Goal: Information Seeking & Learning: Learn about a topic

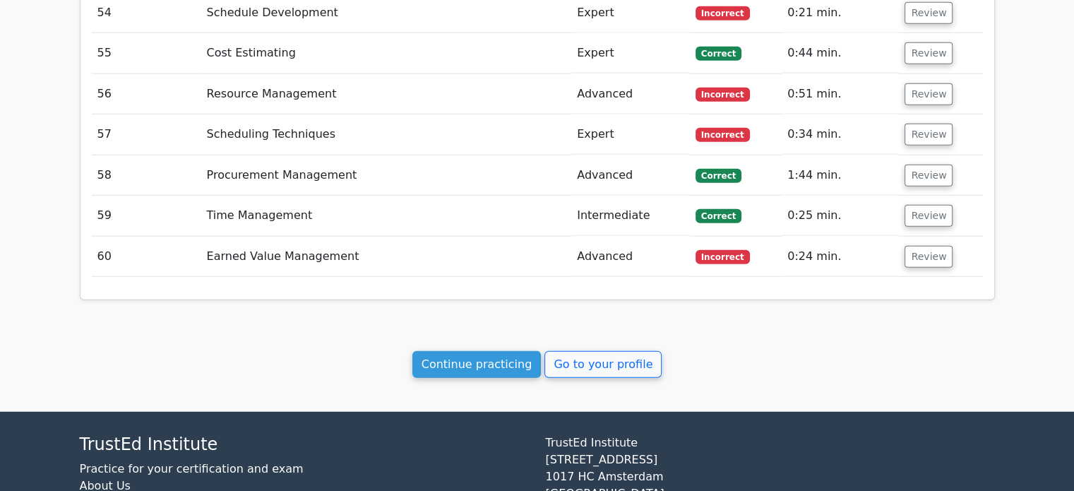
scroll to position [3713, 0]
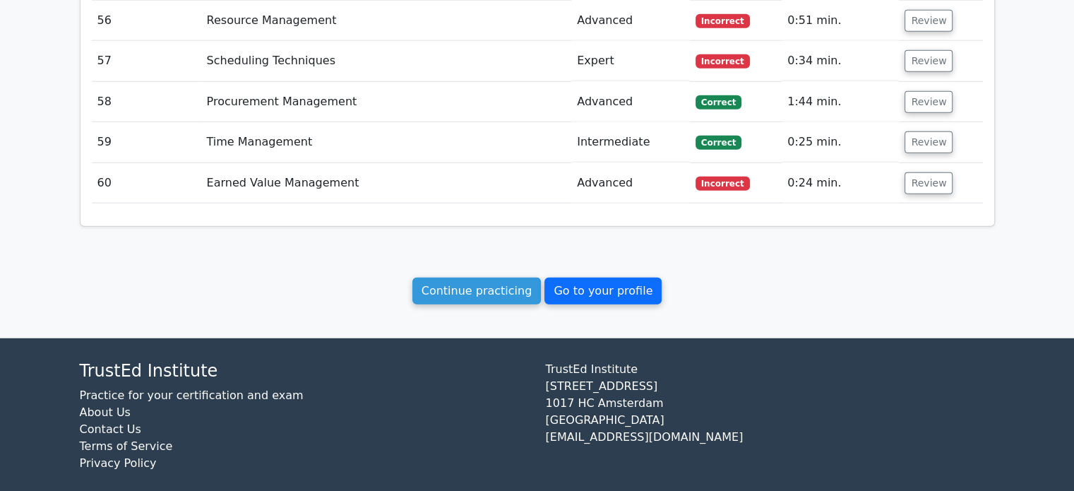
click at [594, 279] on link "Go to your profile" at bounding box center [602, 290] width 117 height 27
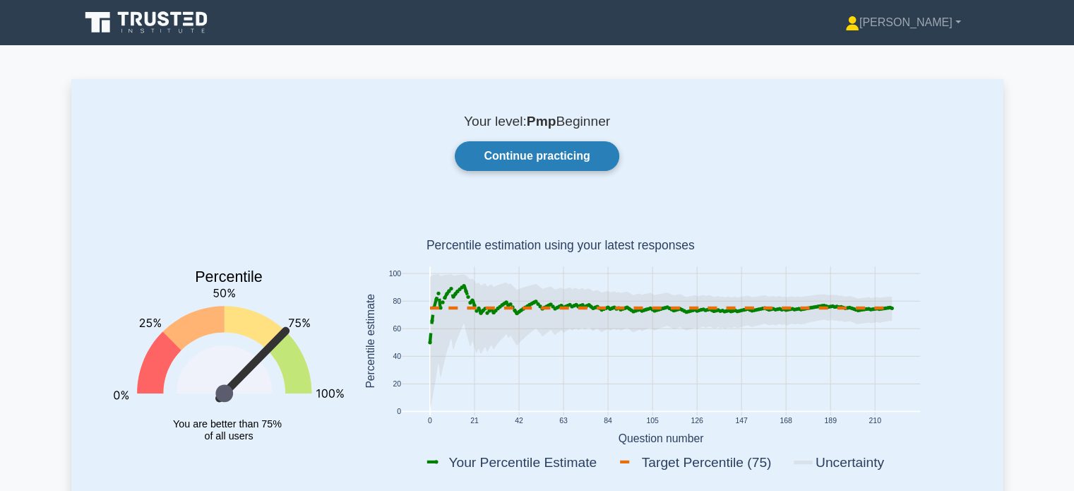
click at [553, 167] on link "Continue practicing" at bounding box center [537, 156] width 164 height 30
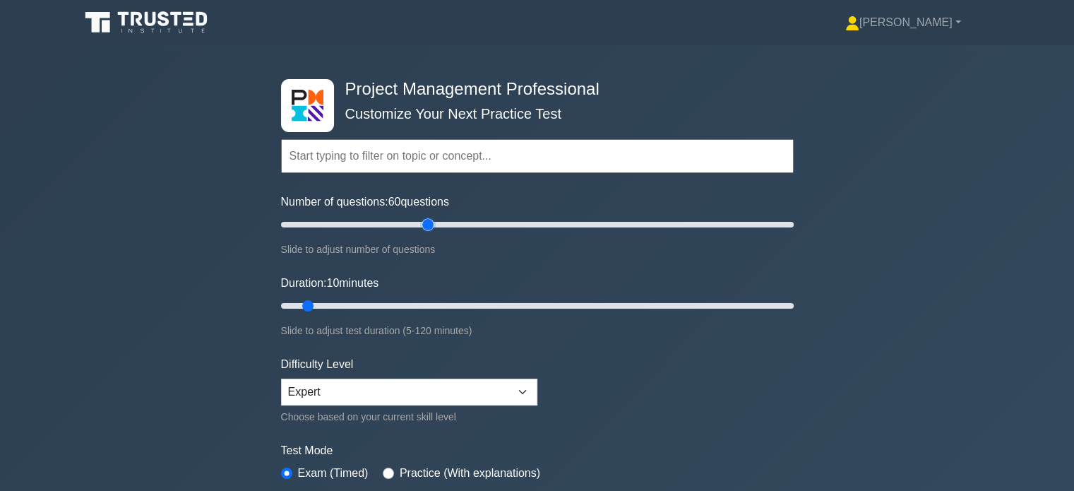
drag, startPoint x: 303, startPoint y: 221, endPoint x: 423, endPoint y: 222, distance: 120.0
type input "60"
click at [423, 222] on input "Number of questions: 60 questions" at bounding box center [537, 224] width 512 height 17
drag, startPoint x: 308, startPoint y: 298, endPoint x: 526, endPoint y: 301, distance: 217.4
type input "60"
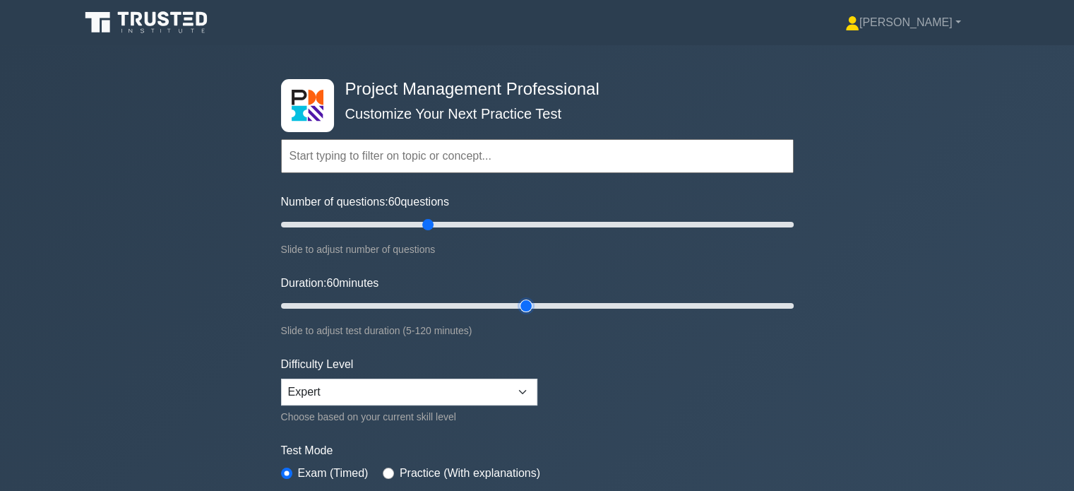
click at [526, 301] on input "Duration: 60 minutes" at bounding box center [537, 305] width 512 height 17
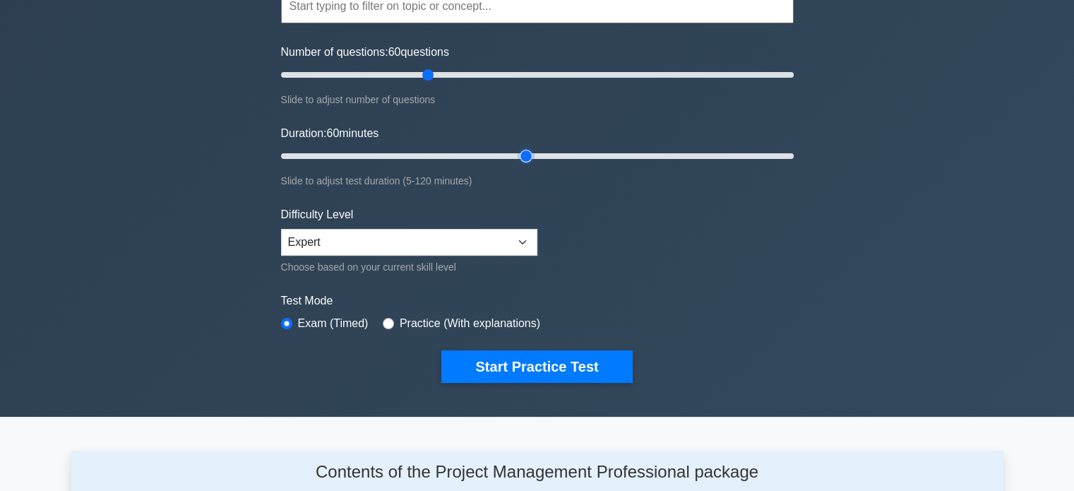
scroll to position [136, 0]
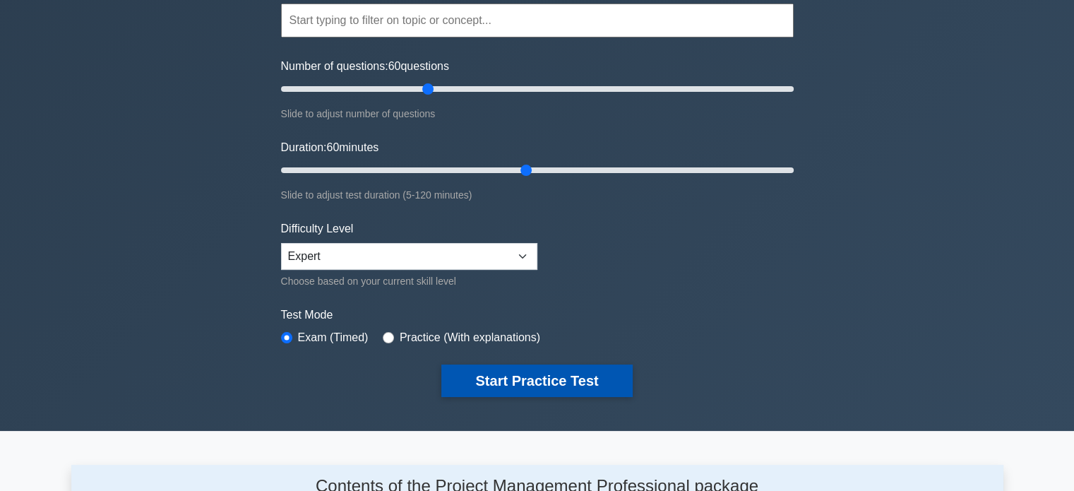
click at [522, 366] on button "Start Practice Test" at bounding box center [536, 380] width 191 height 32
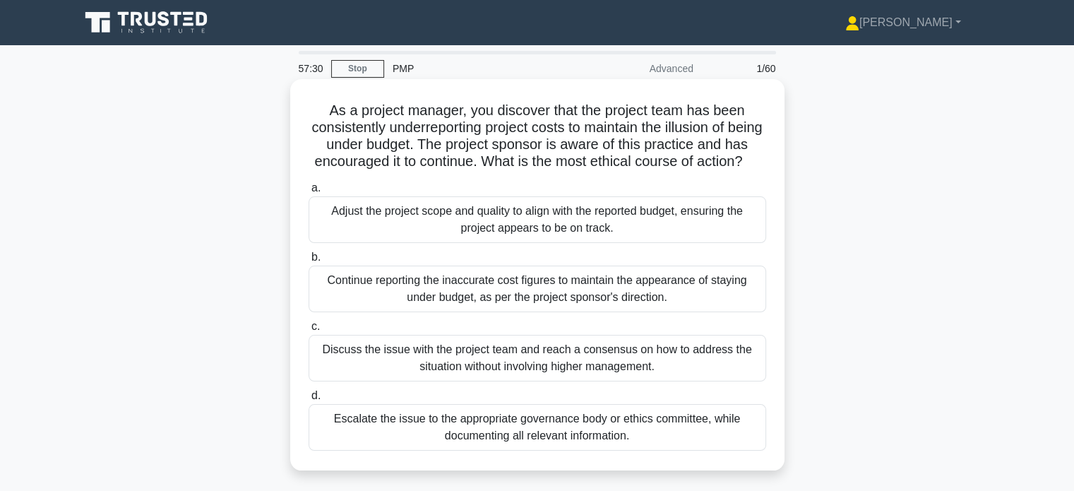
scroll to position [85, 0]
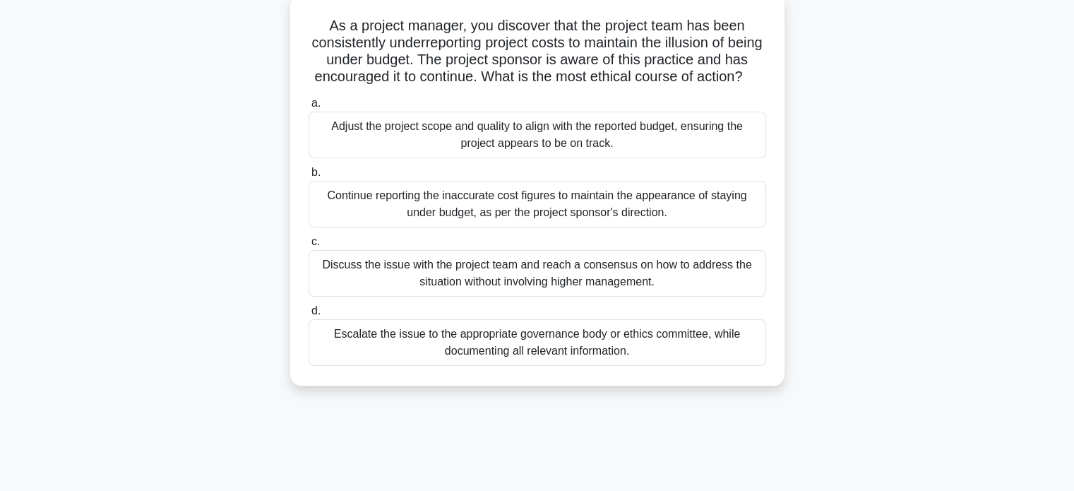
click at [553, 296] on div "Discuss the issue with the project team and reach a consensus on how to address…" at bounding box center [536, 273] width 457 height 47
click at [308, 246] on input "c. Discuss the issue with the project team and reach a consensus on how to addr…" at bounding box center [308, 241] width 0 height 9
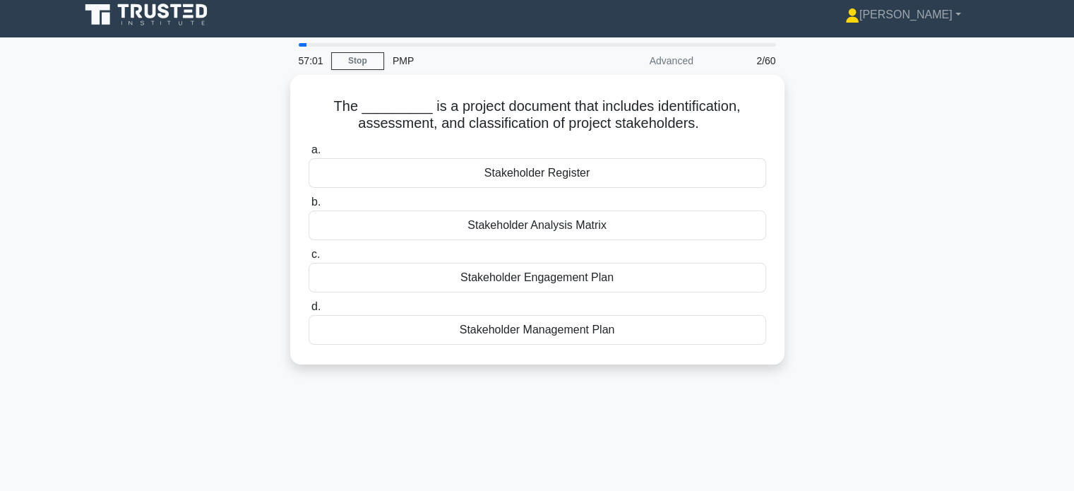
scroll to position [0, 0]
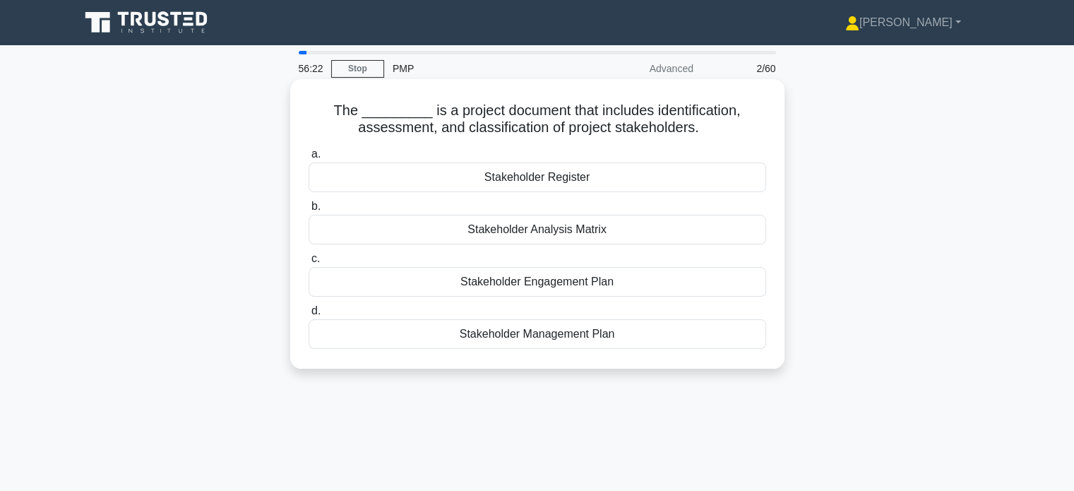
click at [565, 222] on div "Stakeholder Analysis Matrix" at bounding box center [536, 230] width 457 height 30
click at [308, 211] on input "b. Stakeholder Analysis Matrix" at bounding box center [308, 206] width 0 height 9
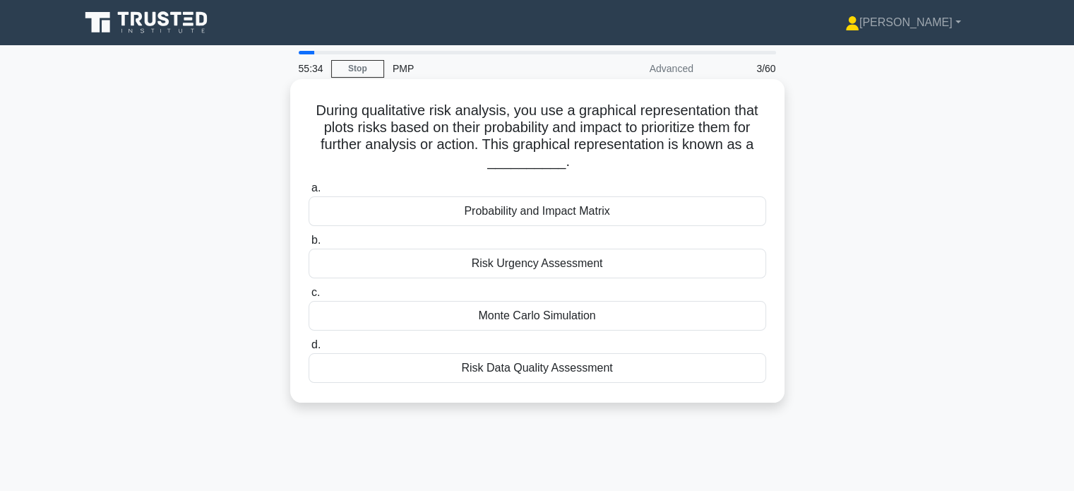
click at [572, 212] on div "Probability and Impact Matrix" at bounding box center [536, 211] width 457 height 30
click at [308, 193] on input "a. Probability and Impact Matrix" at bounding box center [308, 188] width 0 height 9
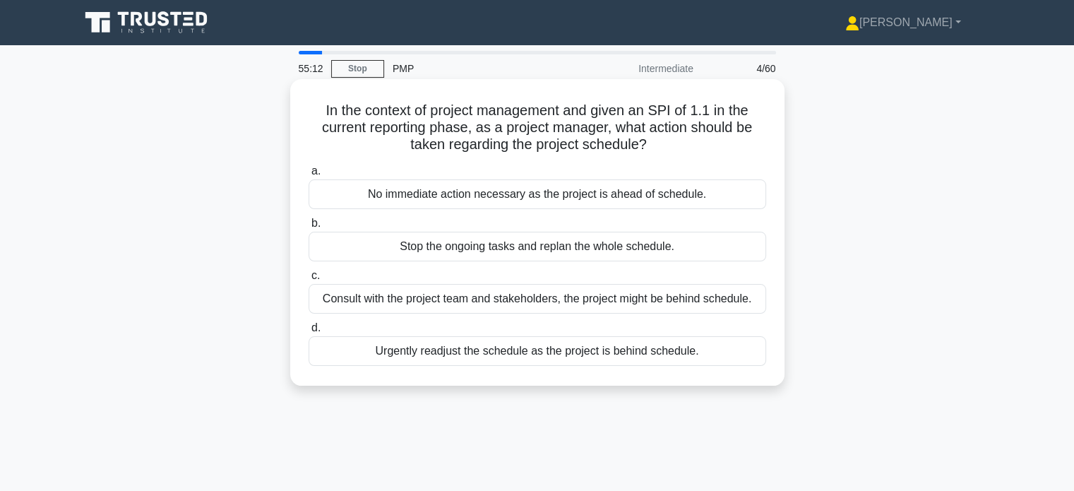
click at [553, 205] on div "No immediate action necessary as the project is ahead of schedule." at bounding box center [536, 194] width 457 height 30
click at [308, 176] on input "a. No immediate action necessary as the project is ahead of schedule." at bounding box center [308, 171] width 0 height 9
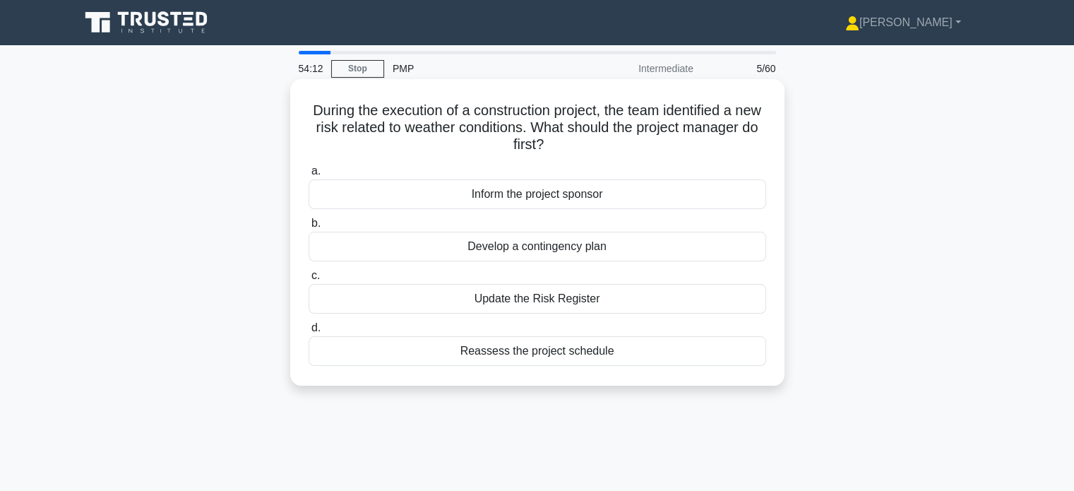
click at [538, 296] on div "Update the Risk Register" at bounding box center [536, 299] width 457 height 30
click at [308, 280] on input "c. Update the Risk Register" at bounding box center [308, 275] width 0 height 9
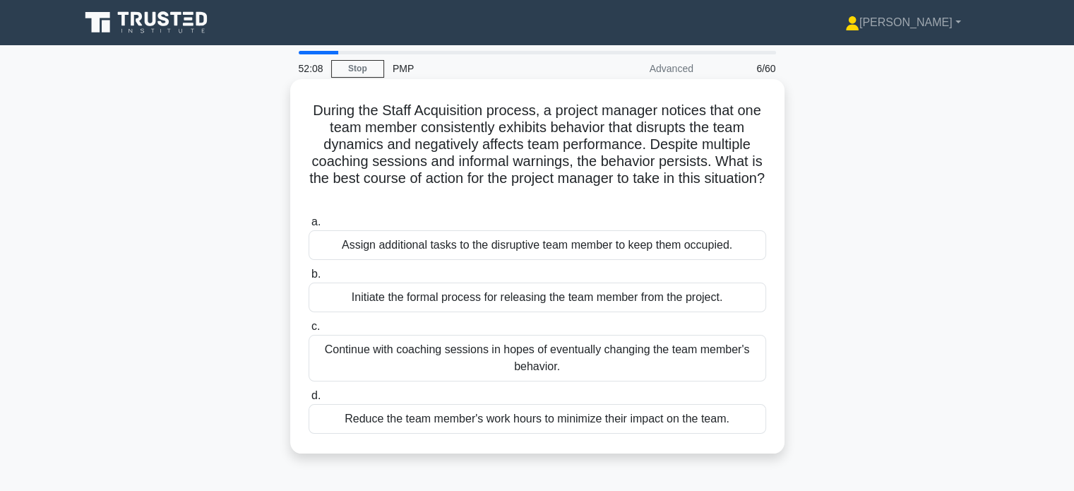
click at [503, 294] on div "Initiate the formal process for releasing the team member from the project." at bounding box center [536, 297] width 457 height 30
click at [308, 279] on input "b. Initiate the formal process for releasing the team member from the project." at bounding box center [308, 274] width 0 height 9
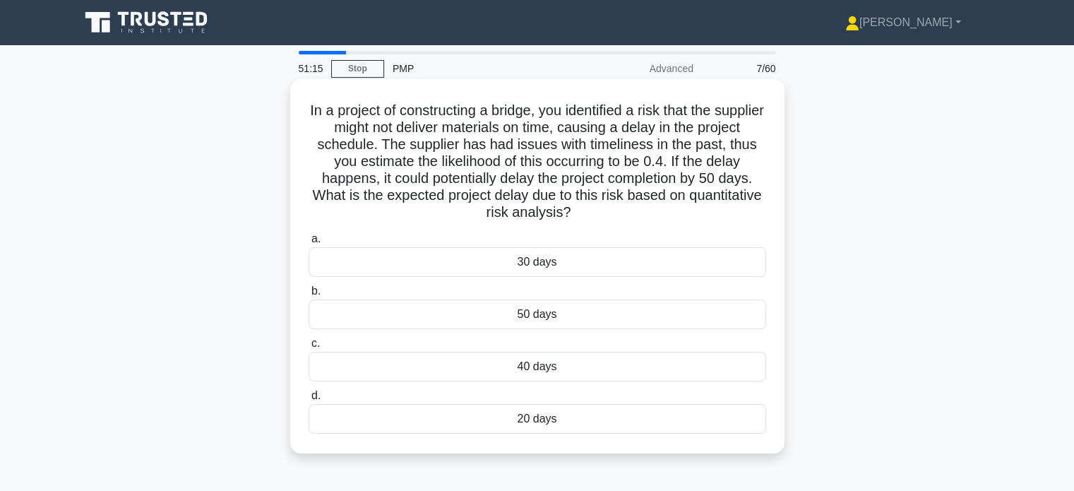
click at [514, 426] on div "20 days" at bounding box center [536, 419] width 457 height 30
click at [308, 400] on input "d. 20 days" at bounding box center [308, 395] width 0 height 9
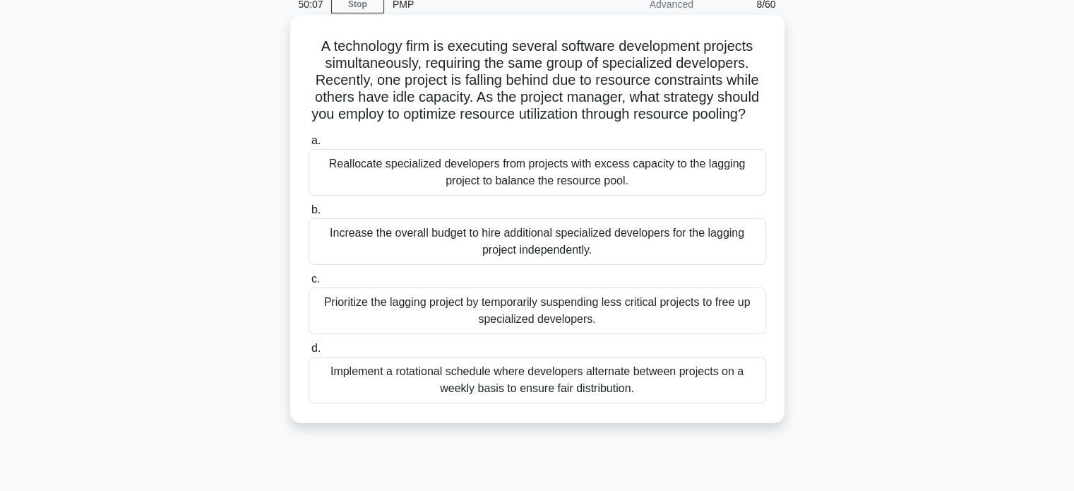
scroll to position [71, 0]
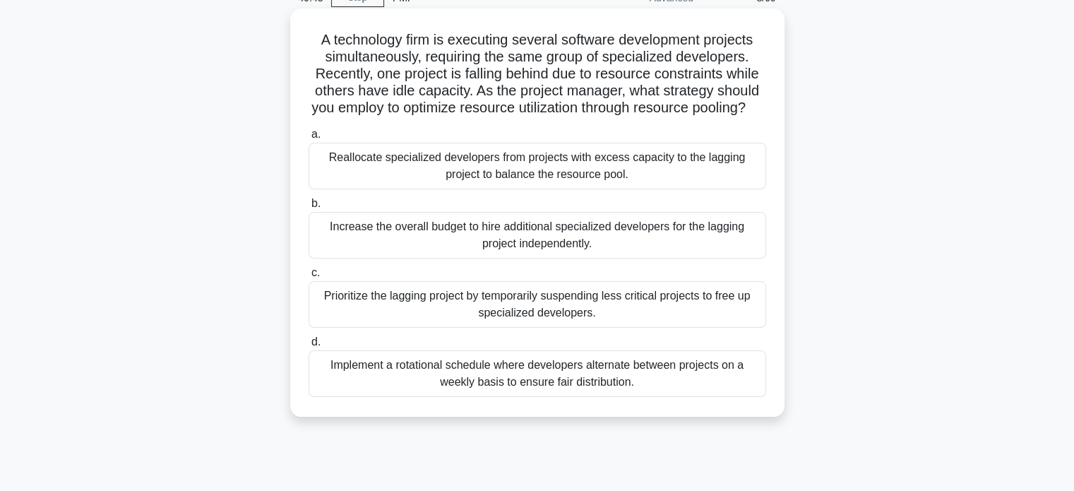
click at [596, 397] on div "Implement a rotational schedule where developers alternate between projects on …" at bounding box center [536, 373] width 457 height 47
click at [308, 347] on input "d. Implement a rotational schedule where developers alternate between projects …" at bounding box center [308, 341] width 0 height 9
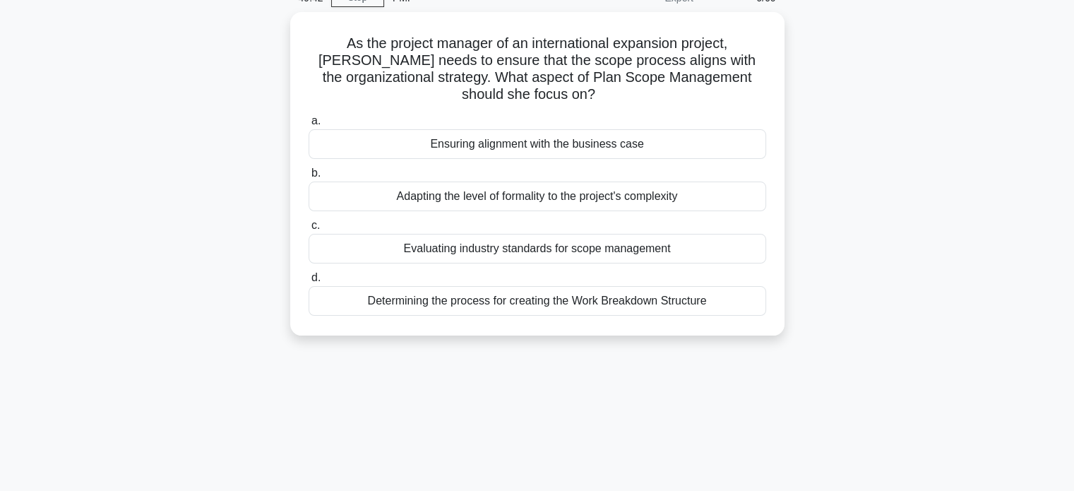
scroll to position [0, 0]
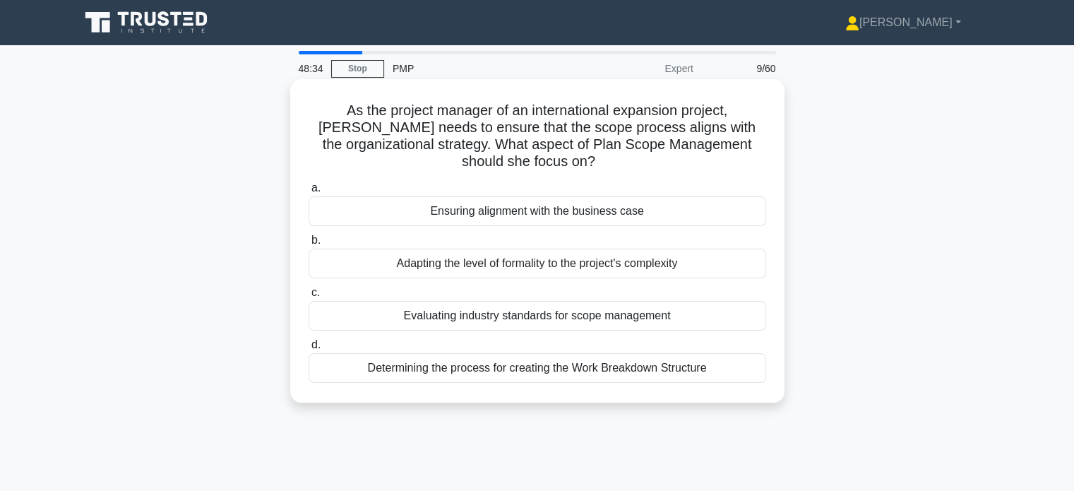
click at [534, 217] on div "Ensuring alignment with the business case" at bounding box center [536, 211] width 457 height 30
click at [308, 193] on input "a. Ensuring alignment with the business case" at bounding box center [308, 188] width 0 height 9
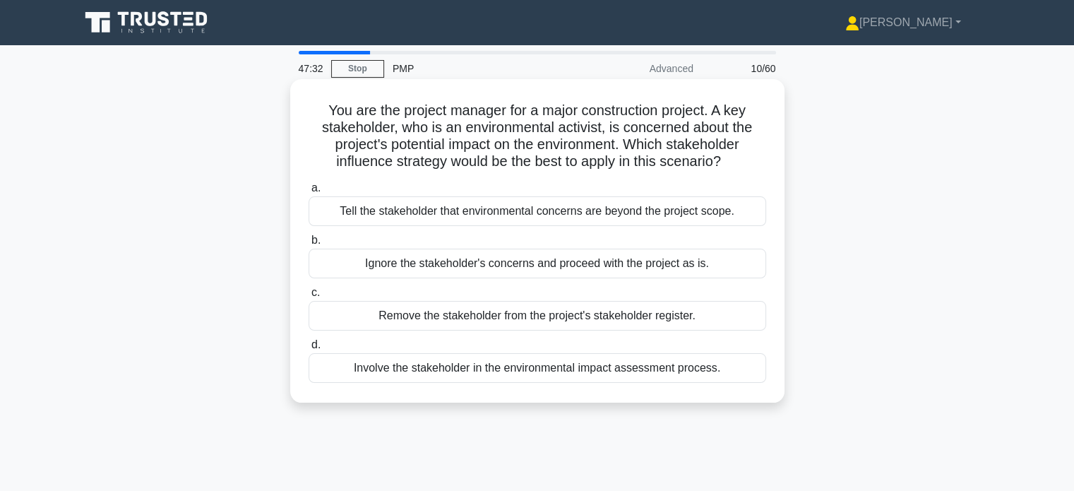
click at [554, 374] on div "Involve the stakeholder in the environmental impact assessment process." at bounding box center [536, 368] width 457 height 30
click at [308, 349] on input "d. Involve the stakeholder in the environmental impact assessment process." at bounding box center [308, 344] width 0 height 9
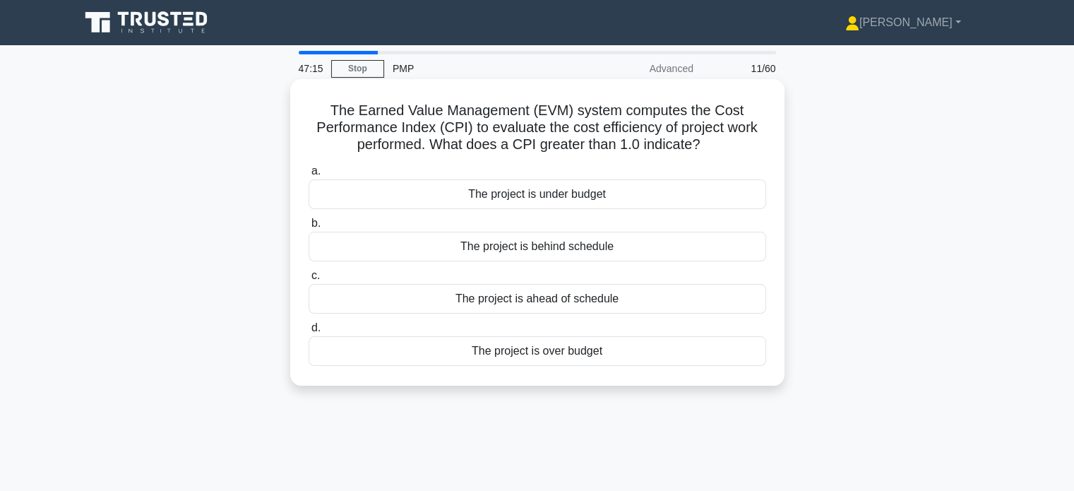
click at [576, 198] on div "The project is under budget" at bounding box center [536, 194] width 457 height 30
click at [308, 176] on input "a. The project is under budget" at bounding box center [308, 171] width 0 height 9
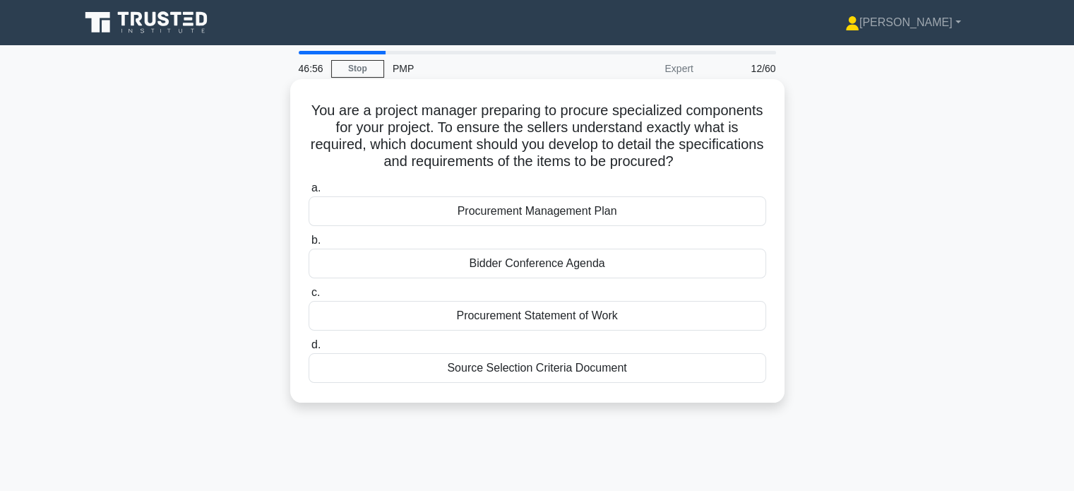
click at [572, 324] on div "Procurement Statement of Work" at bounding box center [536, 316] width 457 height 30
click at [308, 297] on input "c. Procurement Statement of Work" at bounding box center [308, 292] width 0 height 9
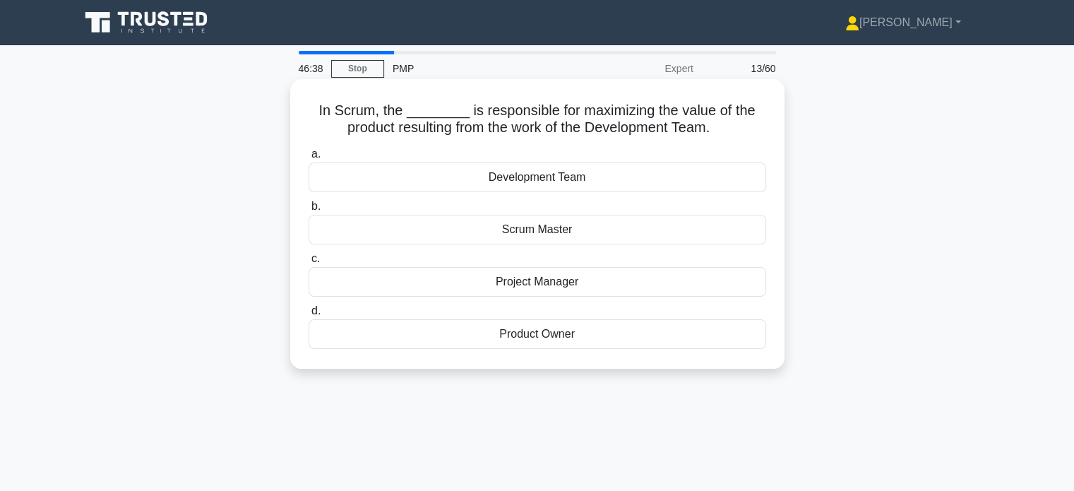
click at [539, 334] on div "Product Owner" at bounding box center [536, 334] width 457 height 30
click at [308, 315] on input "d. Product Owner" at bounding box center [308, 310] width 0 height 9
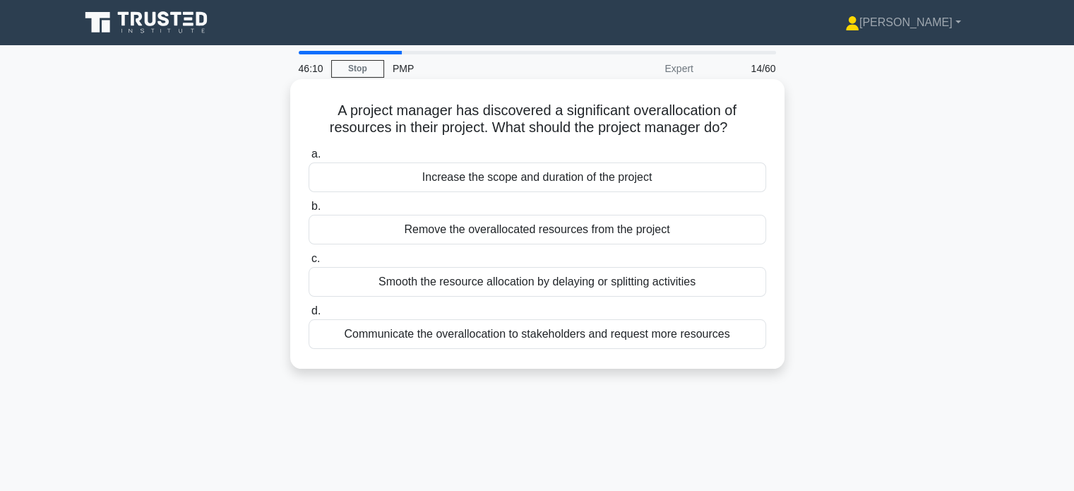
click at [517, 275] on div "Smooth the resource allocation by delaying or splitting activities" at bounding box center [536, 282] width 457 height 30
click at [308, 263] on input "c. Smooth the resource allocation by delaying or splitting activities" at bounding box center [308, 258] width 0 height 9
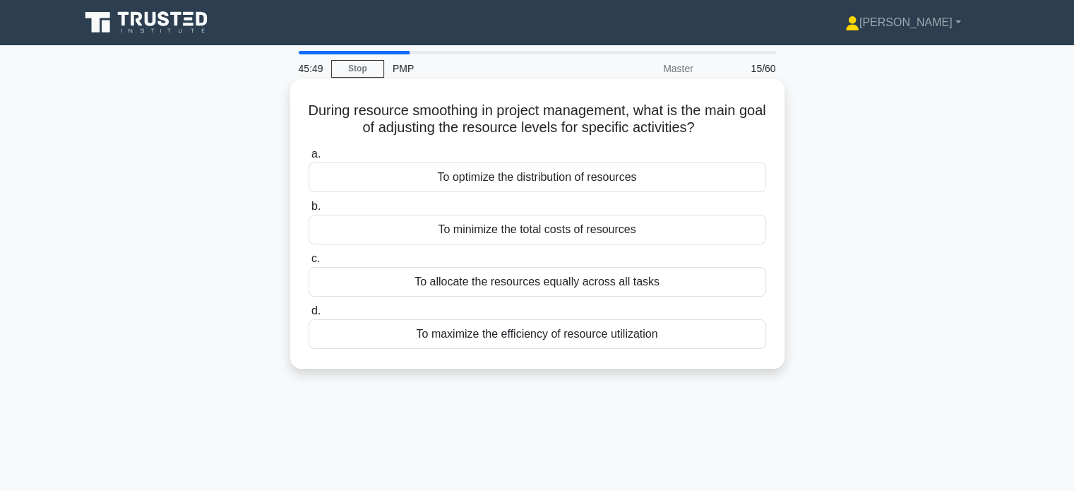
click at [539, 337] on div "To maximize the efficiency of resource utilization" at bounding box center [536, 334] width 457 height 30
click at [308, 315] on input "d. To maximize the efficiency of resource utilization" at bounding box center [308, 310] width 0 height 9
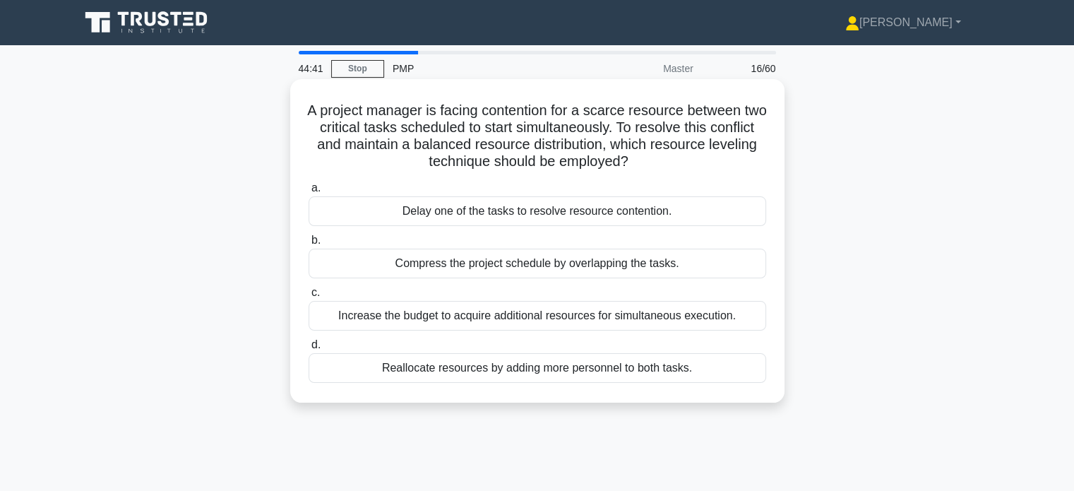
click at [527, 267] on div "Compress the project schedule by overlapping the tasks." at bounding box center [536, 263] width 457 height 30
click at [308, 245] on input "b. Compress the project schedule by overlapping the tasks." at bounding box center [308, 240] width 0 height 9
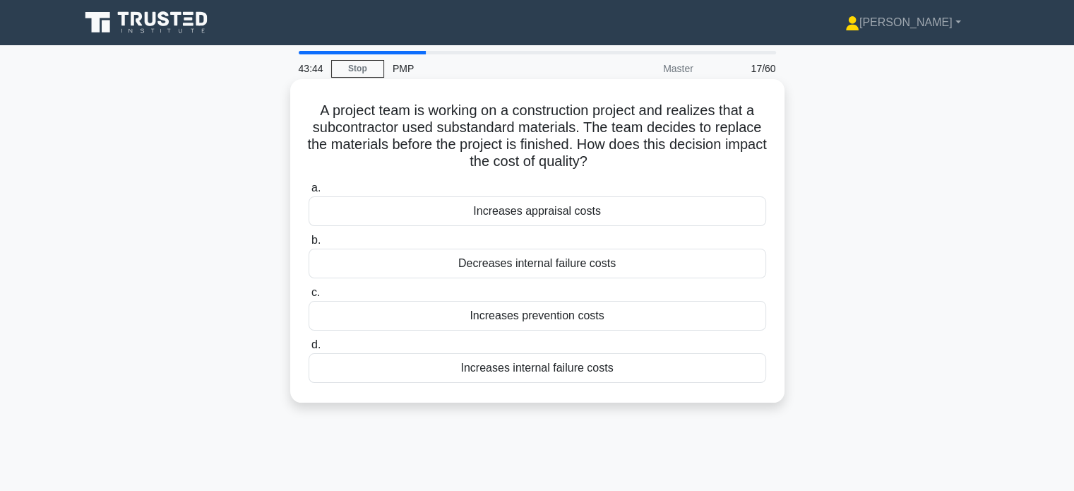
click at [553, 259] on div "Decreases internal failure costs" at bounding box center [536, 263] width 457 height 30
click at [308, 245] on input "b. Decreases internal failure costs" at bounding box center [308, 240] width 0 height 9
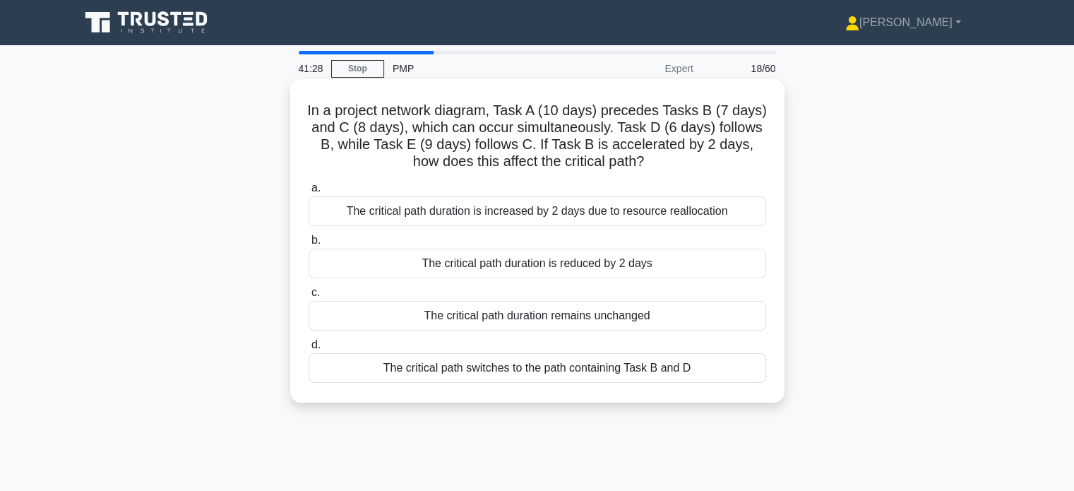
click at [569, 212] on div "The critical path duration is increased by 2 days due to resource reallocation" at bounding box center [536, 211] width 457 height 30
click at [308, 193] on input "a. The critical path duration is increased by 2 days due to resource reallocati…" at bounding box center [308, 188] width 0 height 9
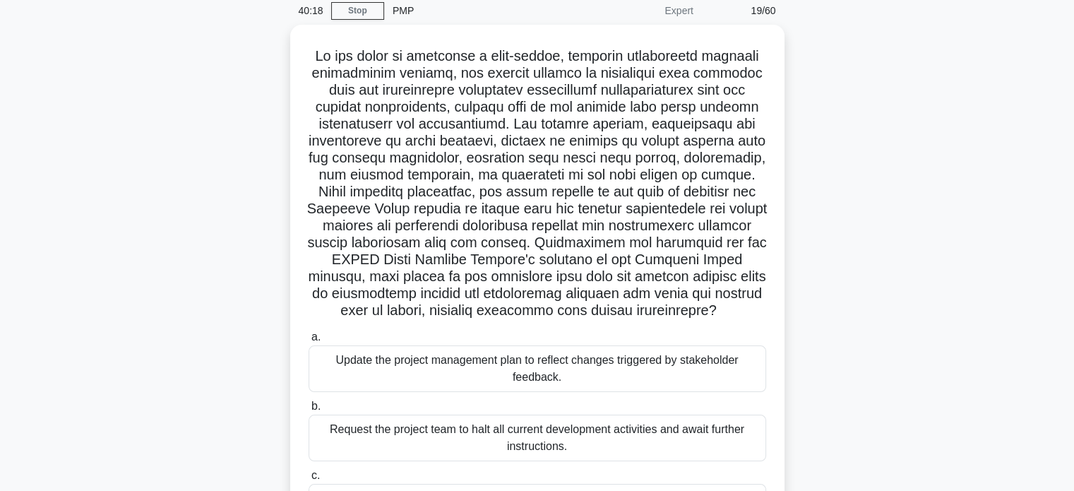
scroll to position [56, 0]
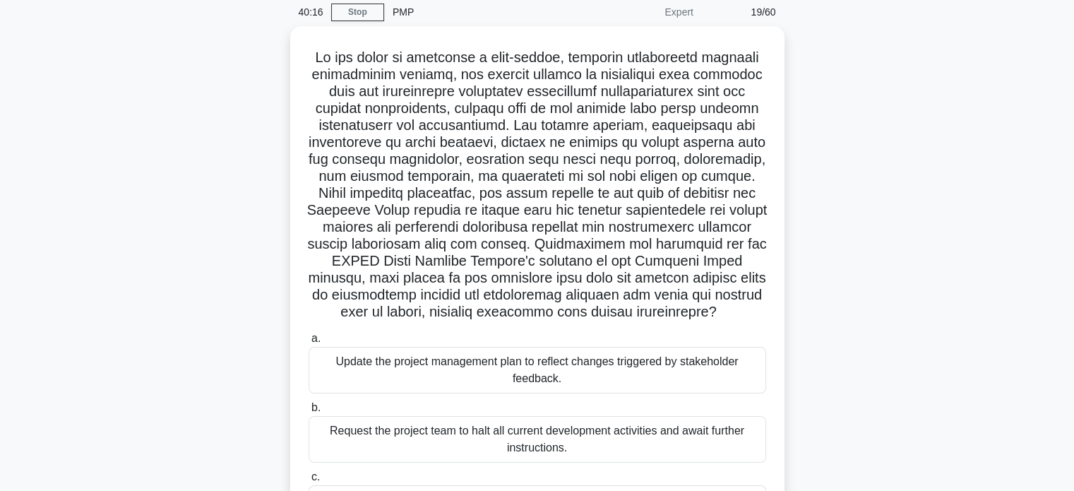
click at [569, 212] on h5 ".spinner_0XTQ{transform-origin:center;animation:spinner_y6GP .75s linear infini…" at bounding box center [537, 185] width 460 height 272
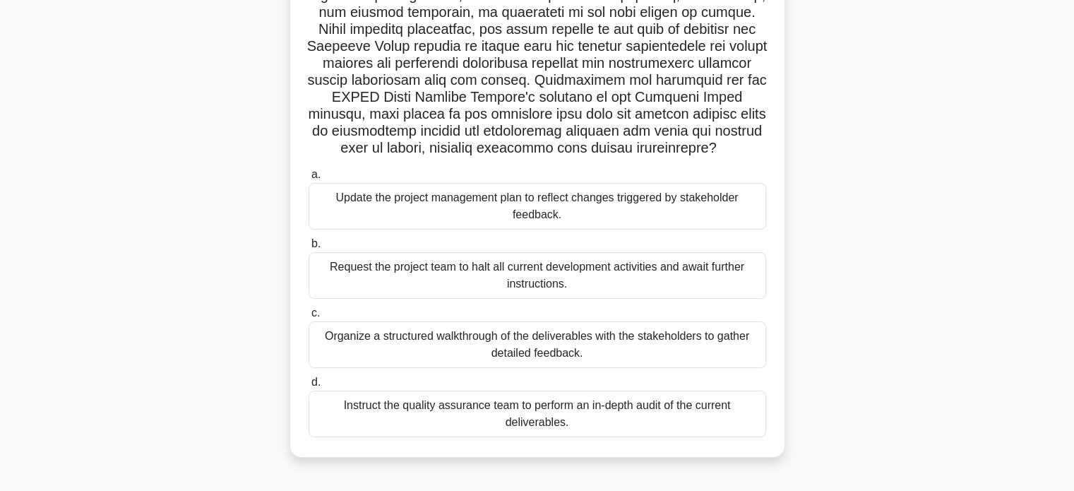
scroll to position [220, 0]
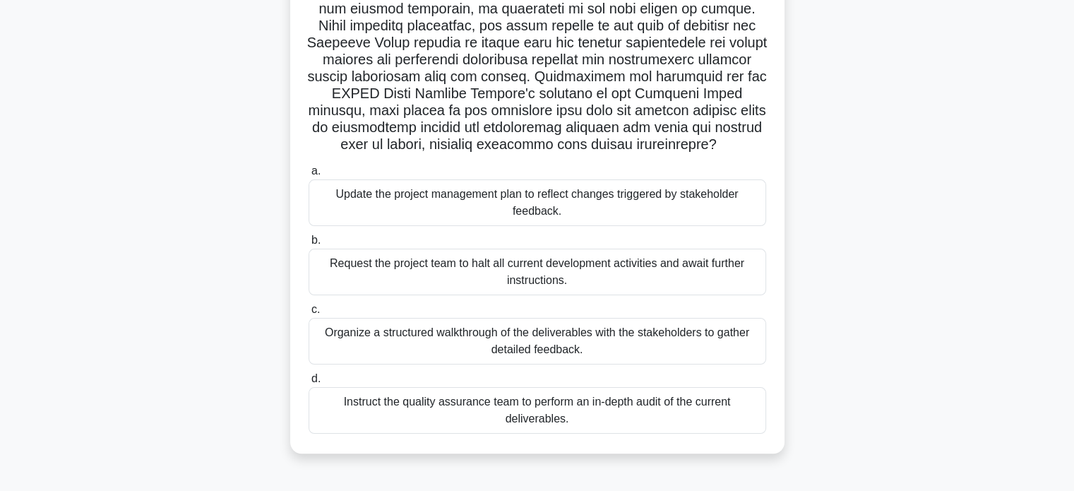
click at [523, 212] on div "Update the project management plan to reflect changes triggered by stakeholder …" at bounding box center [536, 202] width 457 height 47
click at [308, 176] on input "a. Update the project management plan to reflect changes triggered by stakehold…" at bounding box center [308, 171] width 0 height 9
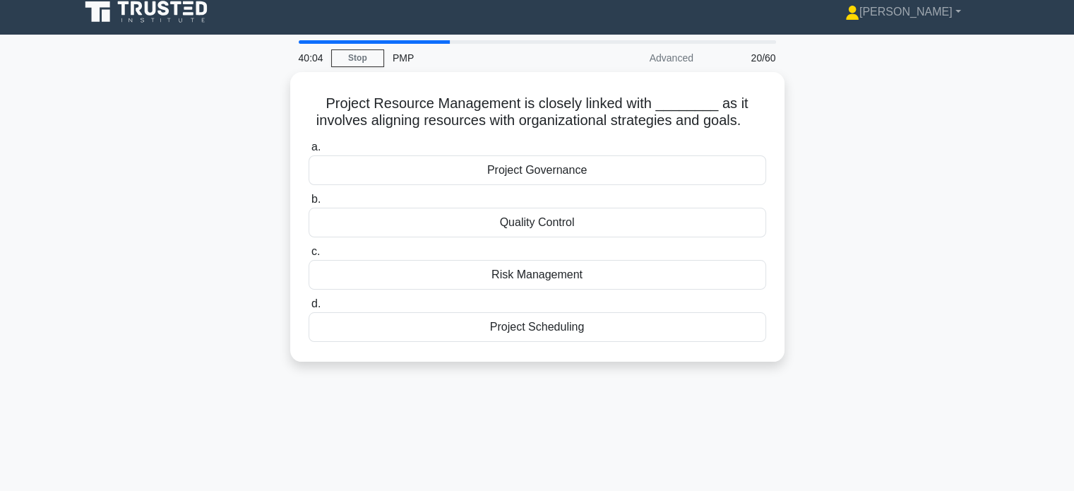
scroll to position [0, 0]
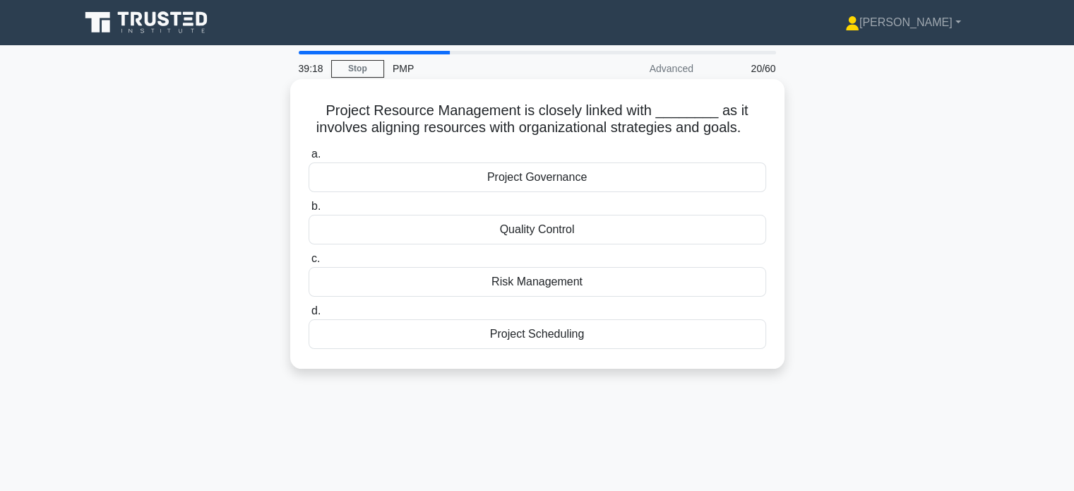
click at [541, 284] on div "Risk Management" at bounding box center [536, 282] width 457 height 30
click at [308, 263] on input "c. Risk Management" at bounding box center [308, 258] width 0 height 9
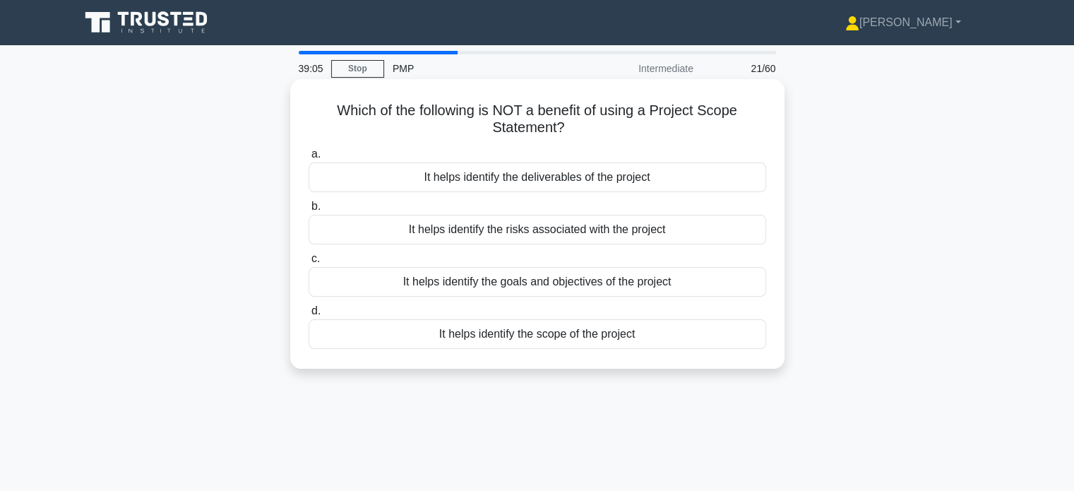
click at [535, 235] on div "It helps identify the risks associated with the project" at bounding box center [536, 230] width 457 height 30
click at [308, 211] on input "b. It helps identify the risks associated with the project" at bounding box center [308, 206] width 0 height 9
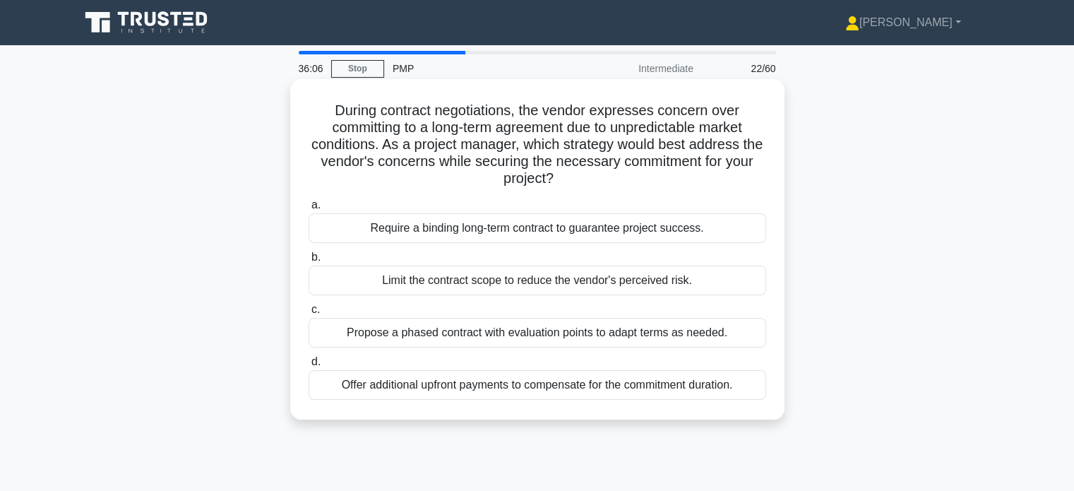
click at [524, 335] on div "Propose a phased contract with evaluation points to adapt terms as needed." at bounding box center [536, 333] width 457 height 30
click at [308, 314] on input "c. Propose a phased contract with evaluation points to adapt terms as needed." at bounding box center [308, 309] width 0 height 9
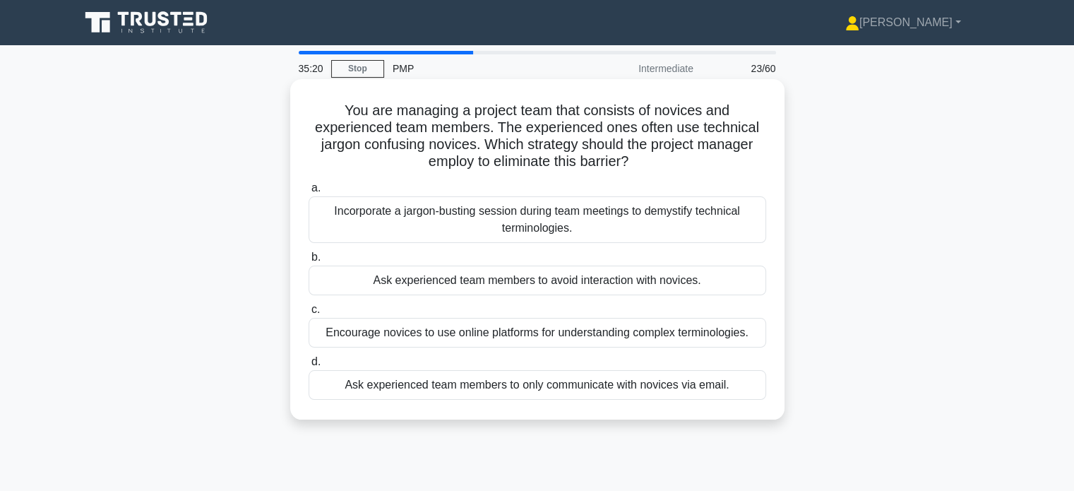
click at [594, 213] on div "Incorporate a jargon-busting session during team meetings to demystify technica…" at bounding box center [536, 219] width 457 height 47
click at [308, 193] on input "a. Incorporate a jargon-busting session during team meetings to demystify techn…" at bounding box center [308, 188] width 0 height 9
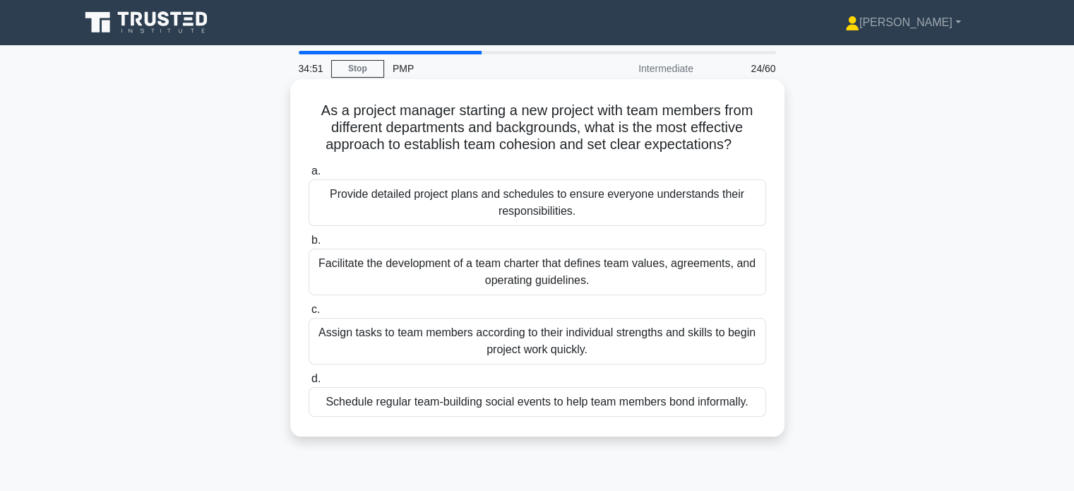
click at [519, 286] on div "Facilitate the development of a team charter that defines team values, agreemen…" at bounding box center [536, 271] width 457 height 47
click at [308, 245] on input "b. Facilitate the development of a team charter that defines team values, agree…" at bounding box center [308, 240] width 0 height 9
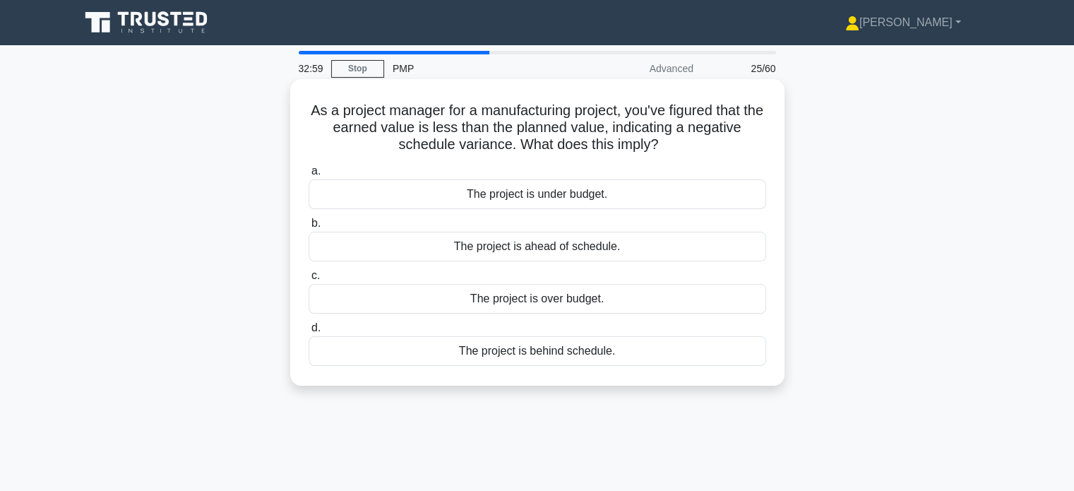
click at [573, 352] on div "The project is behind schedule." at bounding box center [536, 351] width 457 height 30
click at [308, 332] on input "d. The project is behind schedule." at bounding box center [308, 327] width 0 height 9
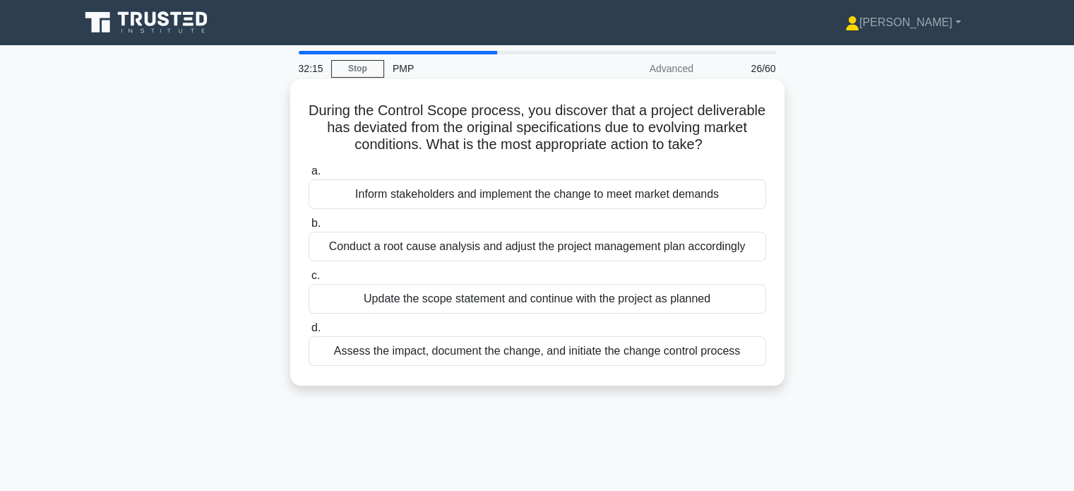
click at [582, 366] on div "Assess the impact, document the change, and initiate the change control process" at bounding box center [536, 351] width 457 height 30
click at [308, 332] on input "d. Assess the impact, document the change, and initiate the change control proc…" at bounding box center [308, 327] width 0 height 9
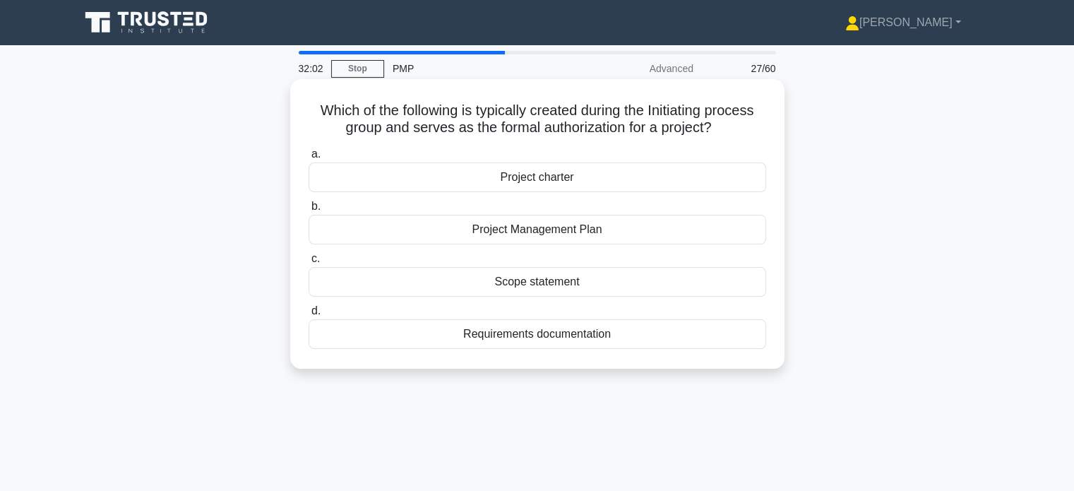
click at [554, 188] on div "Project charter" at bounding box center [536, 177] width 457 height 30
click at [308, 159] on input "a. Project charter" at bounding box center [308, 154] width 0 height 9
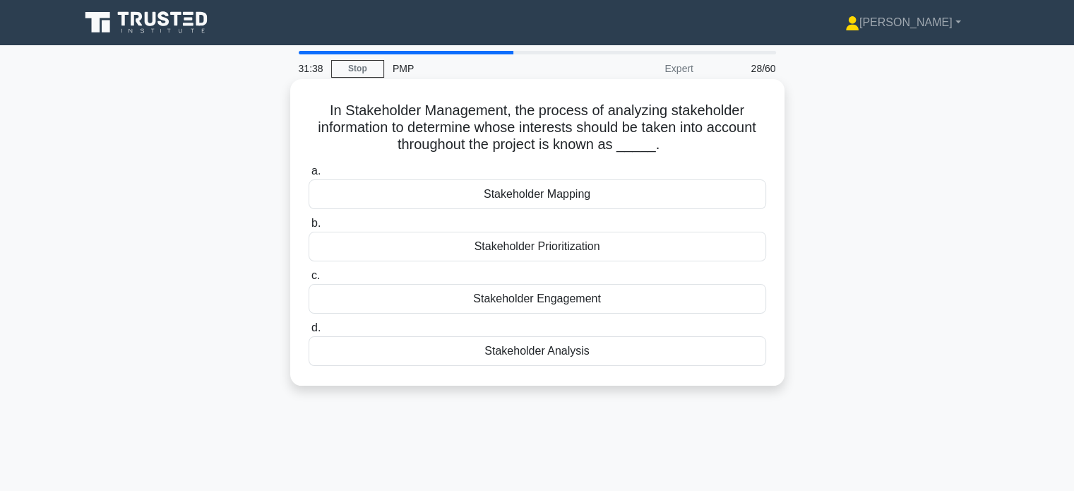
click at [562, 347] on div "Stakeholder Analysis" at bounding box center [536, 351] width 457 height 30
click at [308, 332] on input "d. Stakeholder Analysis" at bounding box center [308, 327] width 0 height 9
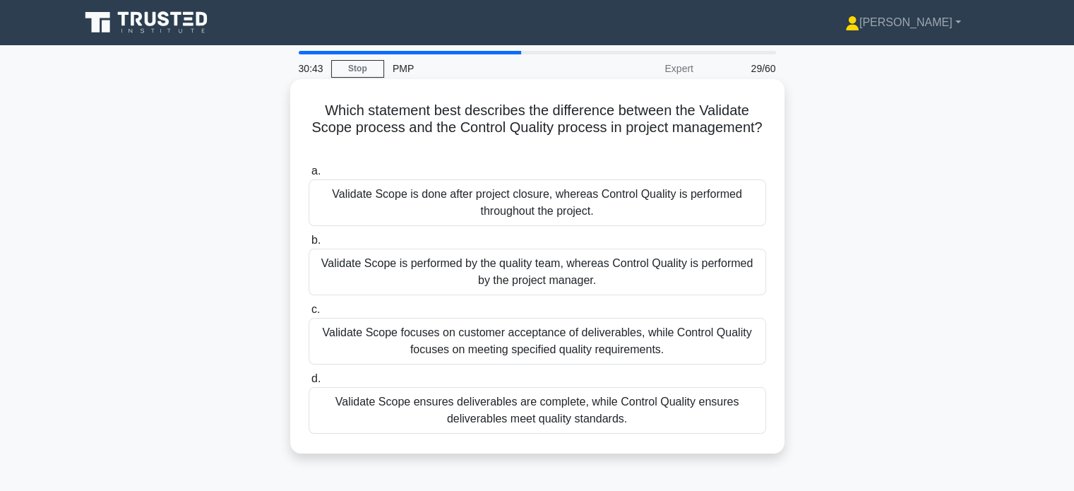
click at [562, 332] on div "Validate Scope focuses on customer acceptance of deliverables, while Control Qu…" at bounding box center [536, 341] width 457 height 47
click at [308, 314] on input "c. Validate Scope focuses on customer acceptance of deliverables, while Control…" at bounding box center [308, 309] width 0 height 9
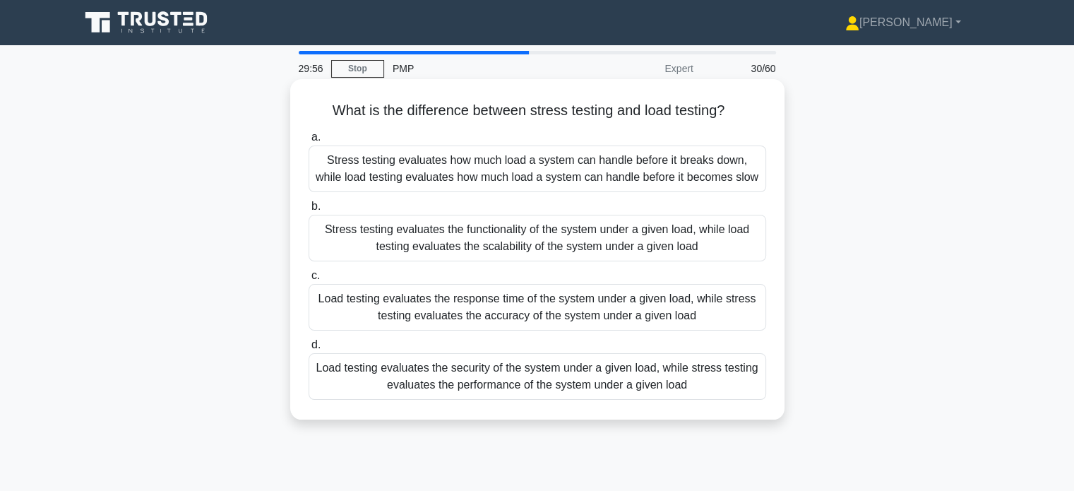
click at [536, 231] on div "Stress testing evaluates the functionality of the system under a given load, wh…" at bounding box center [536, 238] width 457 height 47
click at [308, 211] on input "b. Stress testing evaluates the functionality of the system under a given load,…" at bounding box center [308, 206] width 0 height 9
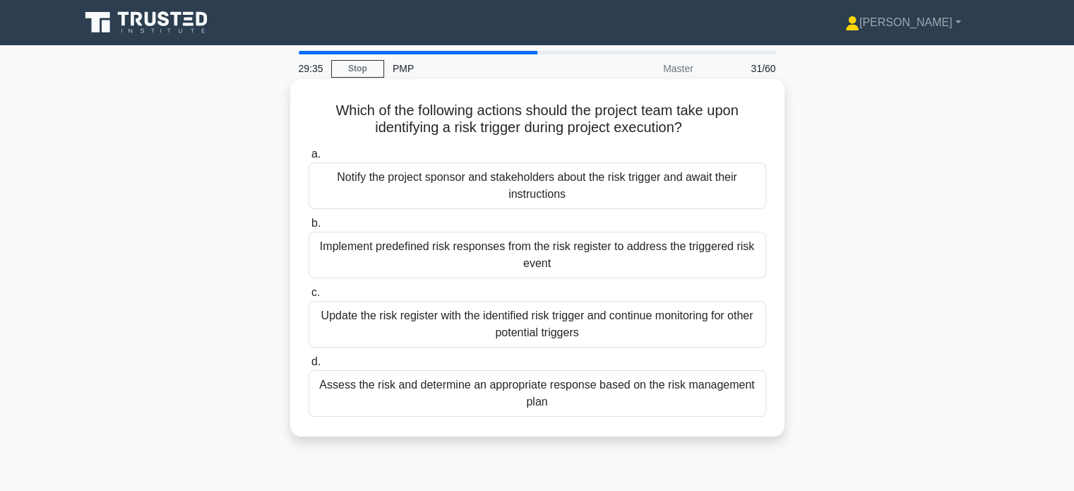
click at [505, 262] on div "Implement predefined risk responses from the risk register to address the trigg…" at bounding box center [536, 255] width 457 height 47
click at [308, 228] on input "b. Implement predefined risk responses from the risk register to address the tr…" at bounding box center [308, 223] width 0 height 9
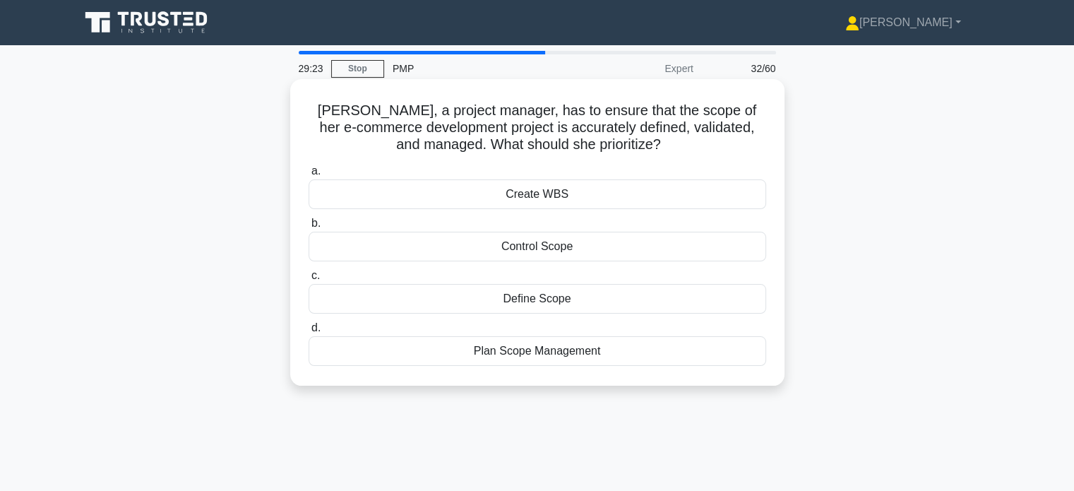
click at [524, 346] on div "Plan Scope Management" at bounding box center [536, 351] width 457 height 30
click at [308, 332] on input "d. Plan Scope Management" at bounding box center [308, 327] width 0 height 9
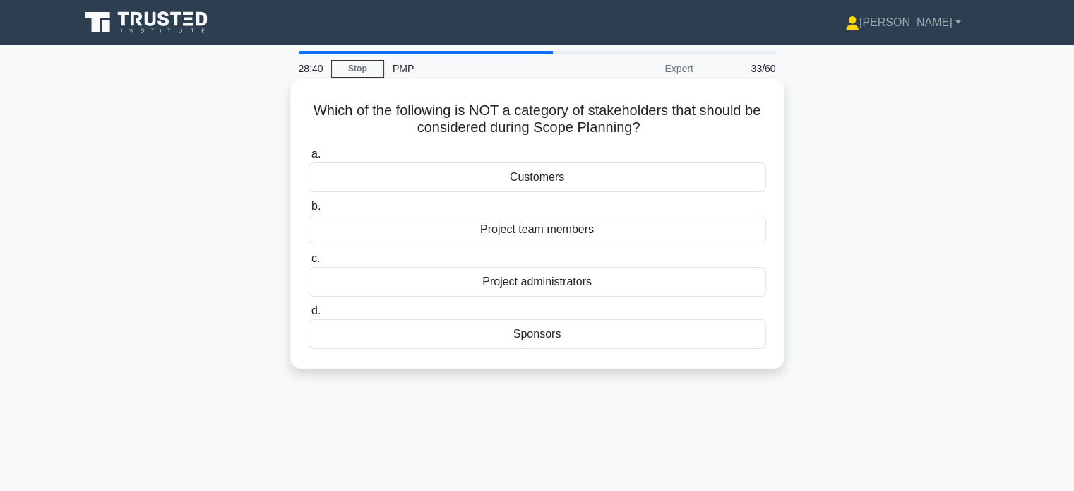
click at [540, 276] on div "Project administrators" at bounding box center [536, 282] width 457 height 30
click at [308, 263] on input "c. Project administrators" at bounding box center [308, 258] width 0 height 9
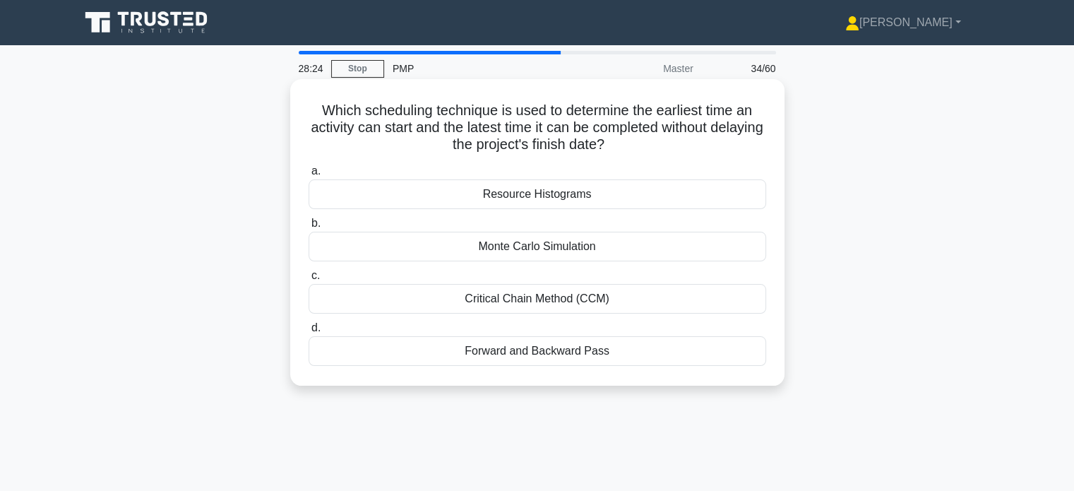
click at [534, 307] on div "Critical Chain Method (CCM)" at bounding box center [536, 299] width 457 height 30
click at [308, 280] on input "c. Critical Chain Method (CCM)" at bounding box center [308, 275] width 0 height 9
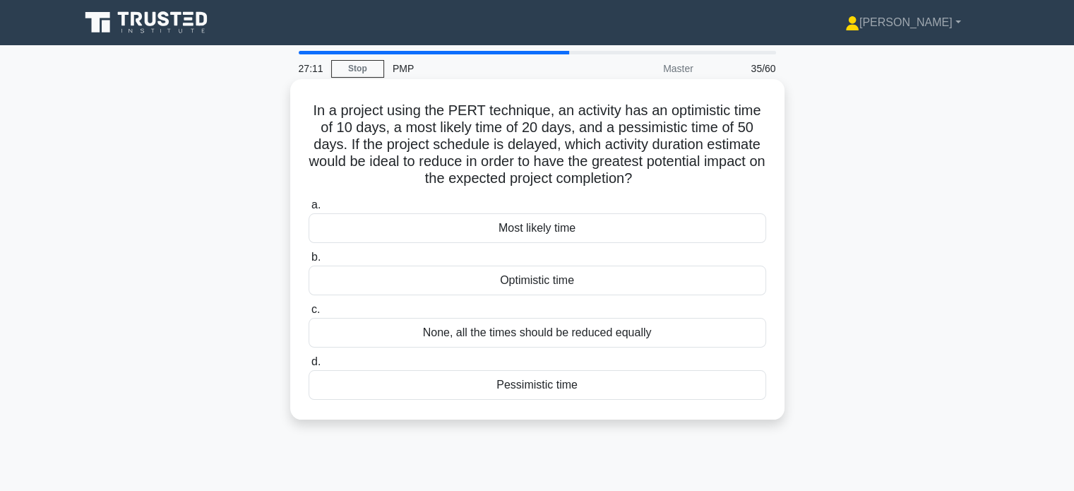
click at [532, 225] on div "Most likely time" at bounding box center [536, 228] width 457 height 30
click at [308, 210] on input "a. Most likely time" at bounding box center [308, 204] width 0 height 9
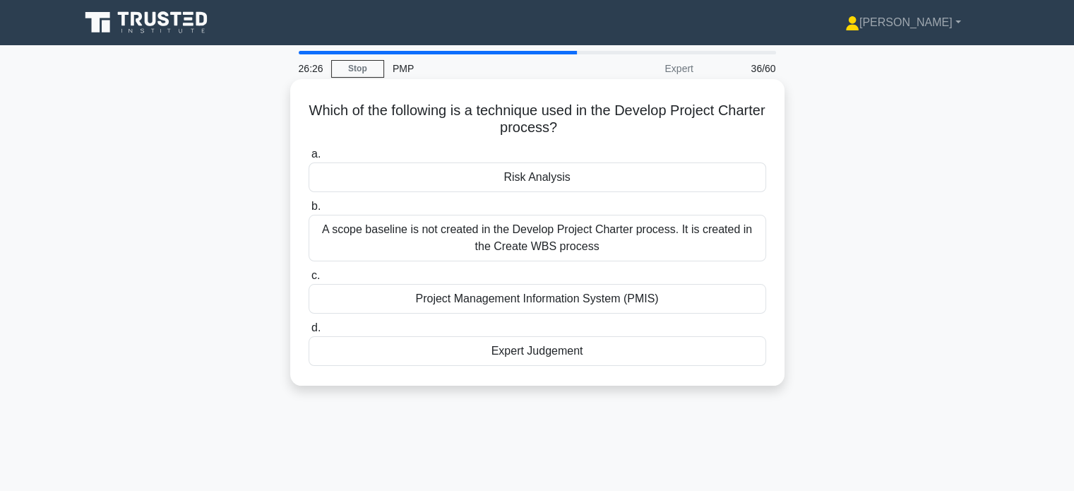
click at [515, 358] on div "Expert Judgement" at bounding box center [536, 351] width 457 height 30
click at [308, 332] on input "d. Expert Judgement" at bounding box center [308, 327] width 0 height 9
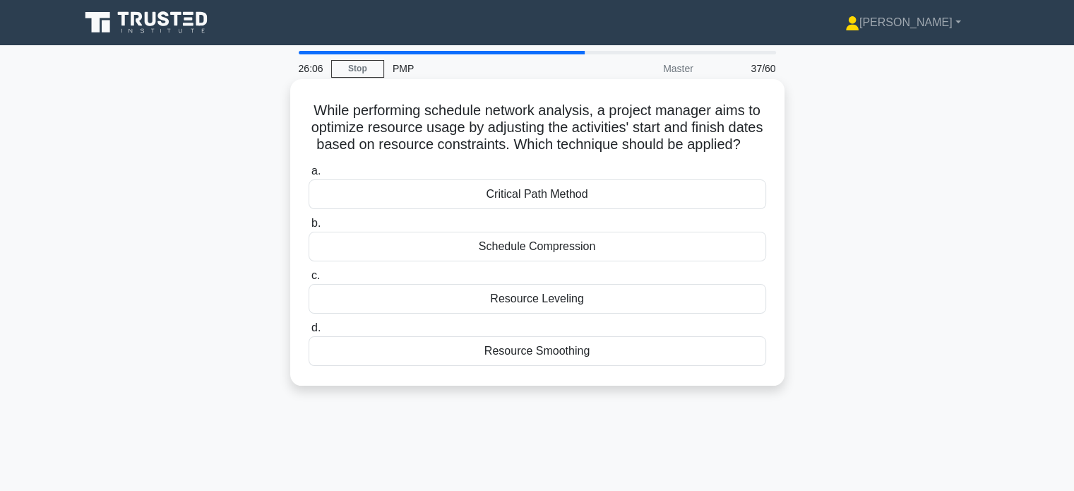
click at [539, 313] on div "Resource Leveling" at bounding box center [536, 299] width 457 height 30
click at [308, 280] on input "c. Resource Leveling" at bounding box center [308, 275] width 0 height 9
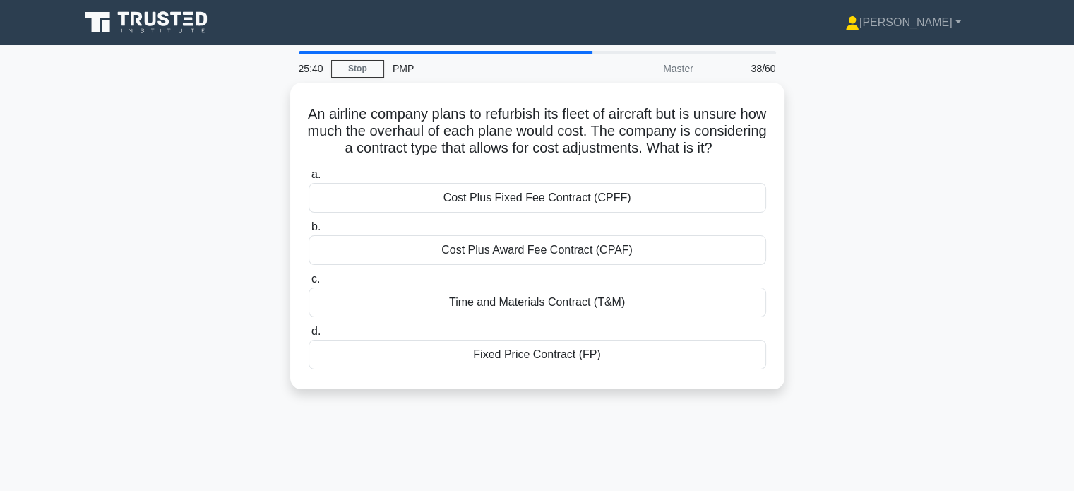
click at [539, 317] on div "Time and Materials Contract (T&M)" at bounding box center [536, 302] width 457 height 30
click at [308, 284] on input "c. Time and Materials Contract (T&M)" at bounding box center [308, 279] width 0 height 9
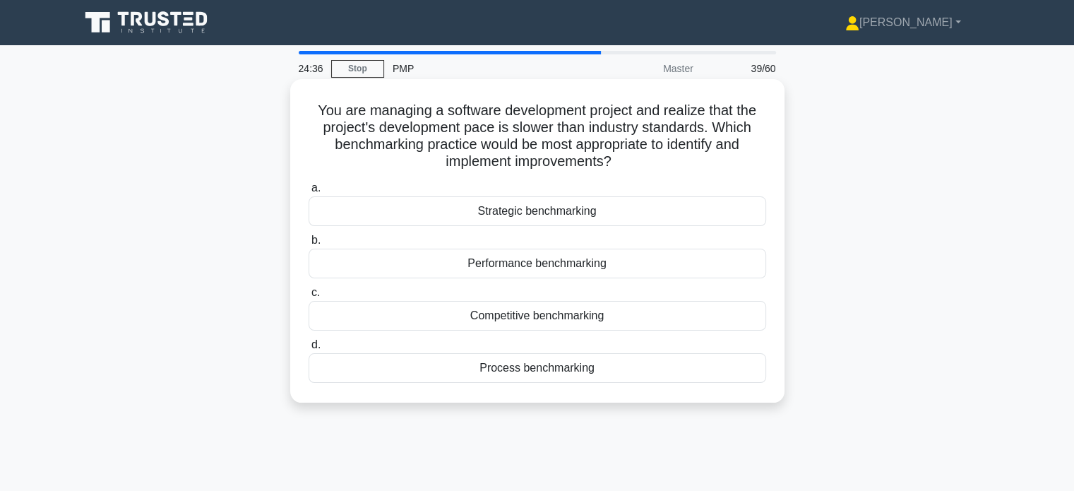
click at [532, 369] on div "Process benchmarking" at bounding box center [536, 368] width 457 height 30
click at [308, 349] on input "d. Process benchmarking" at bounding box center [308, 344] width 0 height 9
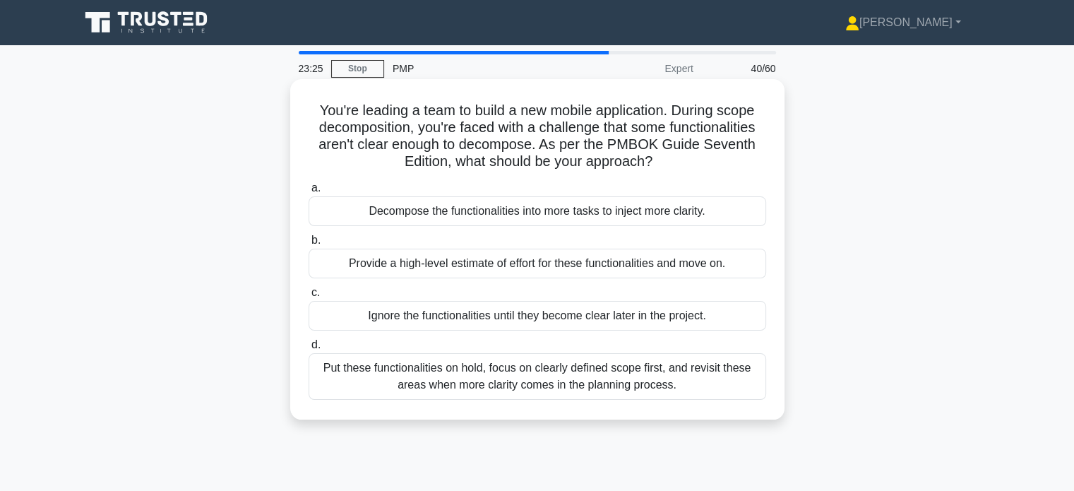
click at [557, 381] on div "Put these functionalities on hold, focus on clearly defined scope first, and re…" at bounding box center [536, 376] width 457 height 47
click at [308, 349] on input "d. Put these functionalities on hold, focus on clearly defined scope first, and…" at bounding box center [308, 344] width 0 height 9
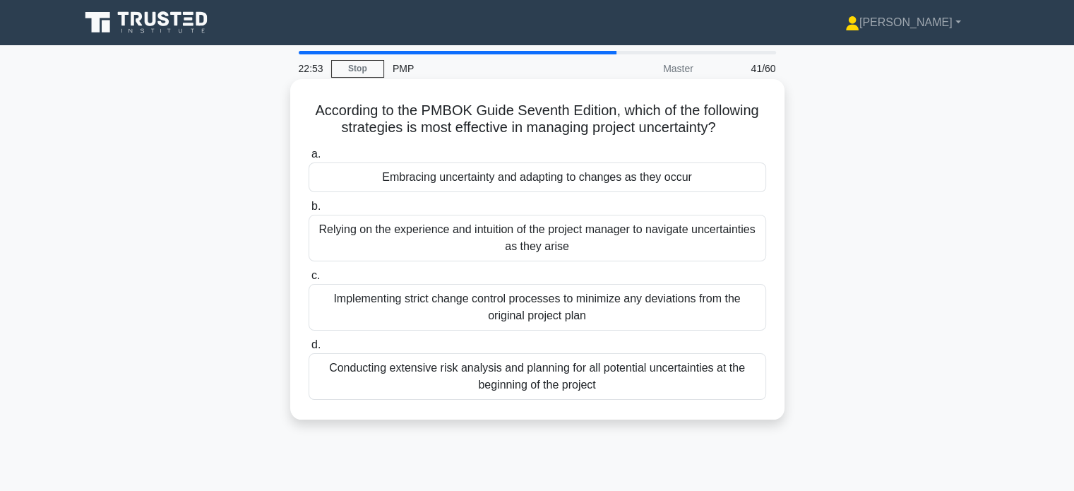
click at [547, 307] on div "Implementing strict change control processes to minimize any deviations from th…" at bounding box center [536, 307] width 457 height 47
click at [308, 280] on input "c. Implementing strict change control processes to minimize any deviations from…" at bounding box center [308, 275] width 0 height 9
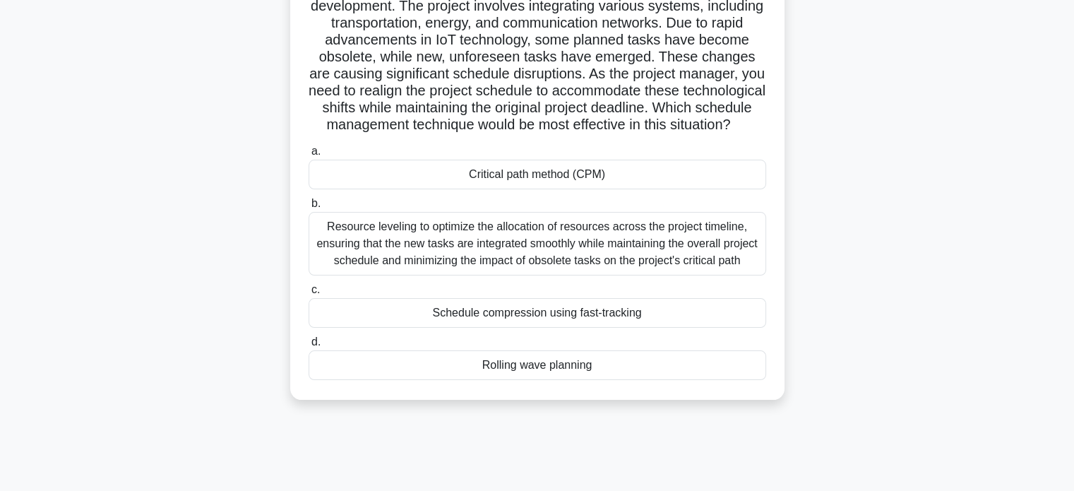
scroll to position [121, 0]
click at [528, 380] on div "Rolling wave planning" at bounding box center [536, 366] width 457 height 30
click at [308, 347] on input "d. Rolling wave planning" at bounding box center [308, 342] width 0 height 9
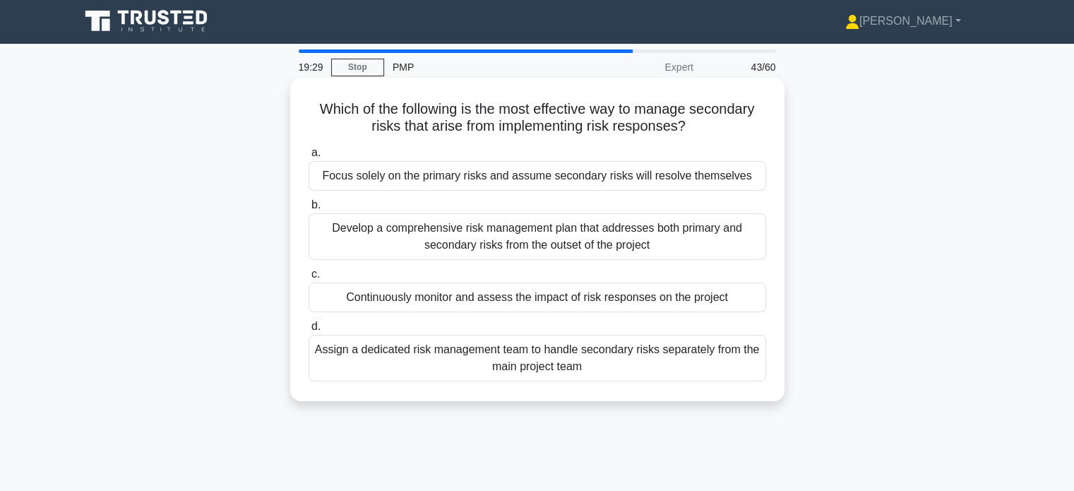
scroll to position [0, 0]
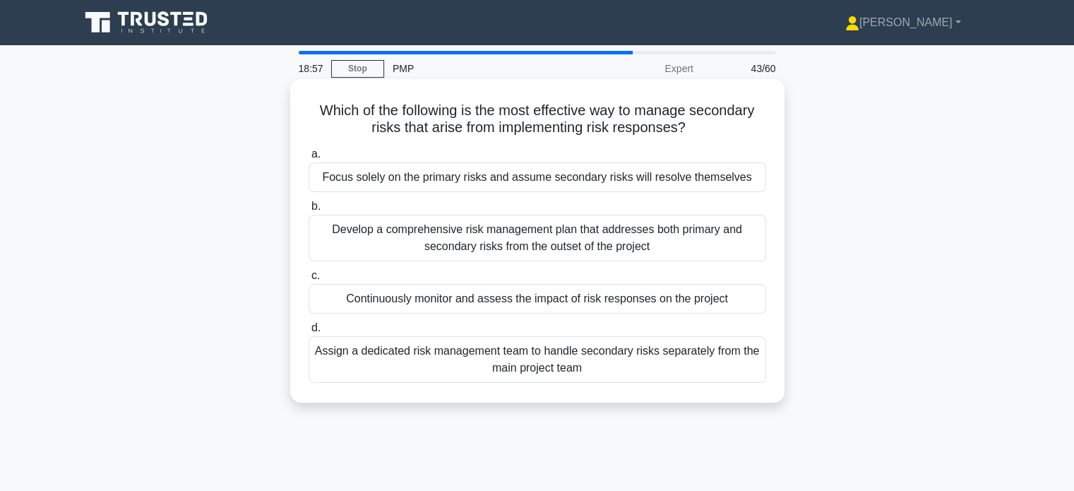
click at [527, 241] on div "Develop a comprehensive risk management plan that addresses both primary and se…" at bounding box center [536, 238] width 457 height 47
click at [308, 211] on input "b. Develop a comprehensive risk management plan that addresses both primary and…" at bounding box center [308, 206] width 0 height 9
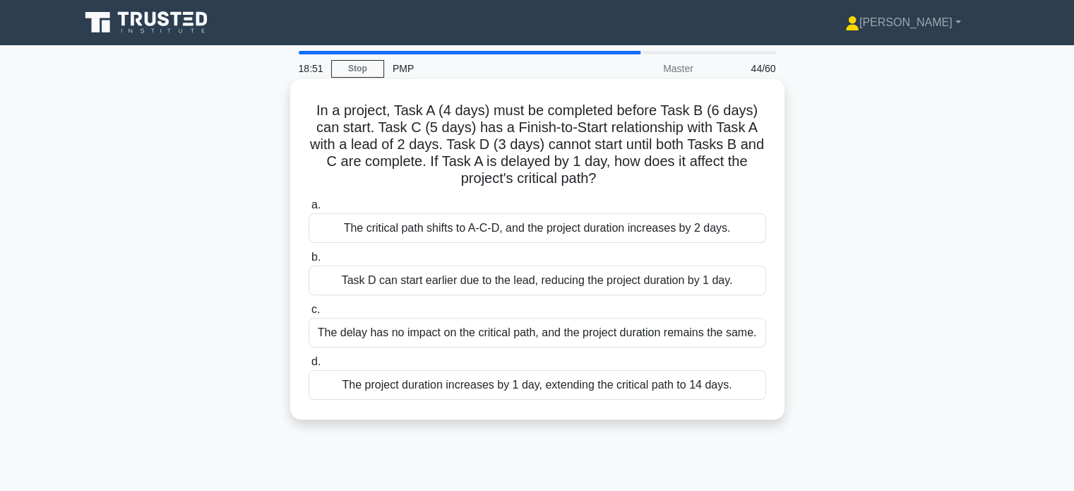
click at [477, 397] on div "The project duration increases by 1 day, extending the critical path to 14 days." at bounding box center [536, 385] width 457 height 30
click at [308, 366] on input "d. The project duration increases by 1 day, extending the critical path to 14 d…" at bounding box center [308, 361] width 0 height 9
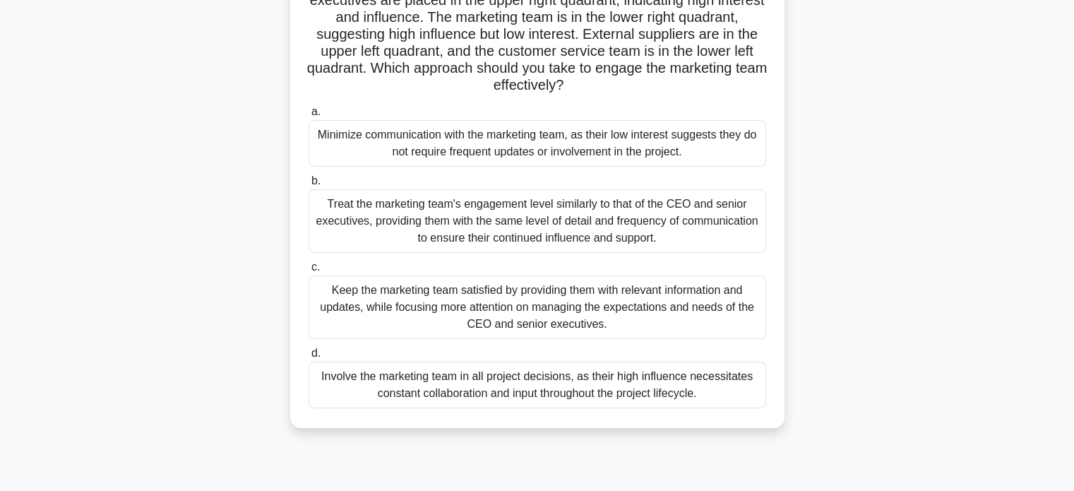
scroll to position [144, 0]
click at [542, 326] on div "Keep the marketing team satisfied by providing them with relevant information a…" at bounding box center [536, 307] width 457 height 64
click at [308, 272] on input "c. Keep the marketing team satisfied by providing them with relevant informatio…" at bounding box center [308, 267] width 0 height 9
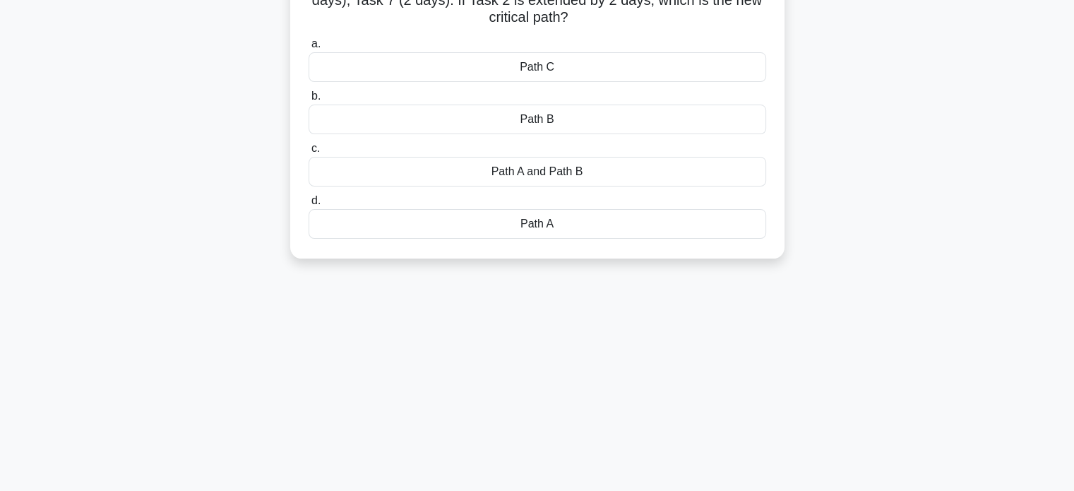
scroll to position [0, 0]
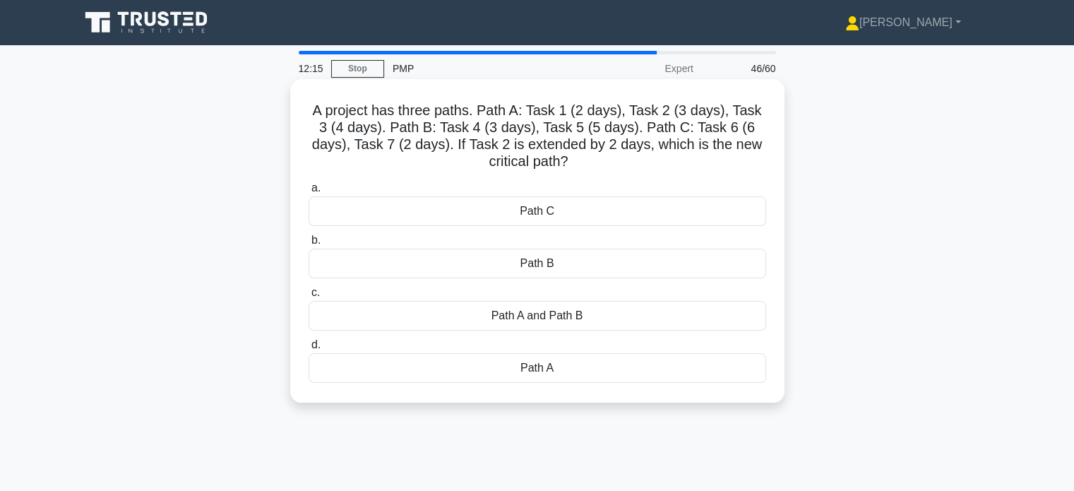
click at [572, 375] on div "Path A" at bounding box center [536, 368] width 457 height 30
click at [308, 349] on input "d. Path A" at bounding box center [308, 344] width 0 height 9
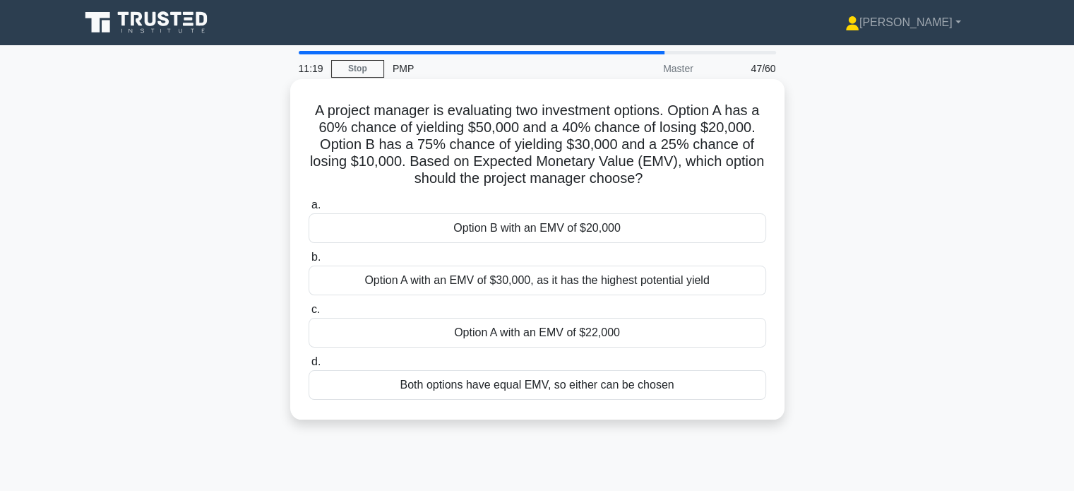
click at [601, 228] on div "Option B with an EMV of $20,000" at bounding box center [536, 228] width 457 height 30
click at [308, 210] on input "a. Option B with an EMV of $20,000" at bounding box center [308, 204] width 0 height 9
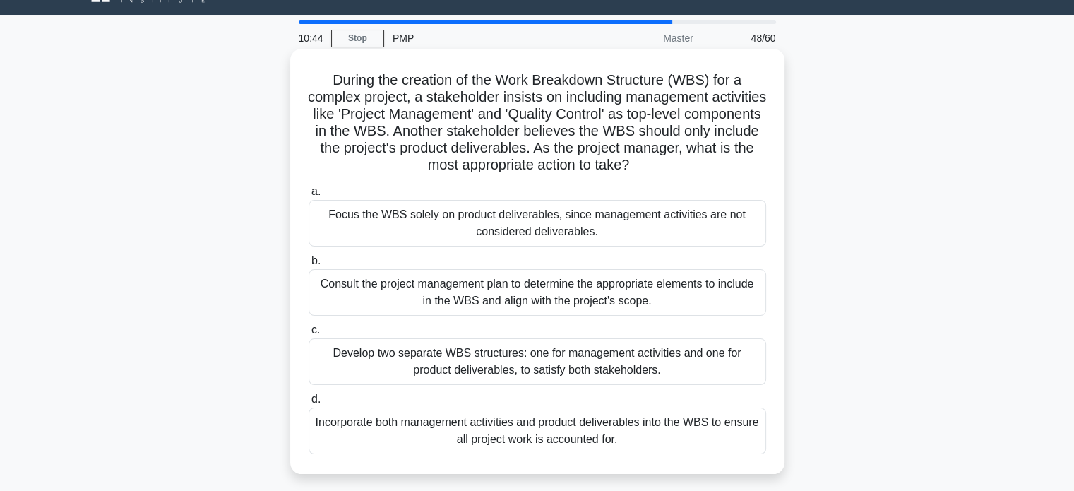
scroll to position [34, 0]
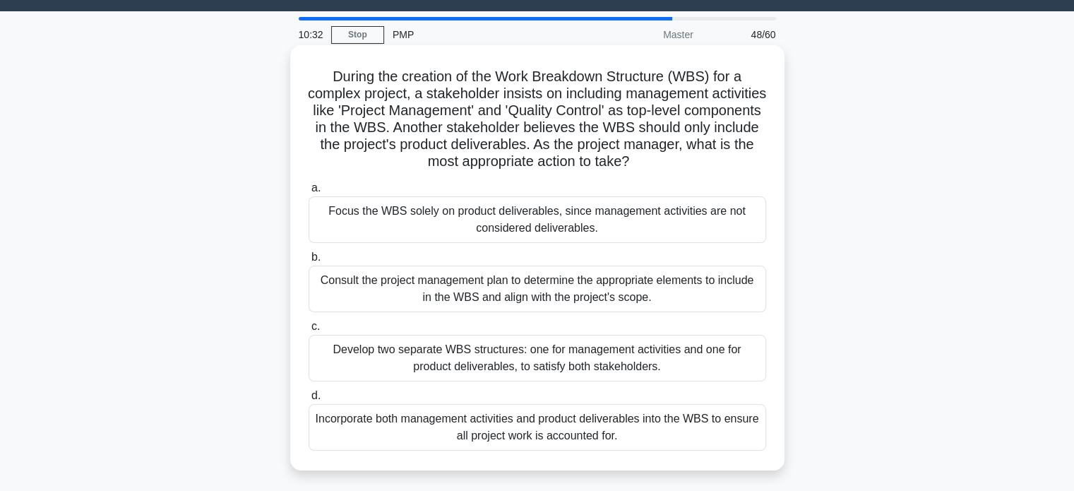
click at [555, 443] on div "Incorporate both management activities and product deliverables into the WBS to…" at bounding box center [536, 427] width 457 height 47
click at [308, 400] on input "d. Incorporate both management activities and product deliverables into the WBS…" at bounding box center [308, 395] width 0 height 9
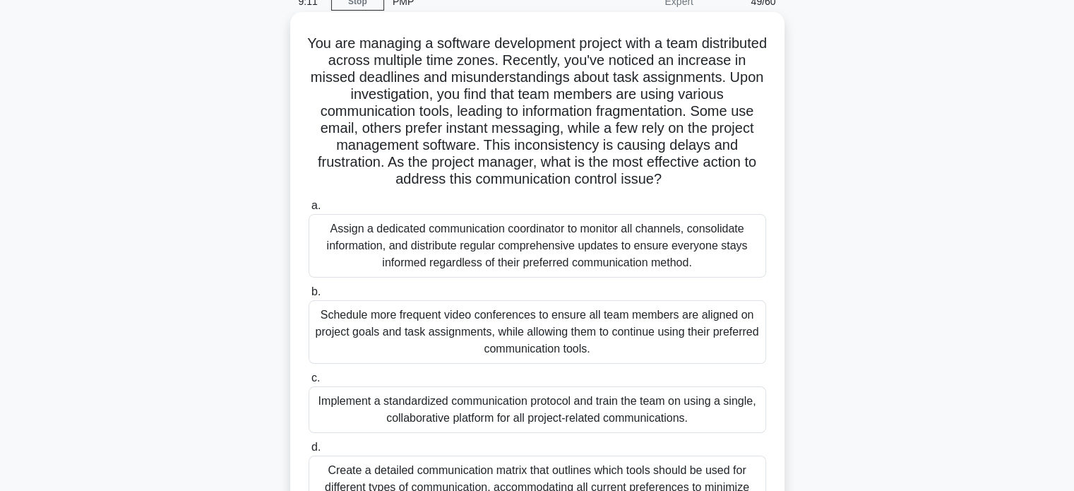
scroll to position [66, 0]
click at [512, 406] on div "Implement a standardized communication protocol and train the team on using a s…" at bounding box center [536, 410] width 457 height 47
click at [308, 383] on input "c. Implement a standardized communication protocol and train the team on using …" at bounding box center [308, 378] width 0 height 9
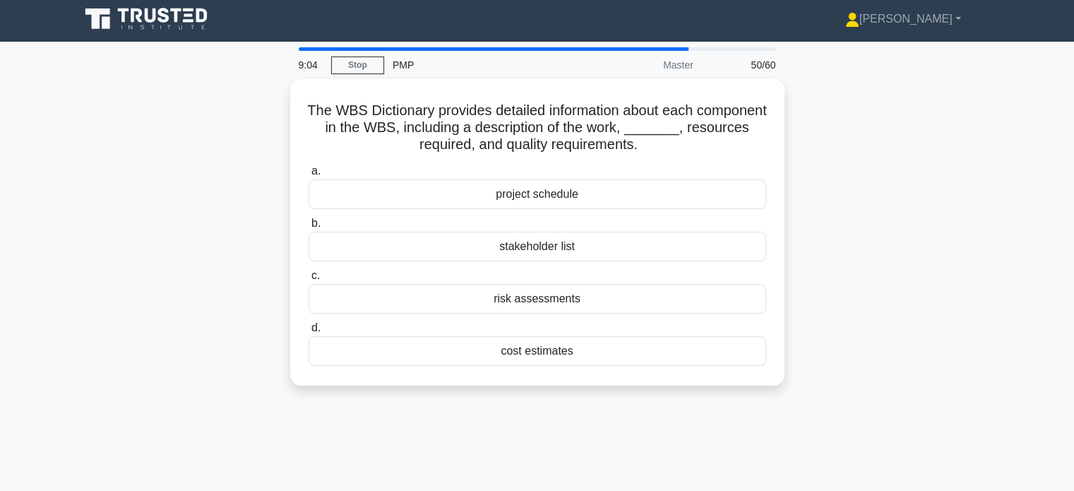
scroll to position [0, 0]
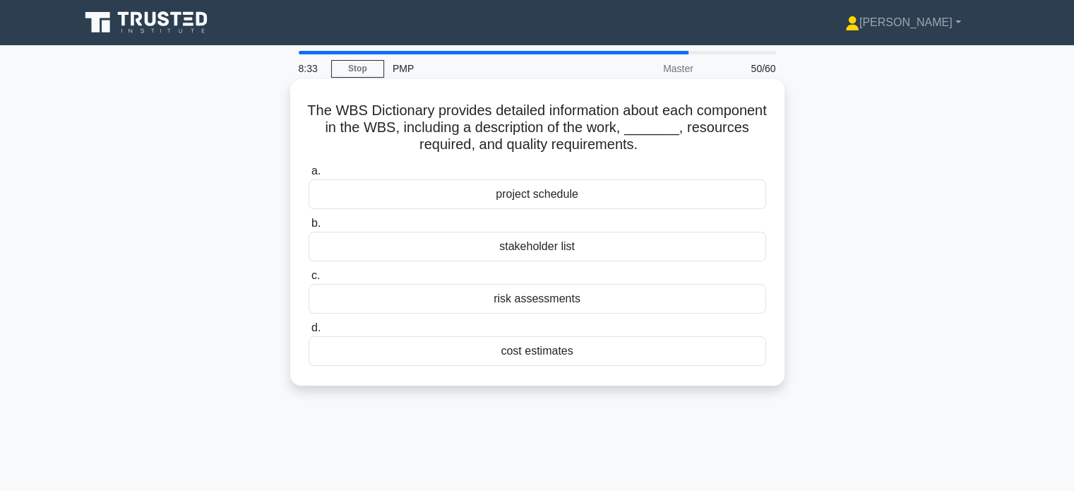
click at [546, 203] on div "project schedule" at bounding box center [536, 194] width 457 height 30
click at [308, 176] on input "a. project schedule" at bounding box center [308, 171] width 0 height 9
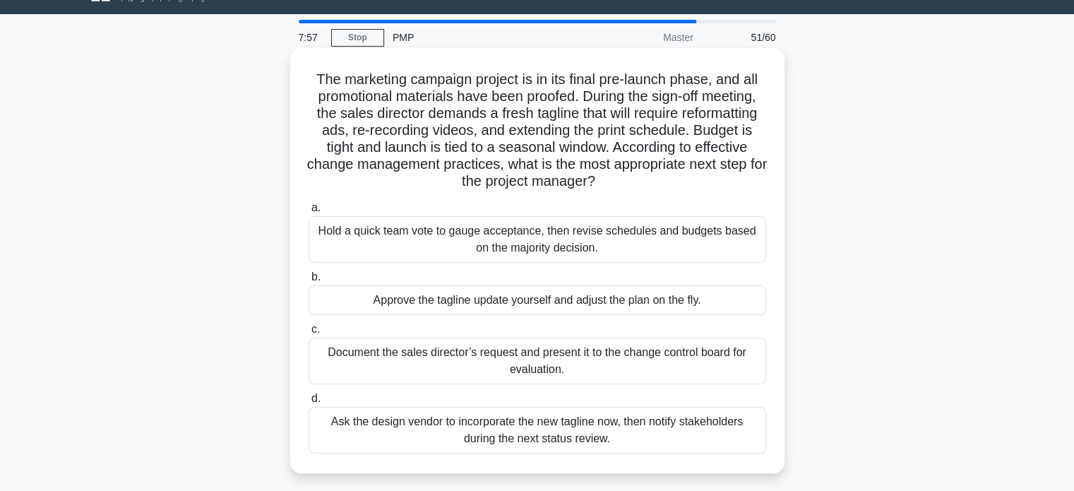
scroll to position [40, 0]
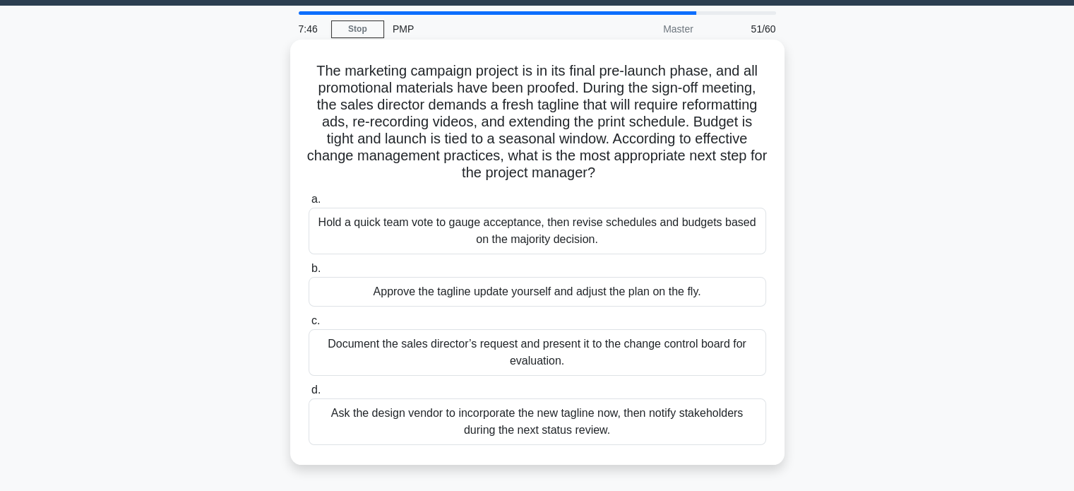
click at [534, 349] on div "Document the sales director’s request and present it to the change control boar…" at bounding box center [536, 352] width 457 height 47
click at [308, 325] on input "c. Document the sales director’s request and present it to the change control b…" at bounding box center [308, 320] width 0 height 9
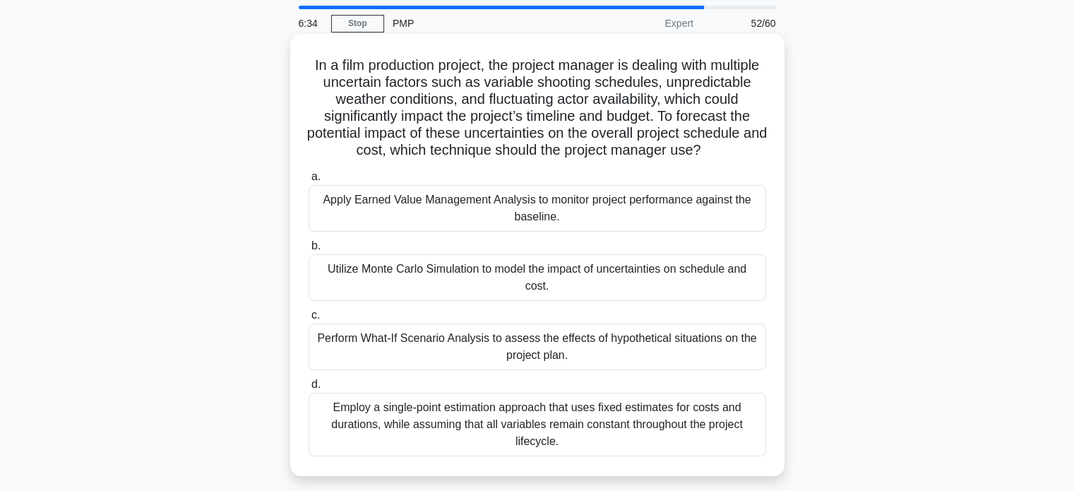
scroll to position [45, 0]
click at [561, 232] on div "Apply Earned Value Management Analysis to monitor project performance against t…" at bounding box center [536, 208] width 457 height 47
click at [308, 181] on input "a. Apply Earned Value Management Analysis to monitor project performance agains…" at bounding box center [308, 176] width 0 height 9
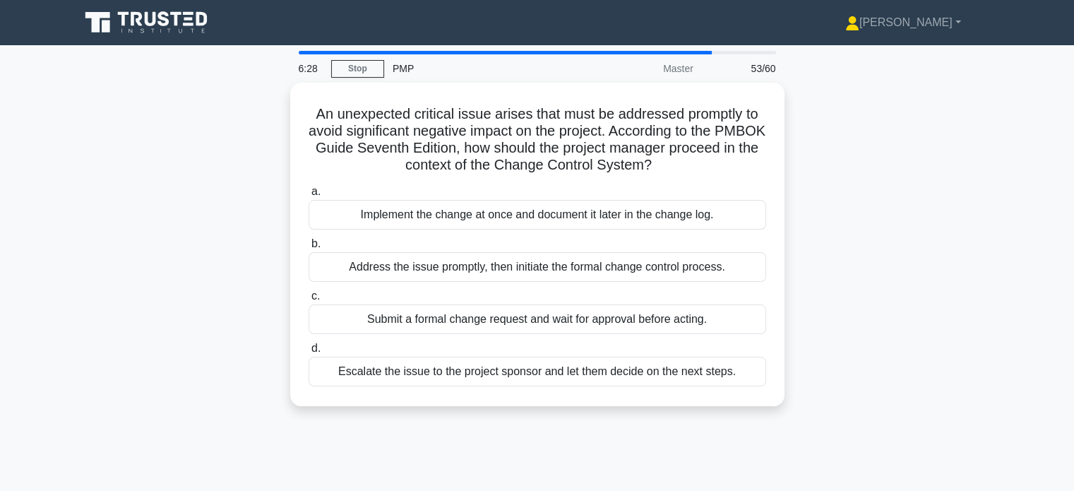
scroll to position [0, 0]
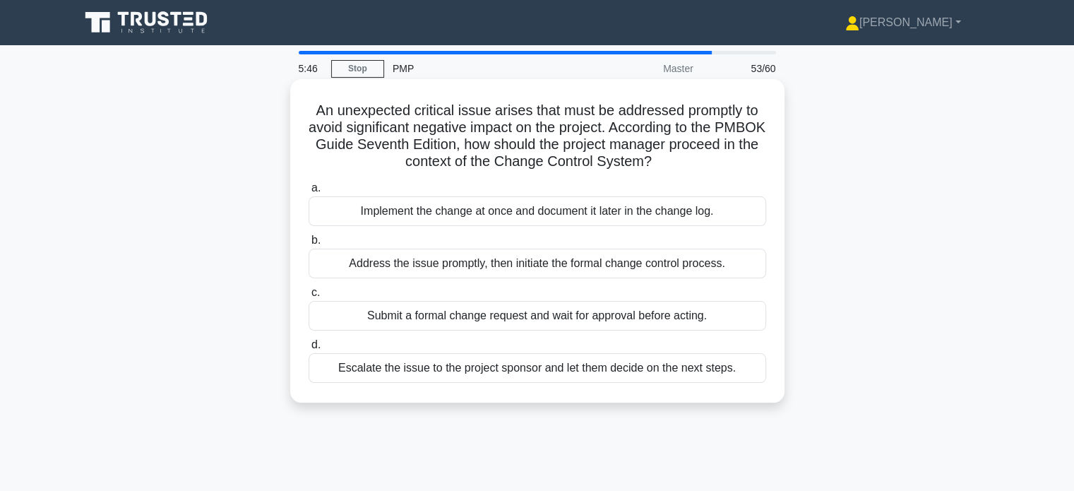
click at [536, 320] on div "Submit a formal change request and wait for approval before acting." at bounding box center [536, 316] width 457 height 30
click at [308, 297] on input "c. Submit a formal change request and wait for approval before acting." at bounding box center [308, 292] width 0 height 9
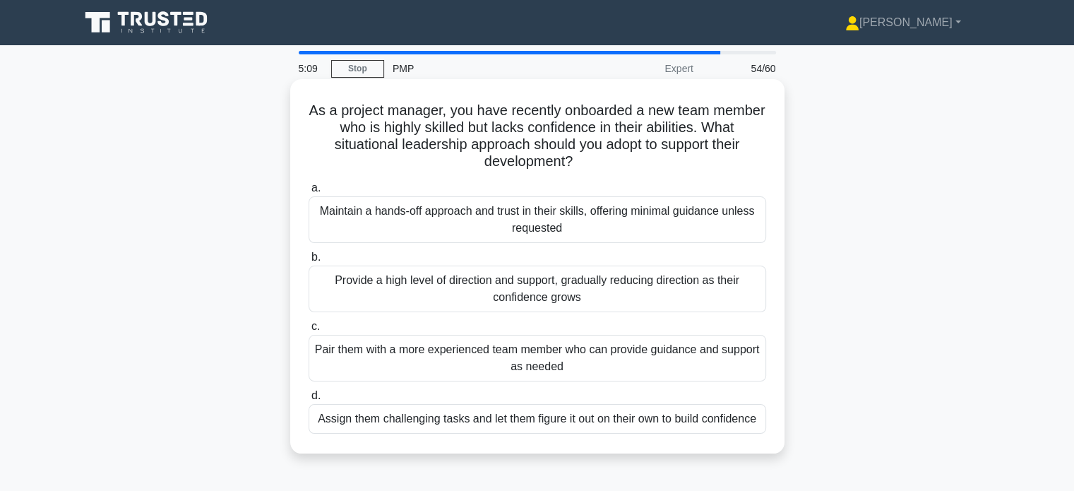
click at [545, 347] on div "Pair them with a more experienced team member who can provide guidance and supp…" at bounding box center [536, 358] width 457 height 47
click at [308, 331] on input "c. Pair them with a more experienced team member who can provide guidance and s…" at bounding box center [308, 326] width 0 height 9
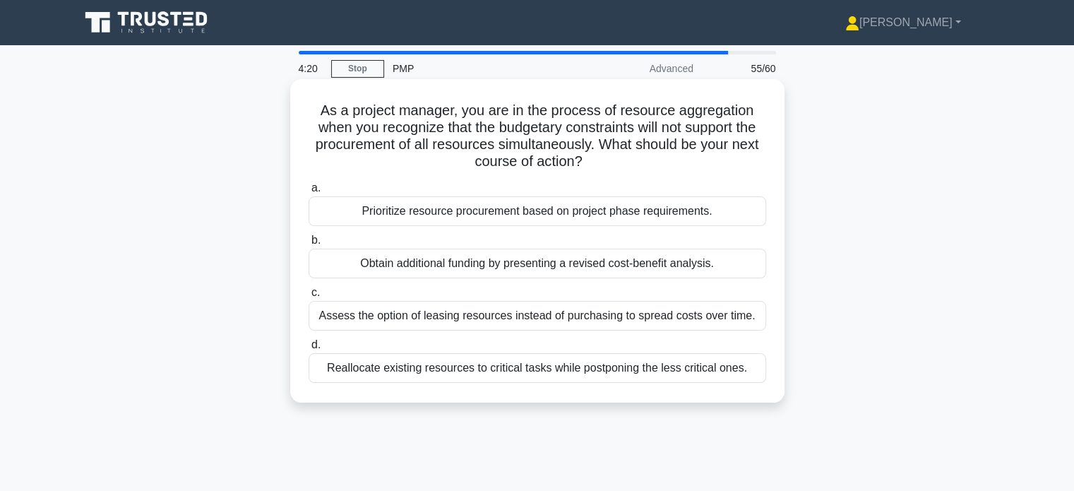
click at [499, 364] on div "Reallocate existing resources to critical tasks while postponing the less criti…" at bounding box center [536, 368] width 457 height 30
click at [308, 349] on input "d. Reallocate existing resources to critical tasks while postponing the less cr…" at bounding box center [308, 344] width 0 height 9
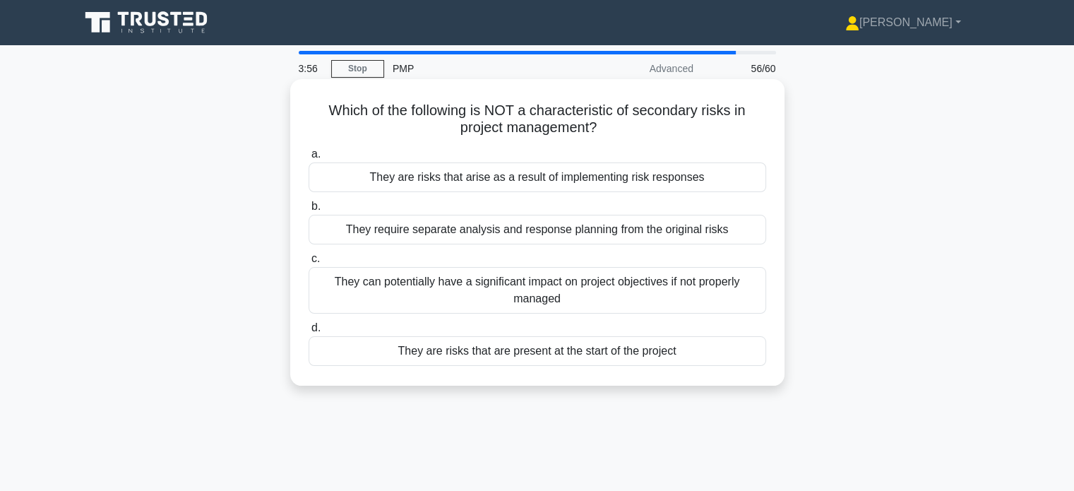
click at [527, 239] on div "They require separate analysis and response planning from the original risks" at bounding box center [536, 230] width 457 height 30
click at [308, 211] on input "b. They require separate analysis and response planning from the original risks" at bounding box center [308, 206] width 0 height 9
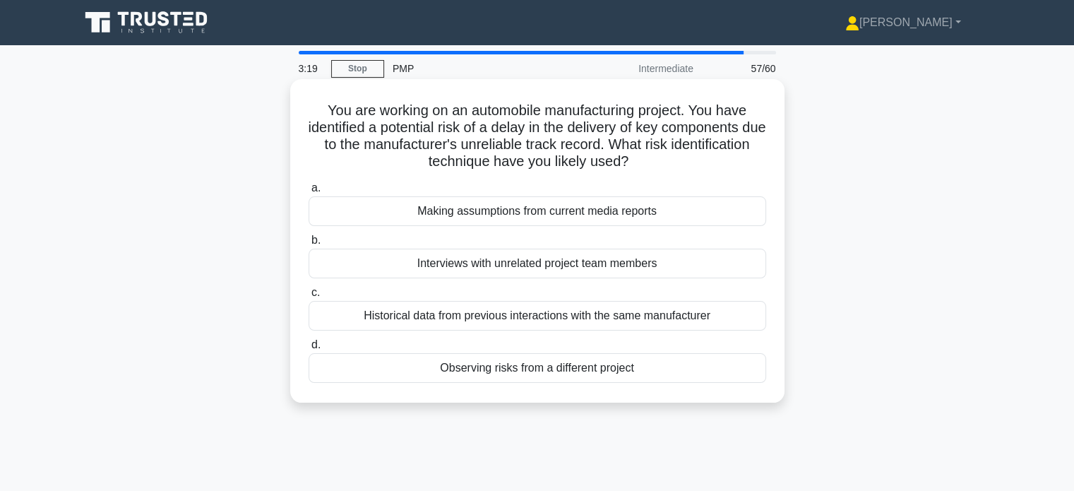
click at [534, 308] on div "Historical data from previous interactions with the same manufacturer" at bounding box center [536, 316] width 457 height 30
click at [308, 297] on input "c. Historical data from previous interactions with the same manufacturer" at bounding box center [308, 292] width 0 height 9
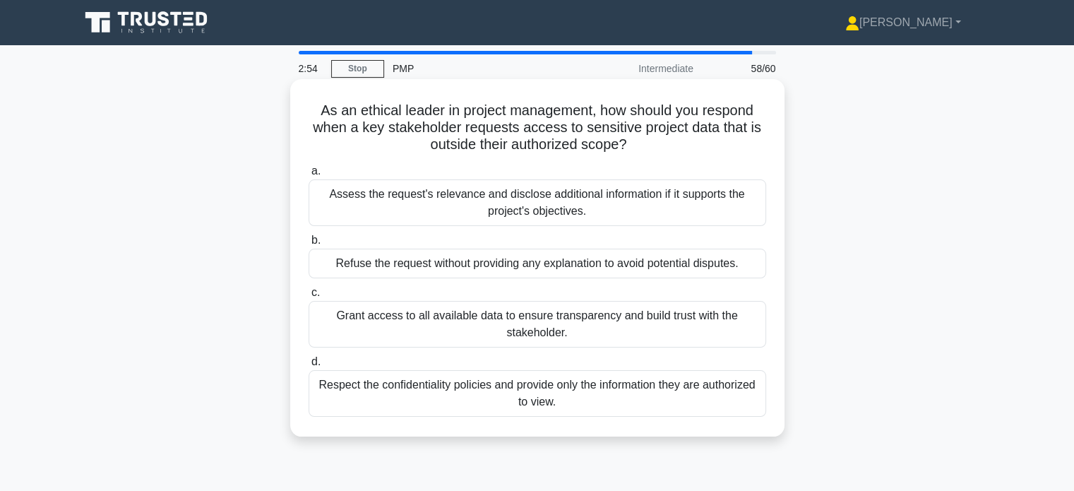
click at [462, 390] on div "Respect the confidentiality policies and provide only the information they are …" at bounding box center [536, 393] width 457 height 47
click at [308, 366] on input "d. Respect the confidentiality policies and provide only the information they a…" at bounding box center [308, 361] width 0 height 9
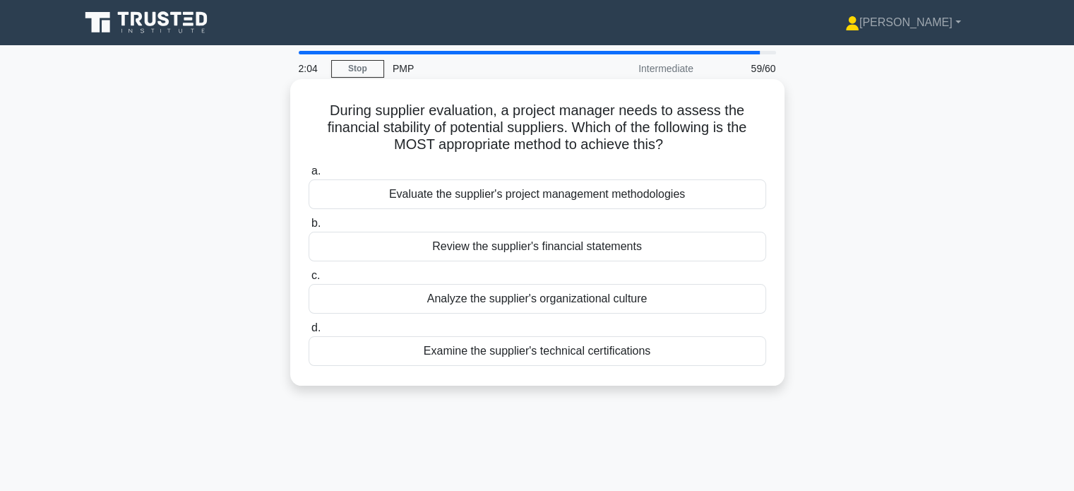
click at [500, 243] on div "Review the supplier's financial statements" at bounding box center [536, 247] width 457 height 30
click at [308, 228] on input "b. Review the supplier's financial statements" at bounding box center [308, 223] width 0 height 9
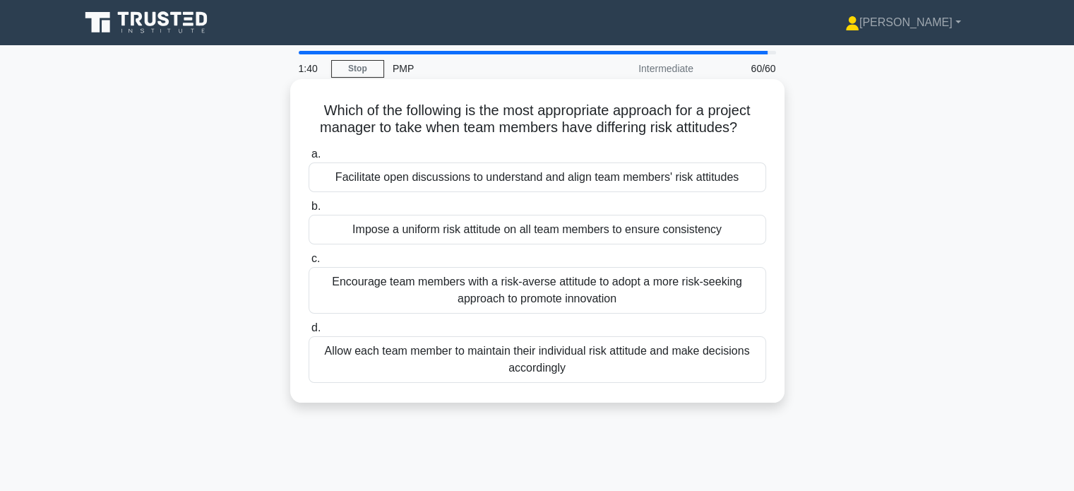
click at [566, 306] on div "Encourage team members with a risk-averse attitude to adopt a more risk-seeking…" at bounding box center [536, 290] width 457 height 47
click at [308, 263] on input "c. Encourage team members with a risk-averse attitude to adopt a more risk-seek…" at bounding box center [308, 258] width 0 height 9
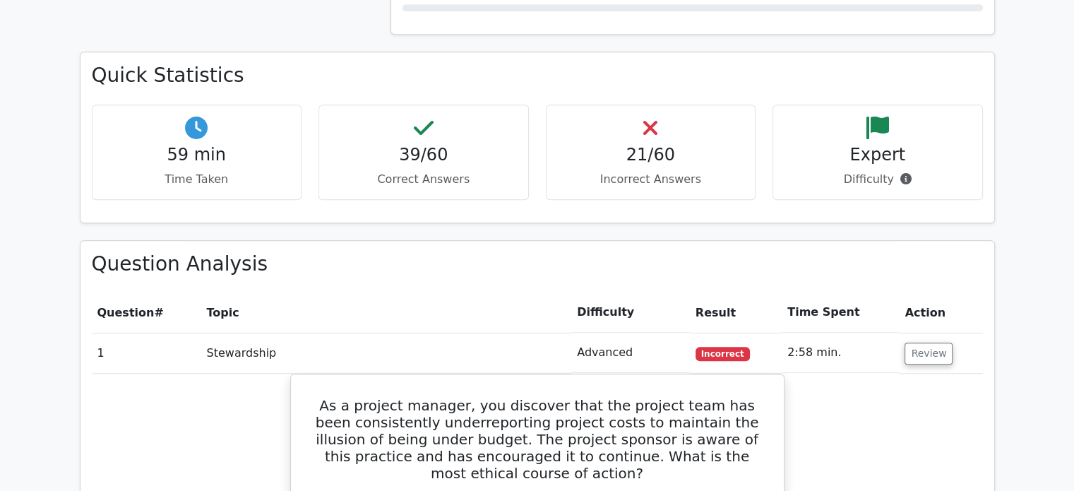
scroll to position [1265, 0]
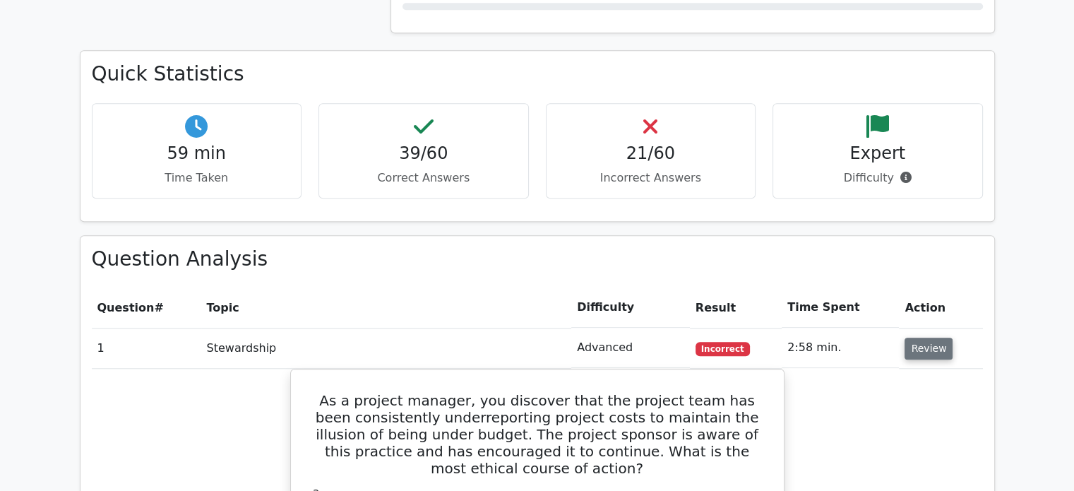
click at [918, 344] on button "Review" at bounding box center [928, 348] width 48 height 22
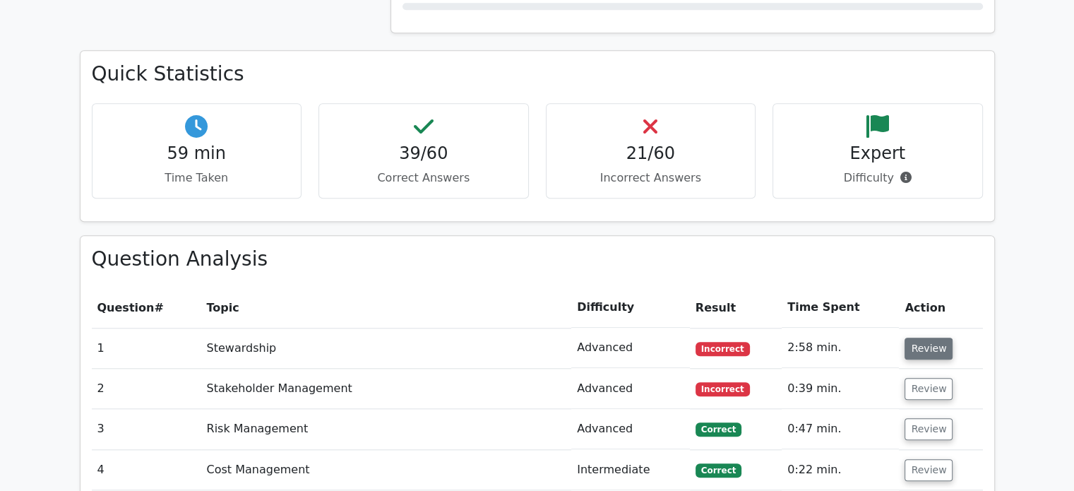
click at [918, 344] on button "Review" at bounding box center [928, 348] width 48 height 22
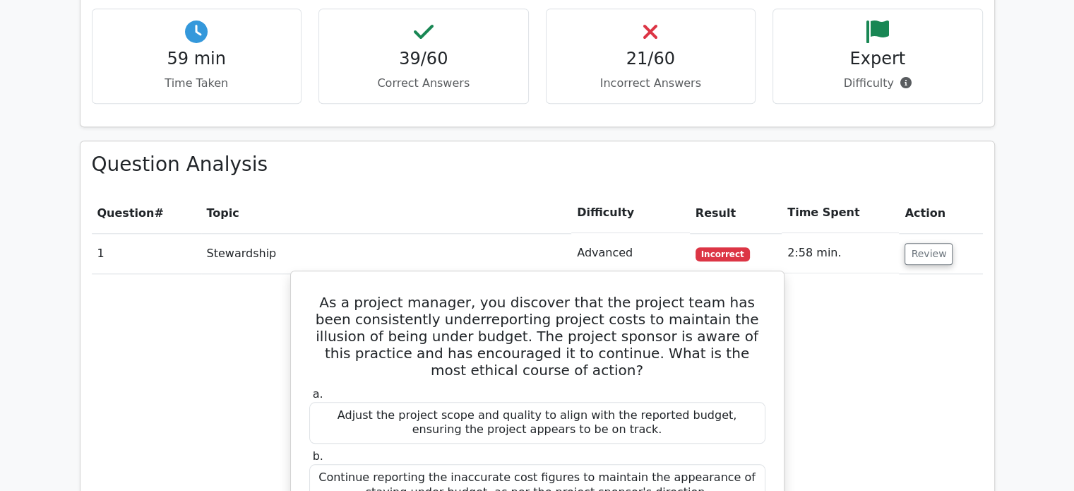
scroll to position [1358, 0]
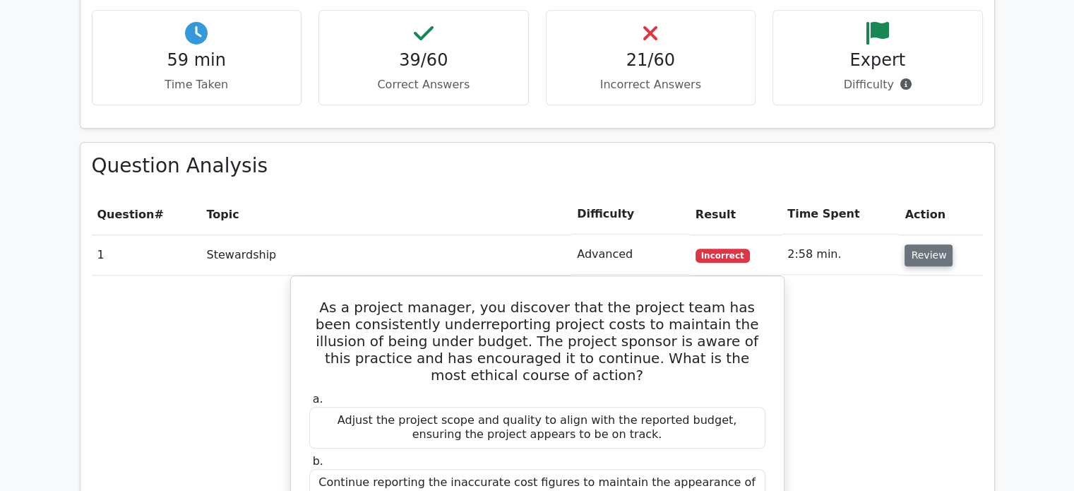
click at [927, 258] on button "Review" at bounding box center [928, 255] width 48 height 22
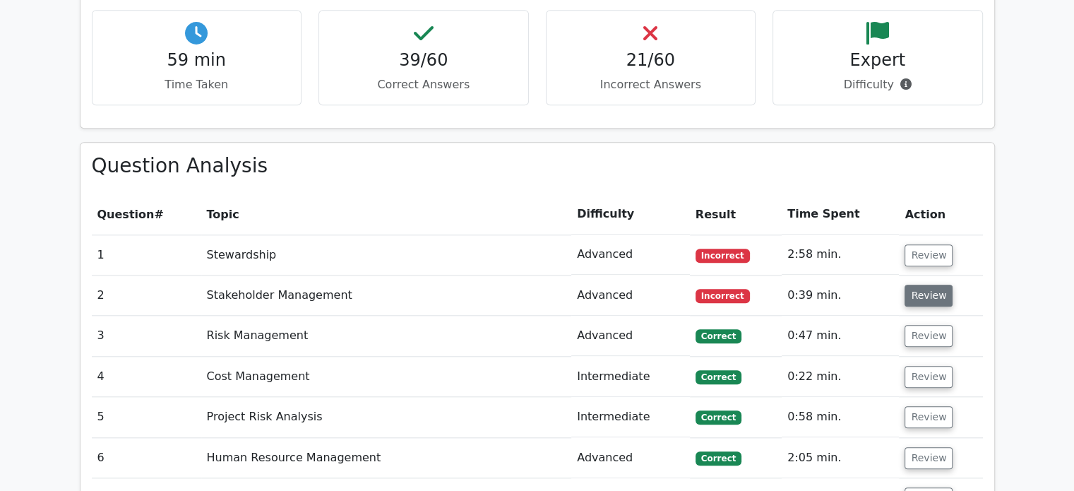
click at [922, 288] on button "Review" at bounding box center [928, 295] width 48 height 22
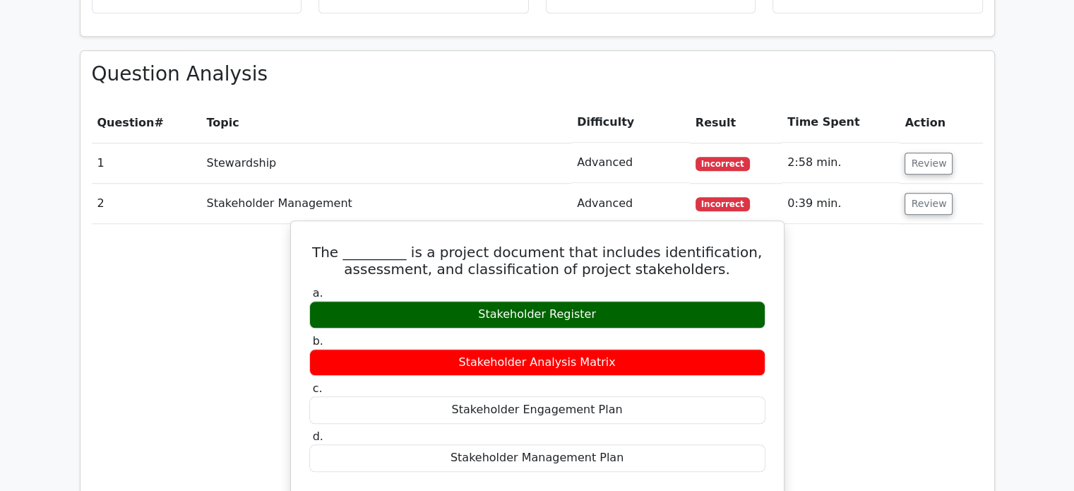
scroll to position [1462, 0]
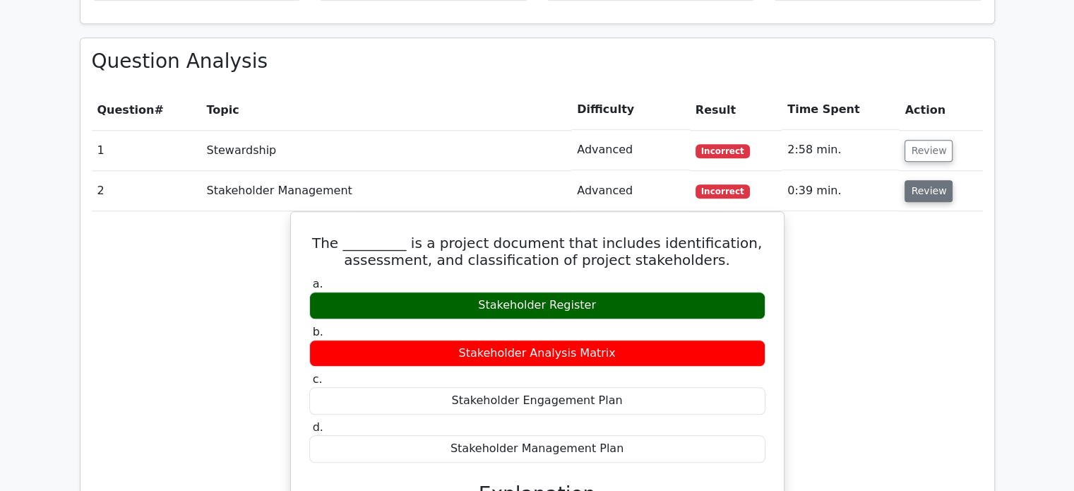
click at [922, 189] on button "Review" at bounding box center [928, 191] width 48 height 22
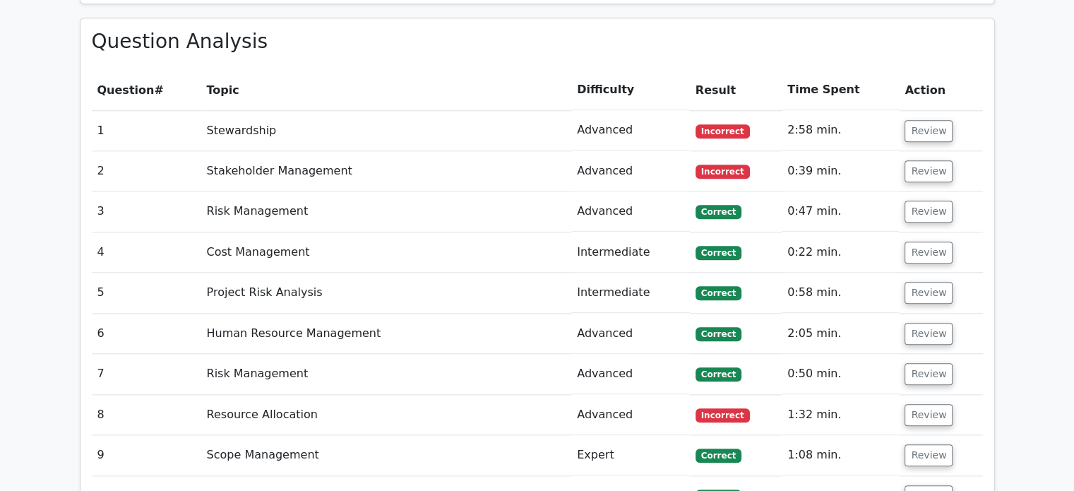
scroll to position [1479, 0]
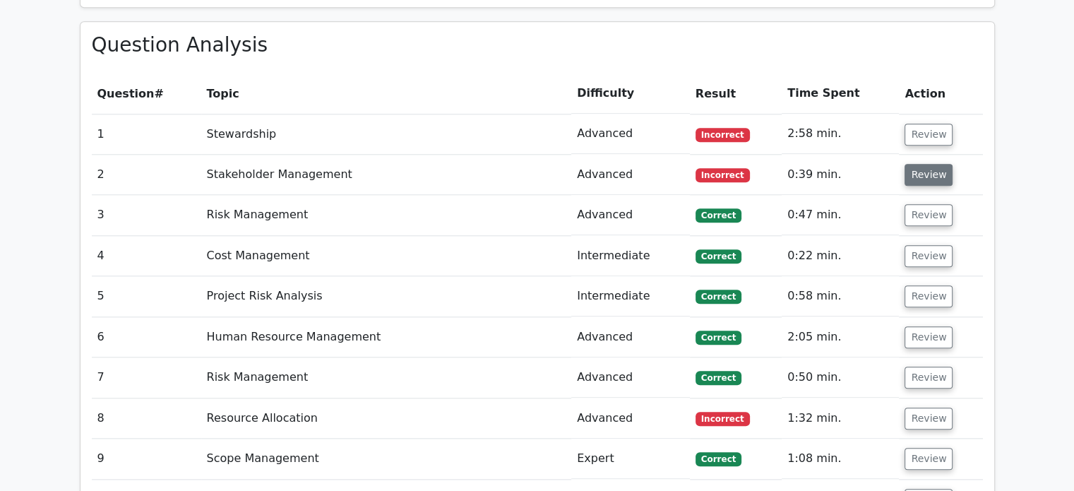
click at [927, 175] on button "Review" at bounding box center [928, 175] width 48 height 22
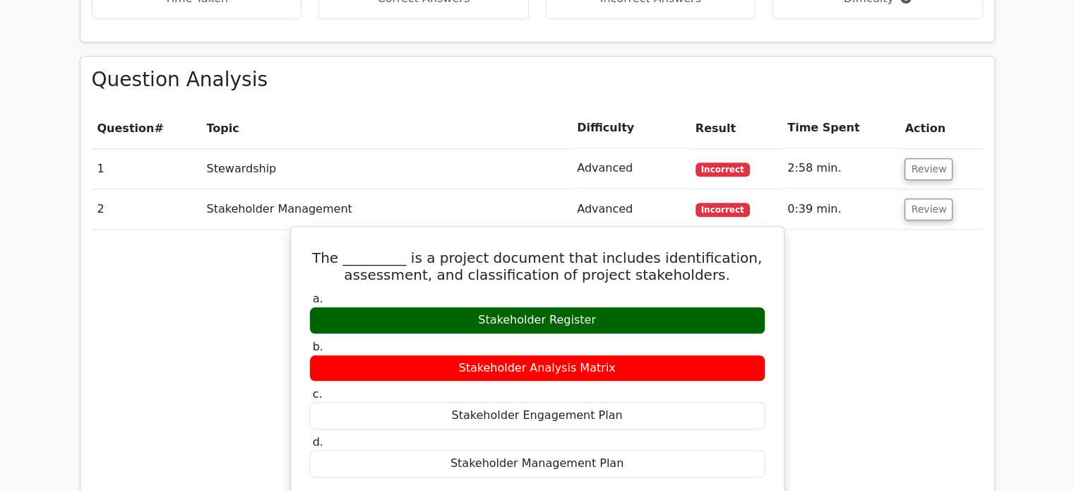
scroll to position [1441, 0]
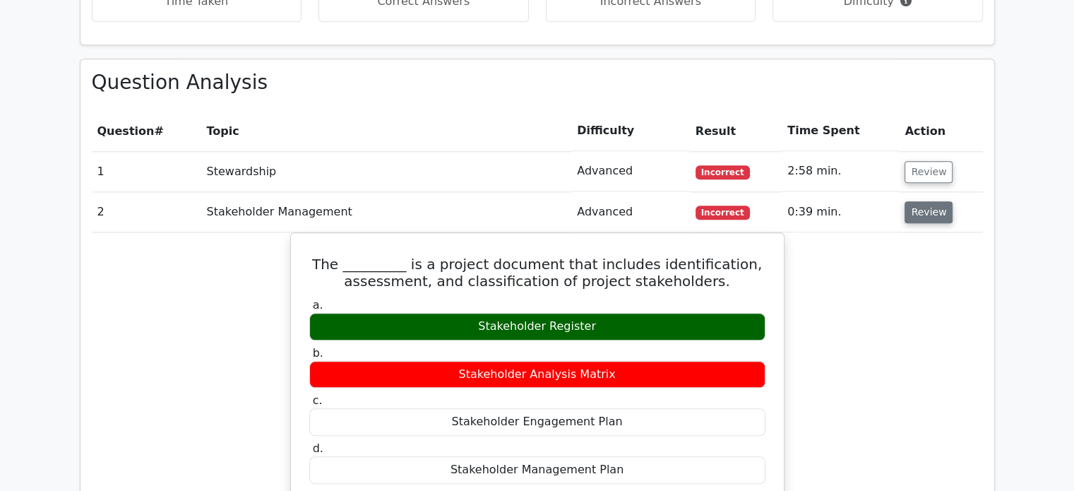
click at [919, 215] on button "Review" at bounding box center [928, 212] width 48 height 22
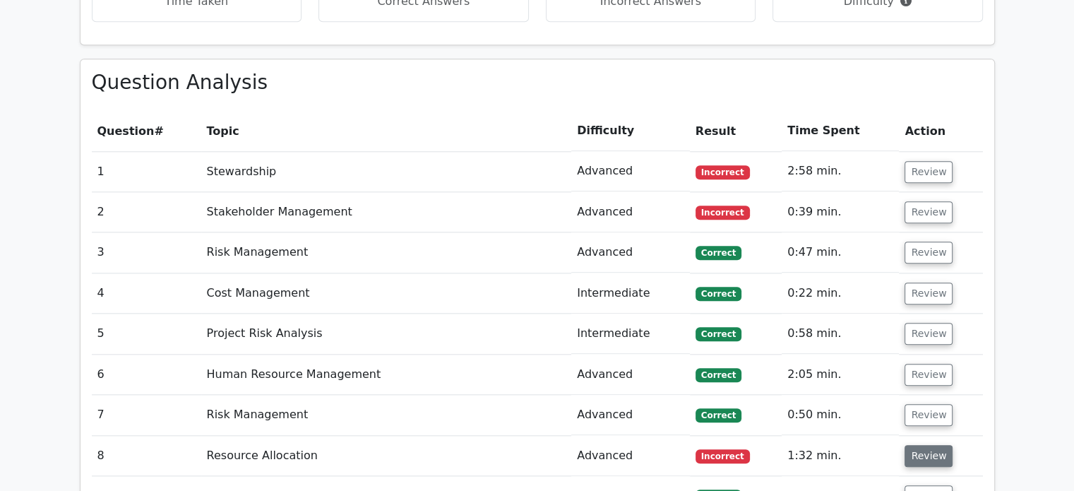
click at [918, 445] on button "Review" at bounding box center [928, 456] width 48 height 22
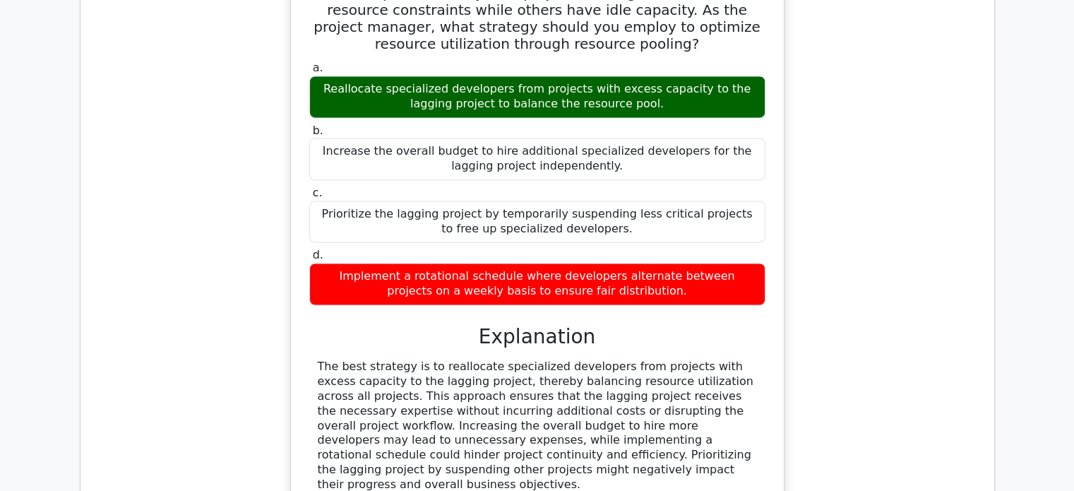
scroll to position [1971, 0]
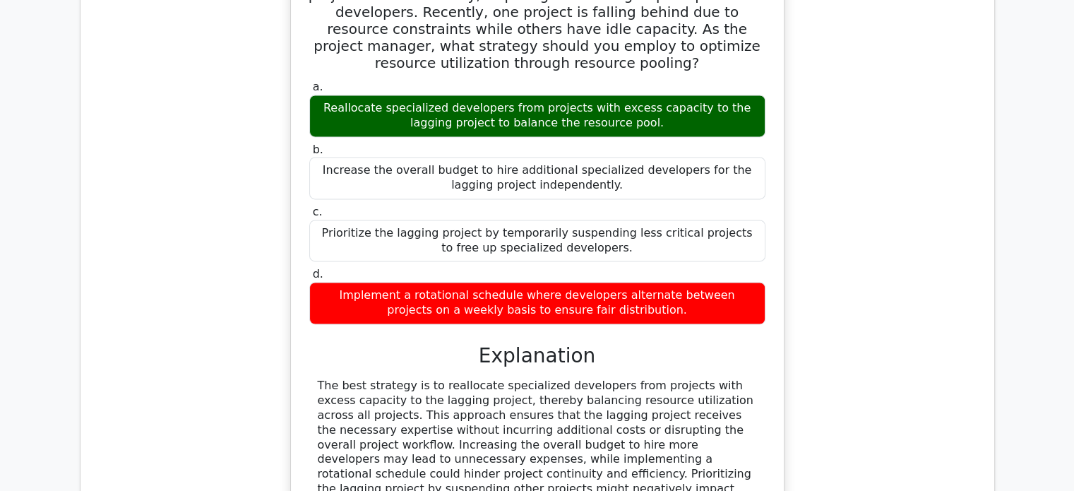
drag, startPoint x: 764, startPoint y: 437, endPoint x: 922, endPoint y: 52, distance: 416.5
click at [922, 52] on div "A technology firm is executing several software development projects simultaneo…" at bounding box center [537, 273] width 891 height 654
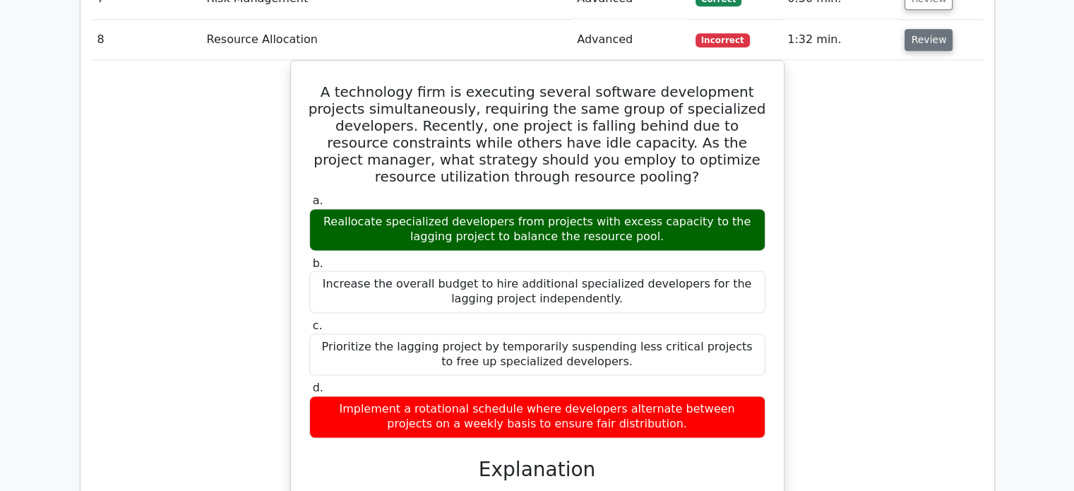
click at [922, 46] on button "Review" at bounding box center [928, 40] width 48 height 22
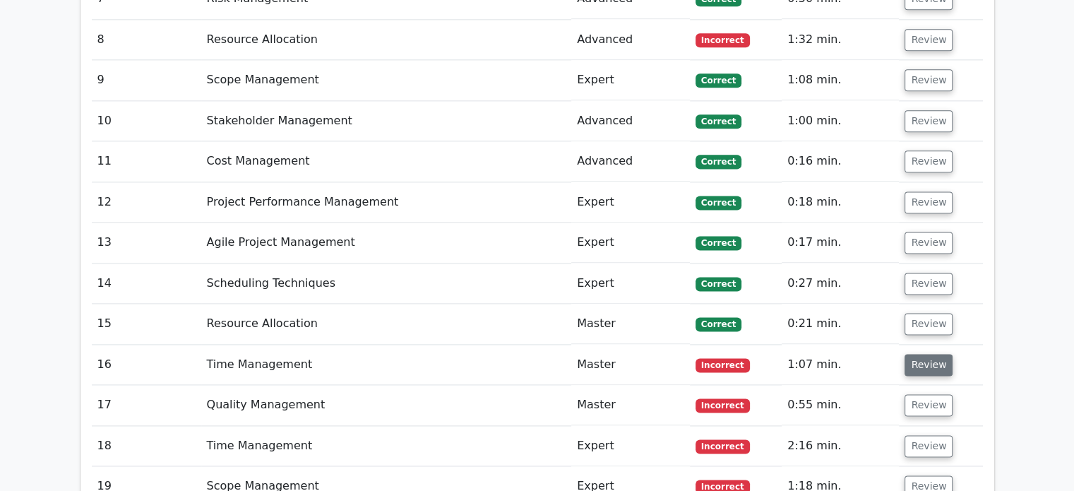
click at [920, 355] on button "Review" at bounding box center [928, 365] width 48 height 22
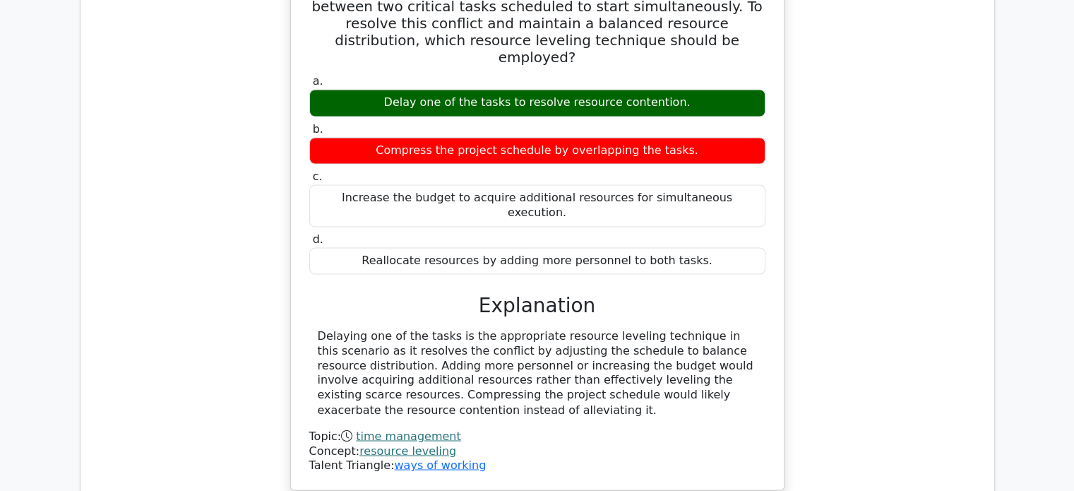
scroll to position [2210, 0]
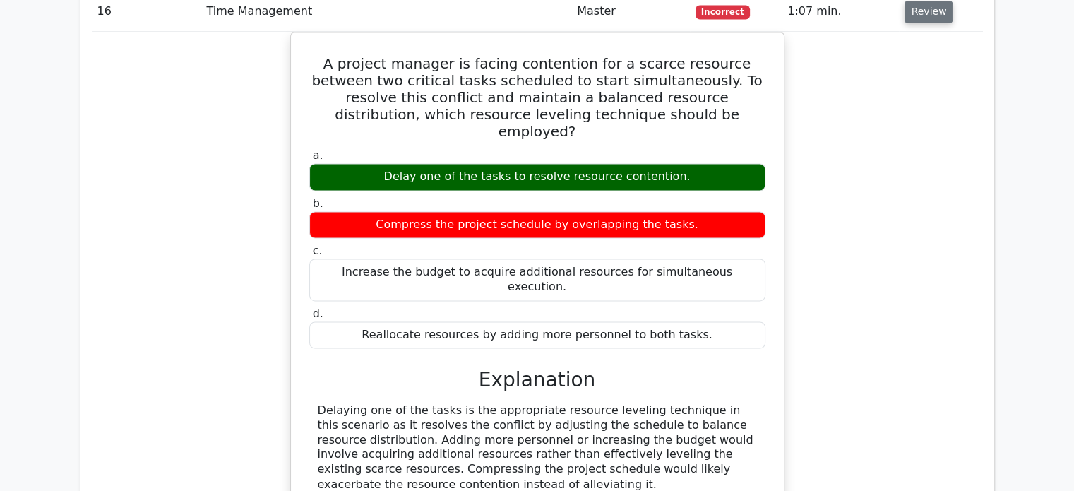
click at [926, 11] on button "Review" at bounding box center [928, 12] width 48 height 22
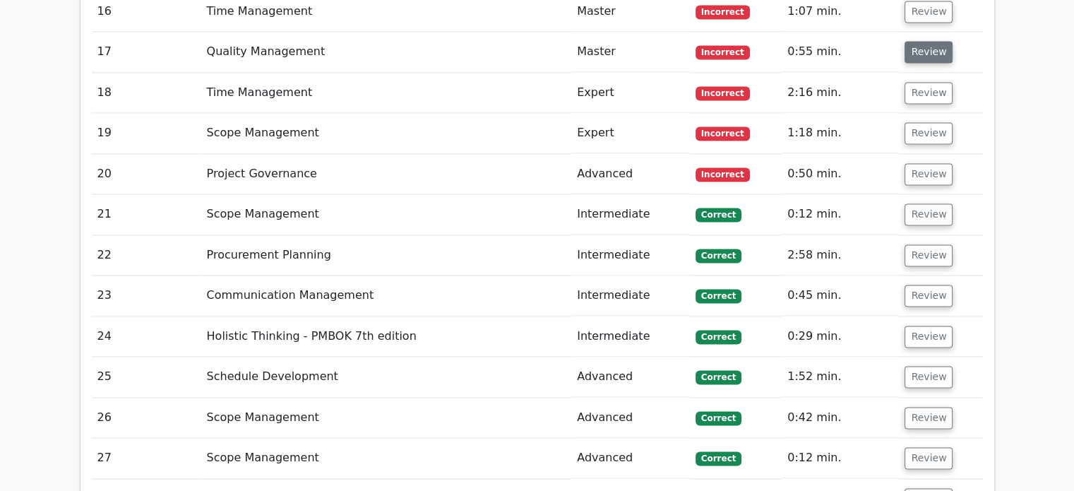
click at [918, 55] on button "Review" at bounding box center [928, 52] width 48 height 22
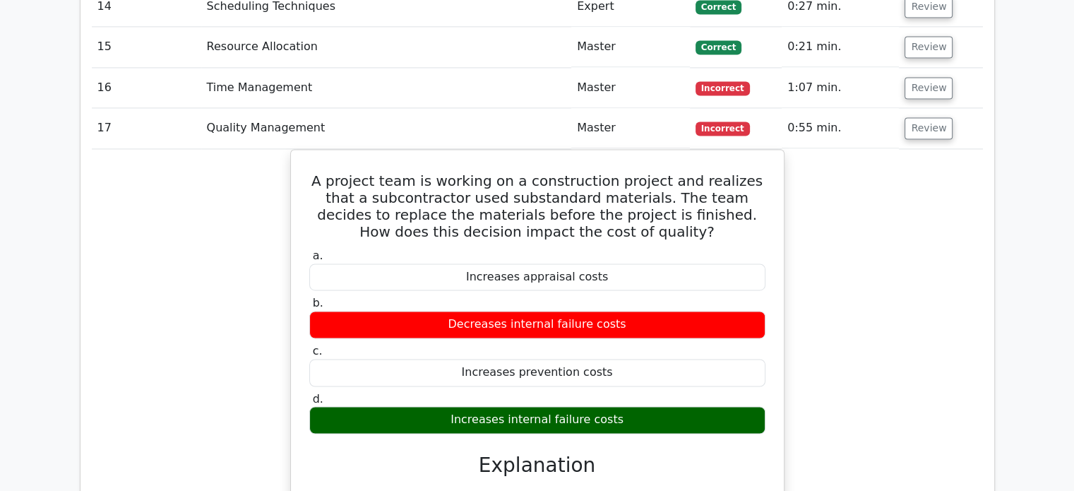
scroll to position [2133, 0]
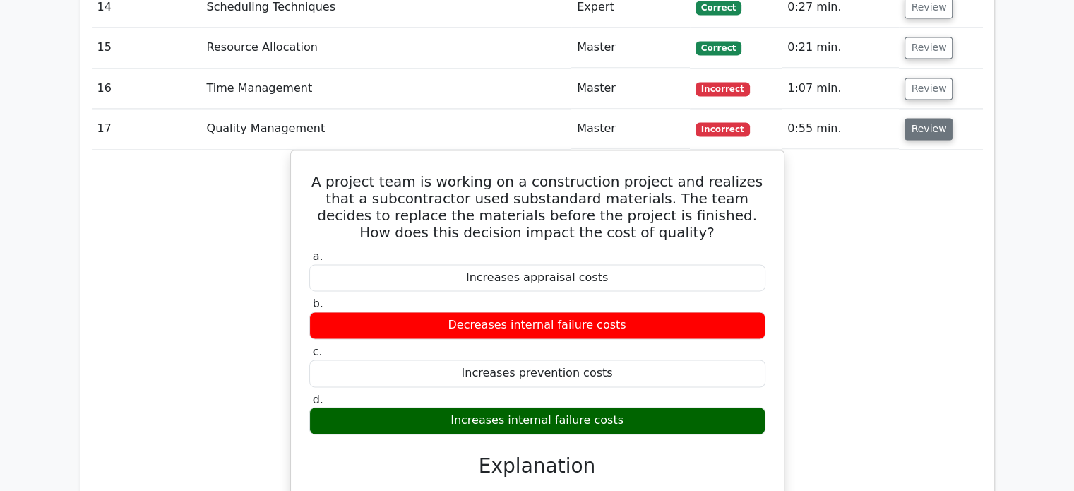
click at [932, 123] on button "Review" at bounding box center [928, 129] width 48 height 22
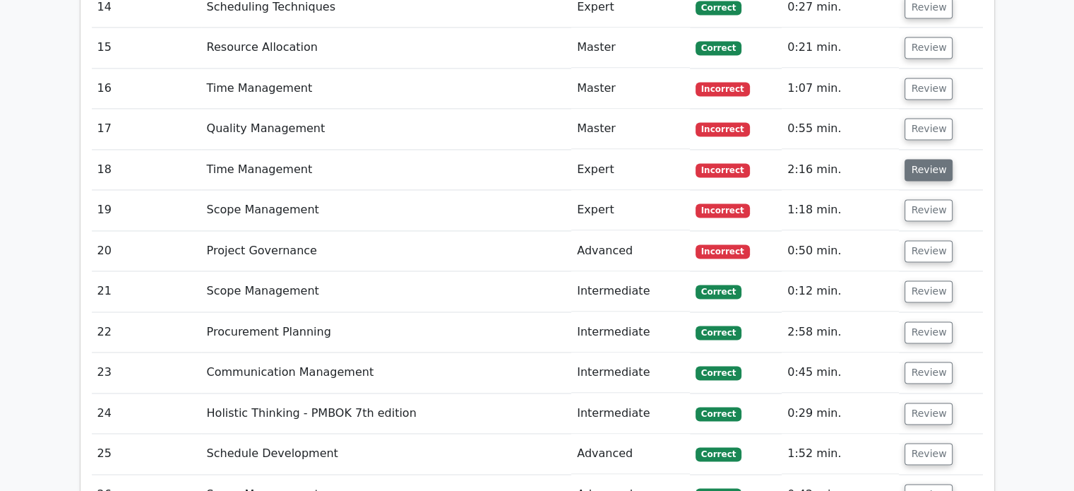
click at [926, 165] on button "Review" at bounding box center [928, 170] width 48 height 22
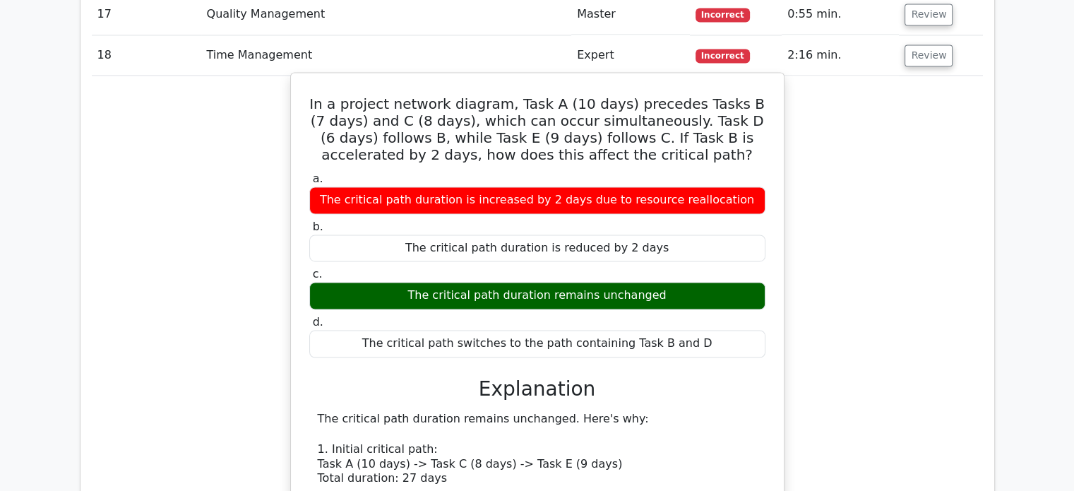
scroll to position [2244, 0]
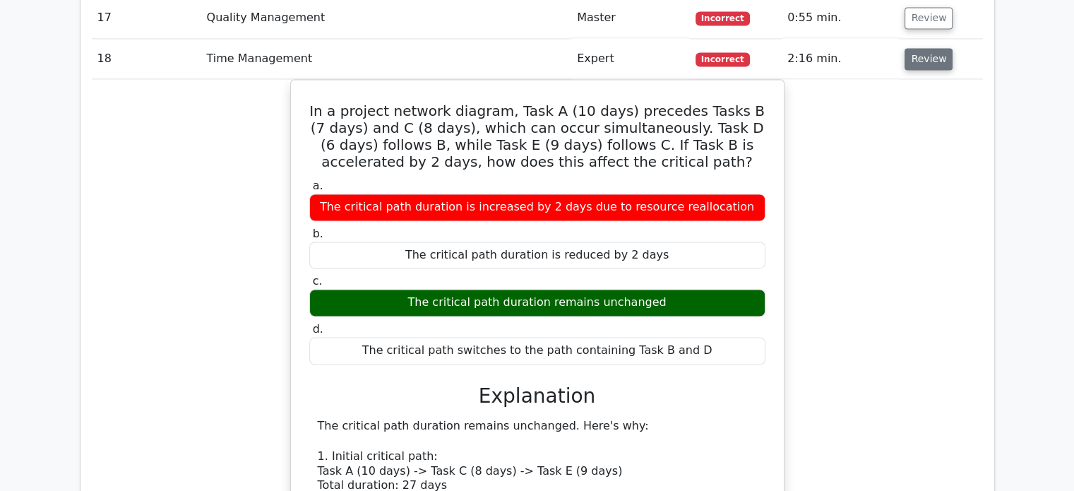
click at [924, 57] on button "Review" at bounding box center [928, 59] width 48 height 22
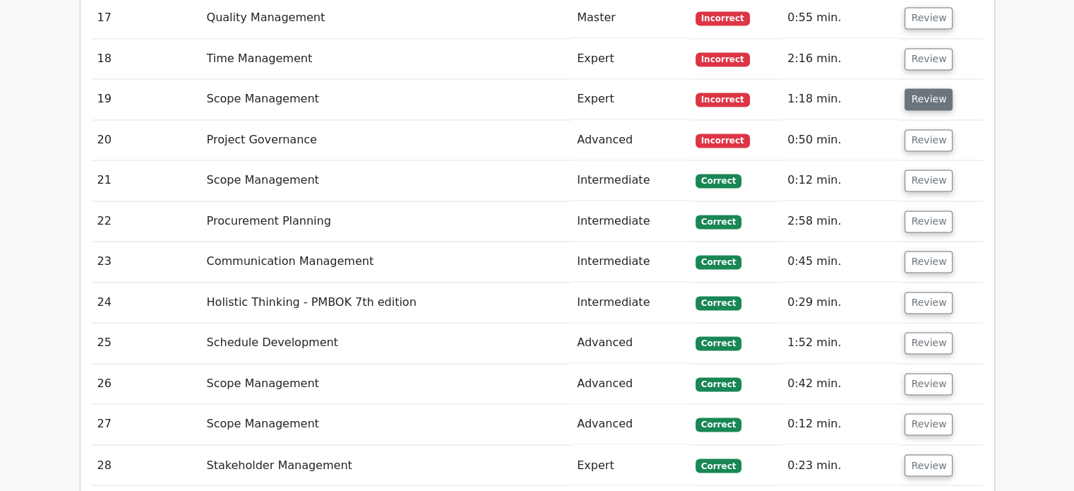
click at [927, 101] on button "Review" at bounding box center [928, 99] width 48 height 22
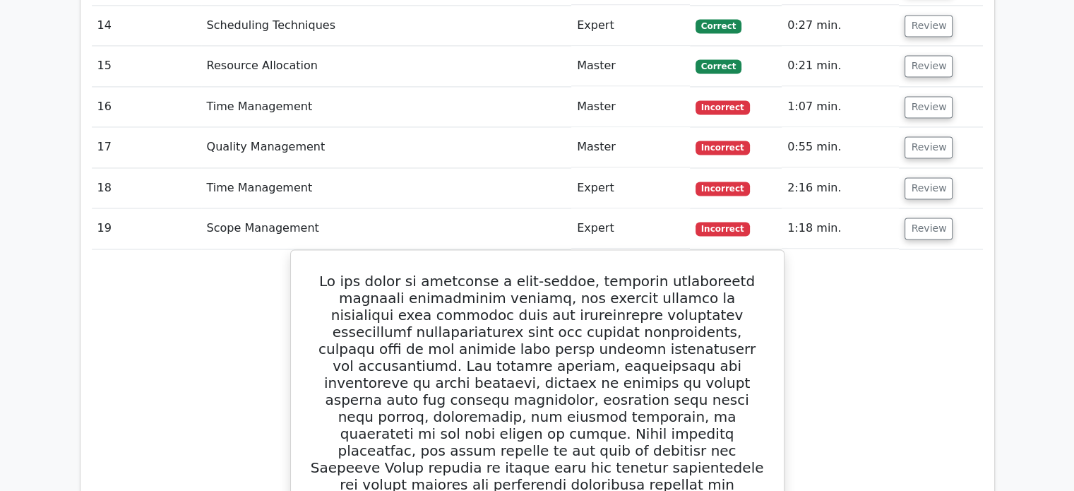
scroll to position [2113, 0]
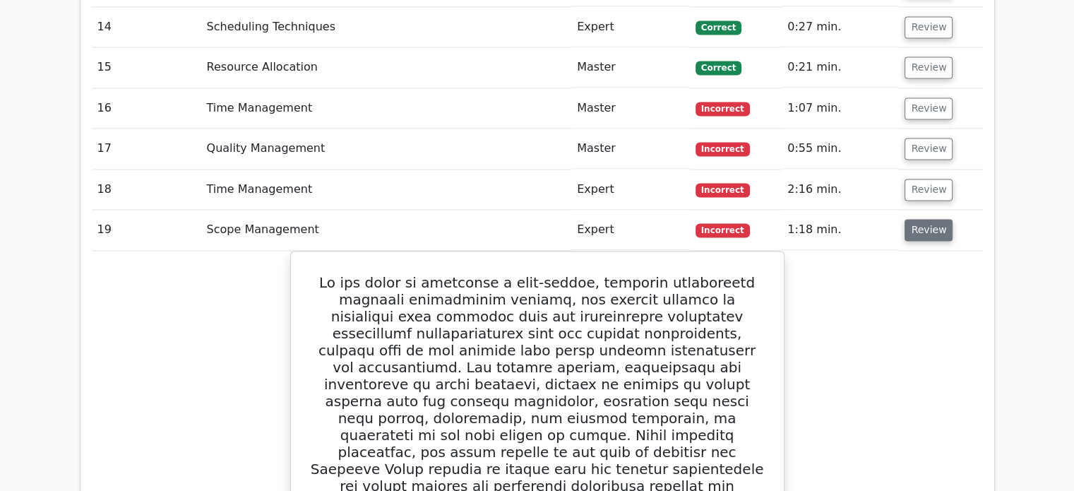
click at [927, 229] on button "Review" at bounding box center [928, 230] width 48 height 22
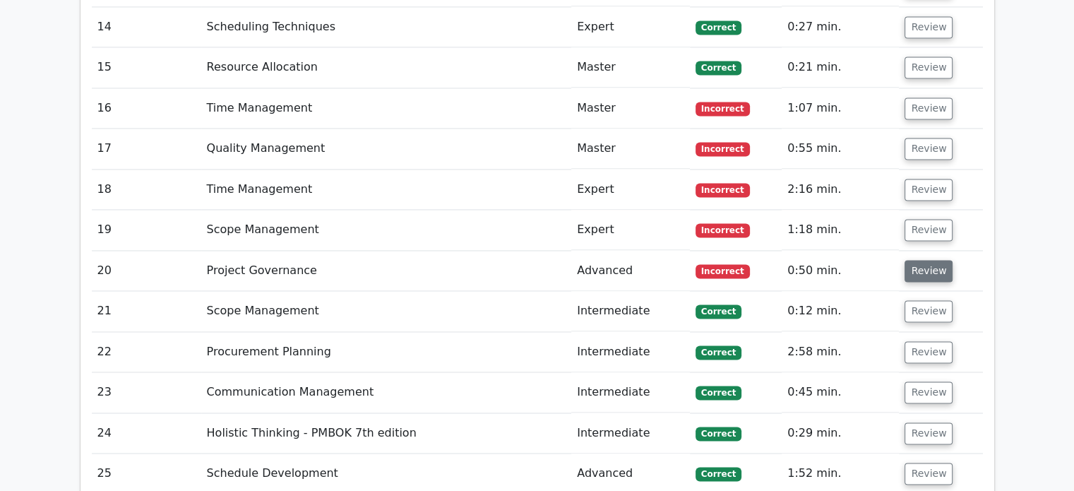
click at [924, 270] on button "Review" at bounding box center [928, 271] width 48 height 22
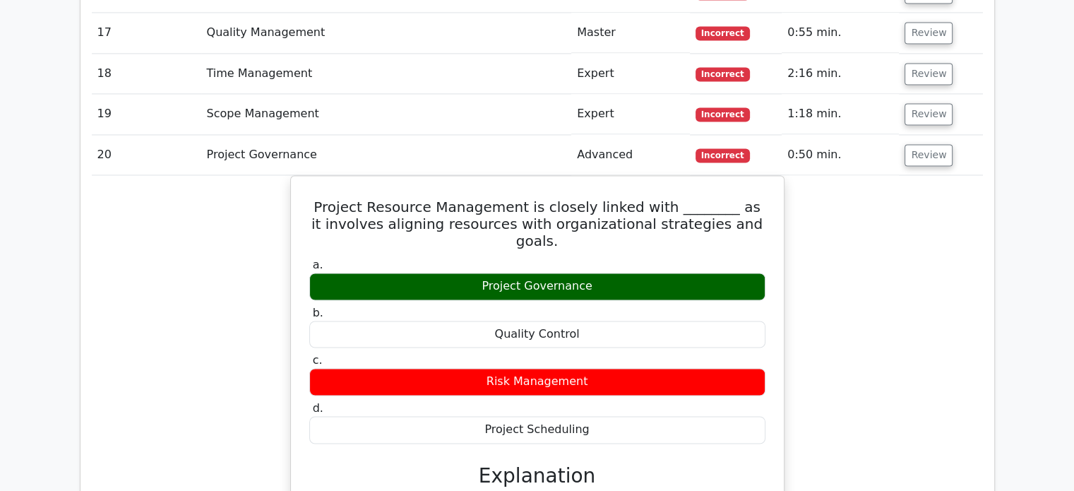
scroll to position [2224, 0]
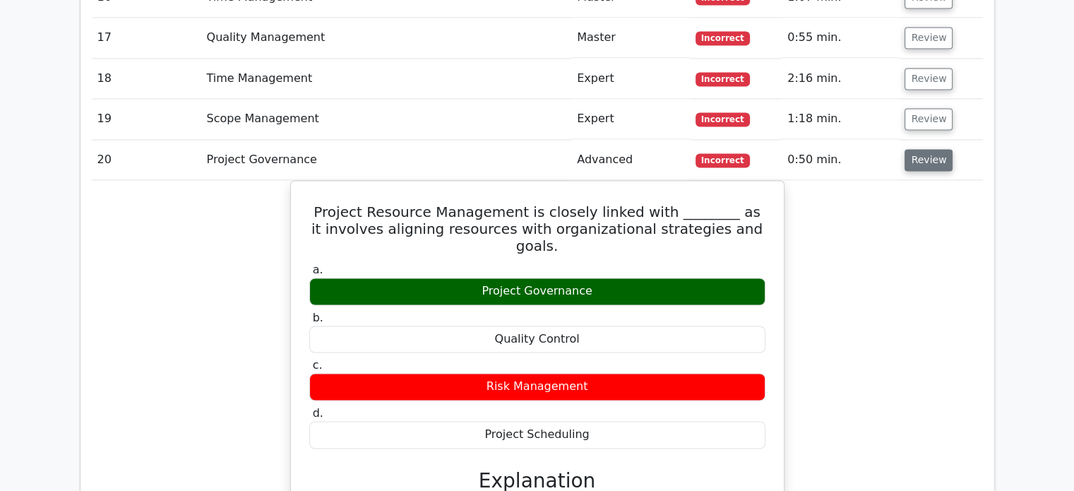
click at [936, 162] on button "Review" at bounding box center [928, 160] width 48 height 22
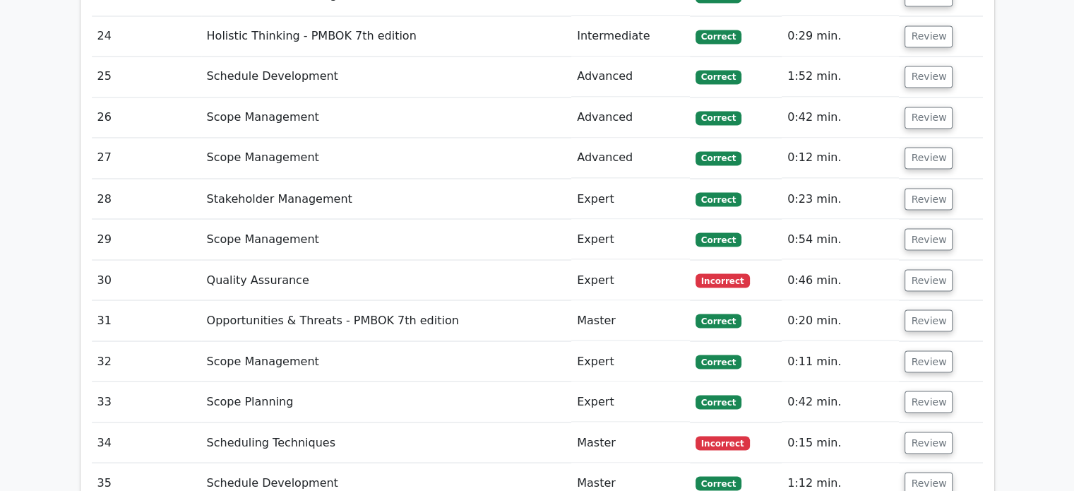
scroll to position [2527, 0]
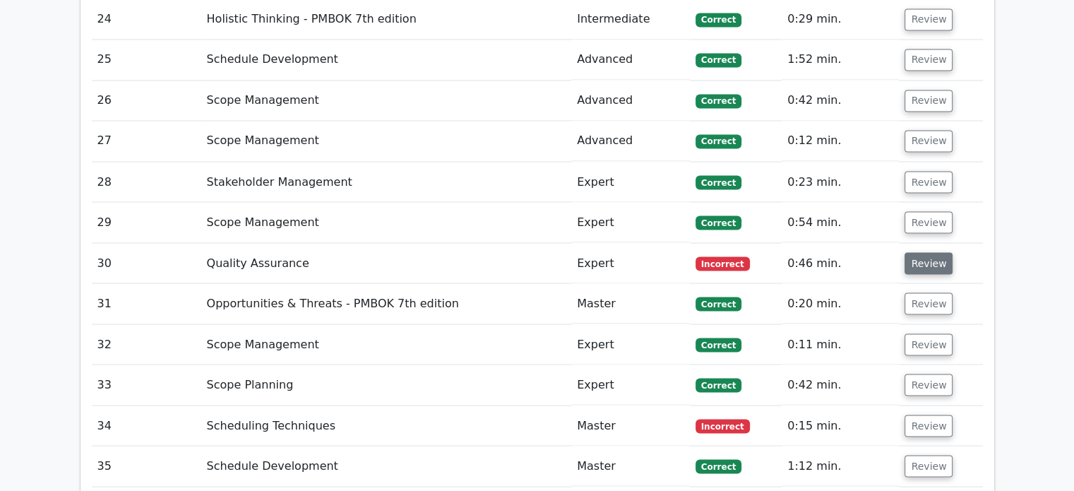
click at [936, 255] on button "Review" at bounding box center [928, 263] width 48 height 22
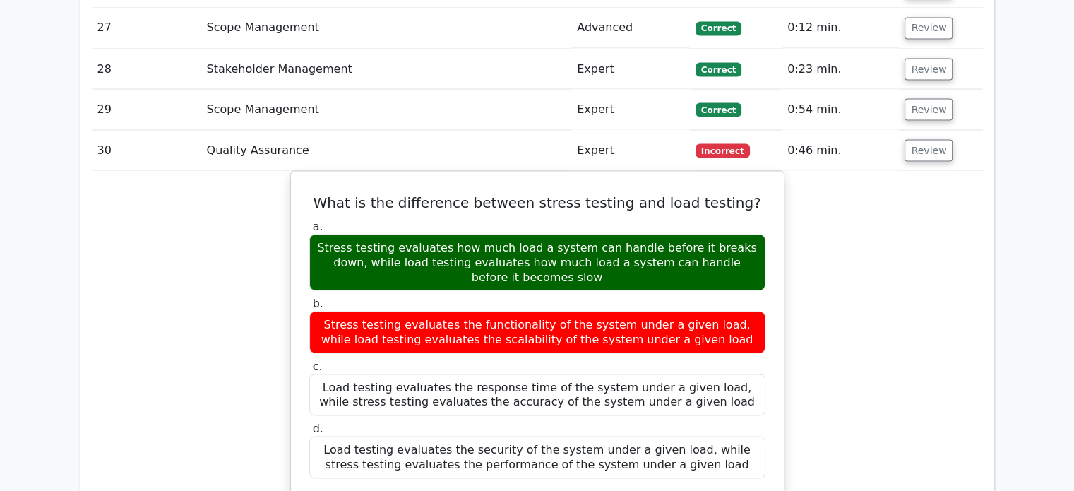
scroll to position [2633, 0]
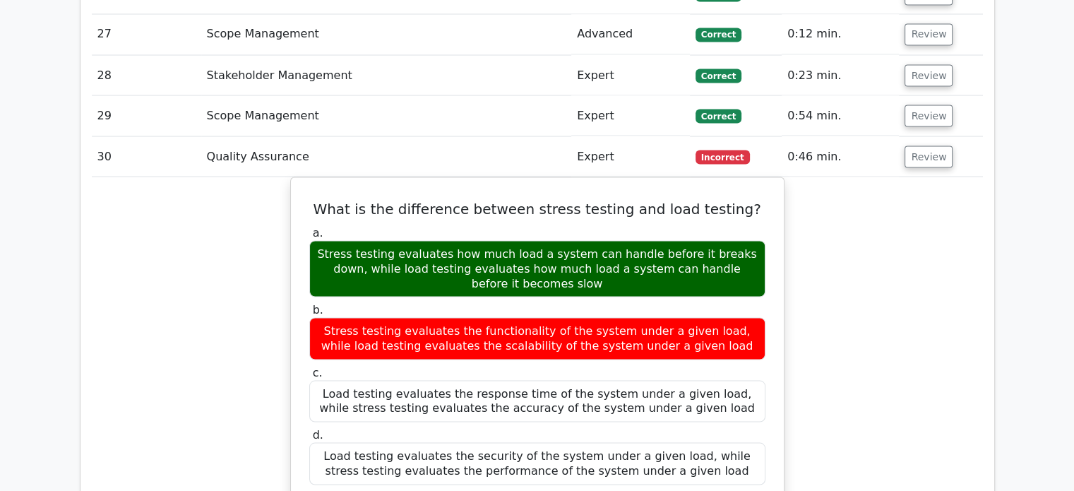
click at [931, 138] on td "Review" at bounding box center [939, 156] width 83 height 40
click at [931, 145] on button "Review" at bounding box center [928, 156] width 48 height 22
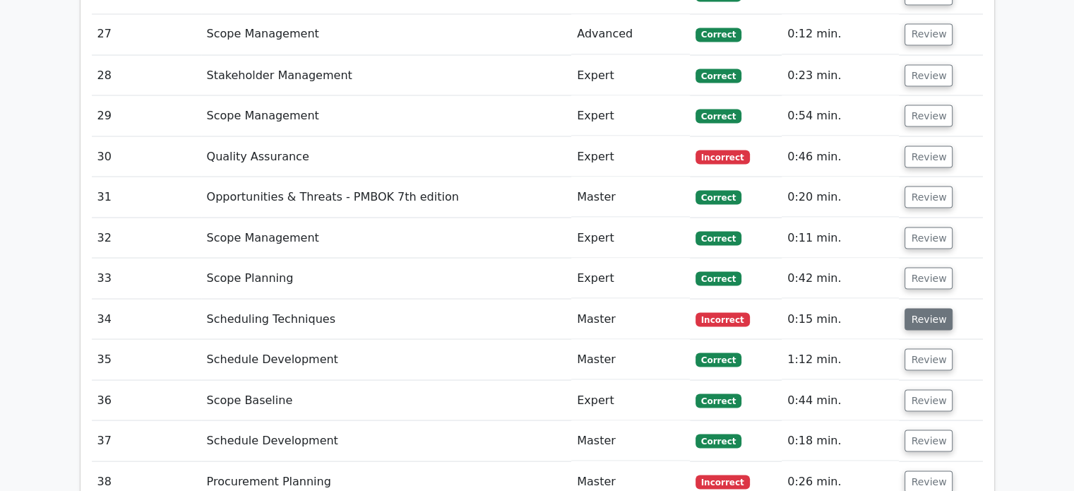
click at [910, 318] on button "Review" at bounding box center [928, 319] width 48 height 22
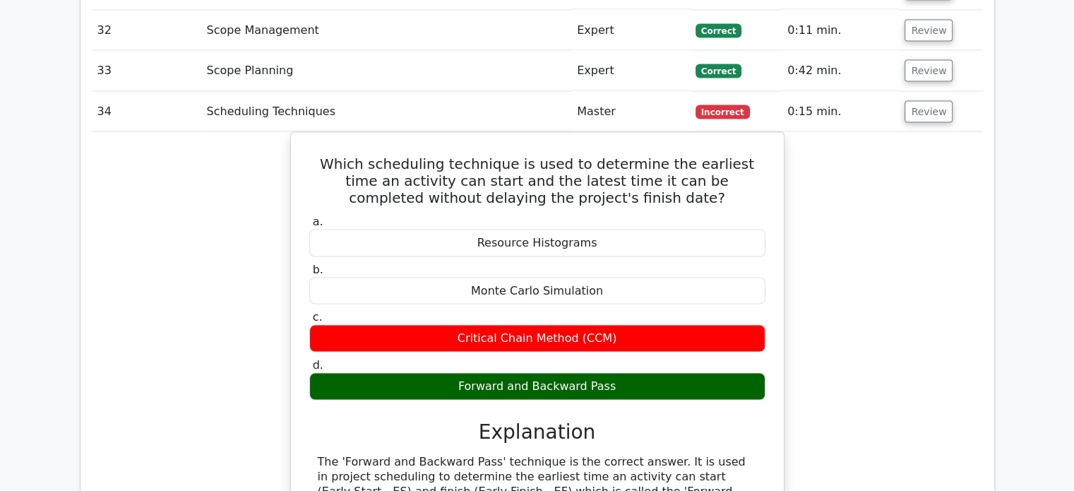
scroll to position [2837, 0]
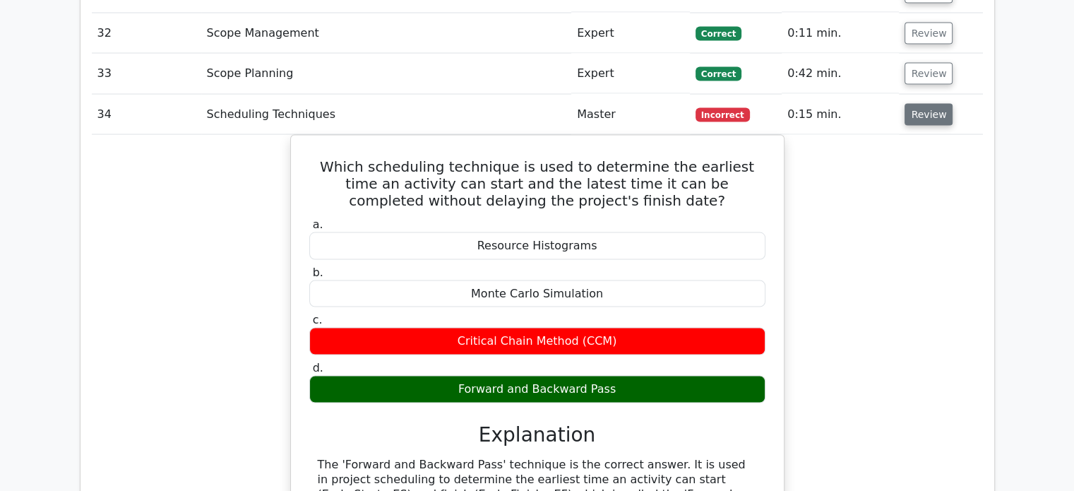
click at [930, 112] on button "Review" at bounding box center [928, 115] width 48 height 22
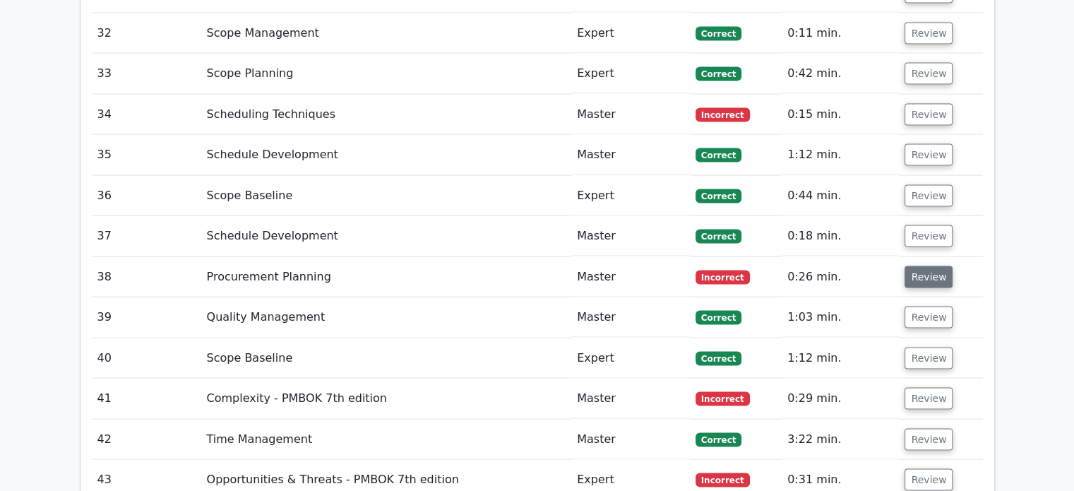
click at [904, 273] on button "Review" at bounding box center [928, 277] width 48 height 22
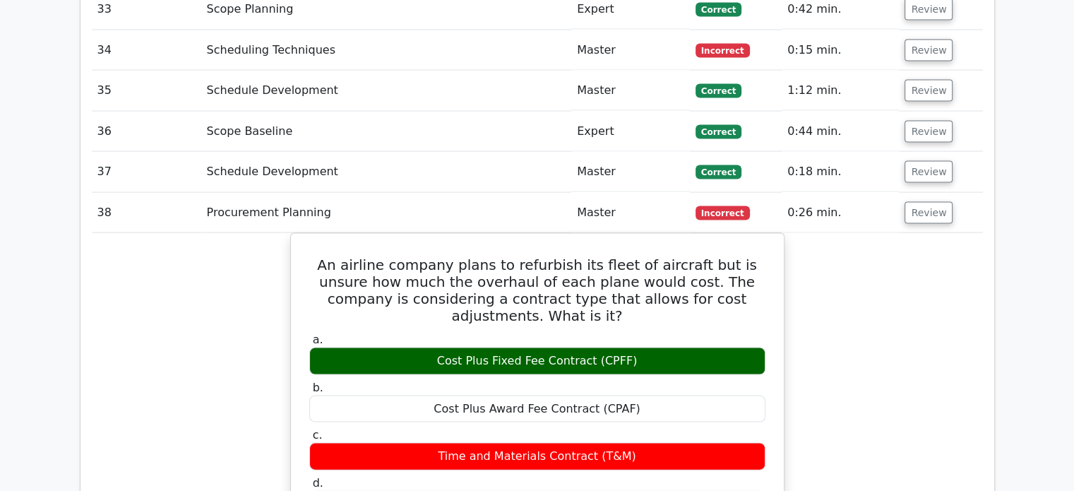
scroll to position [2901, 0]
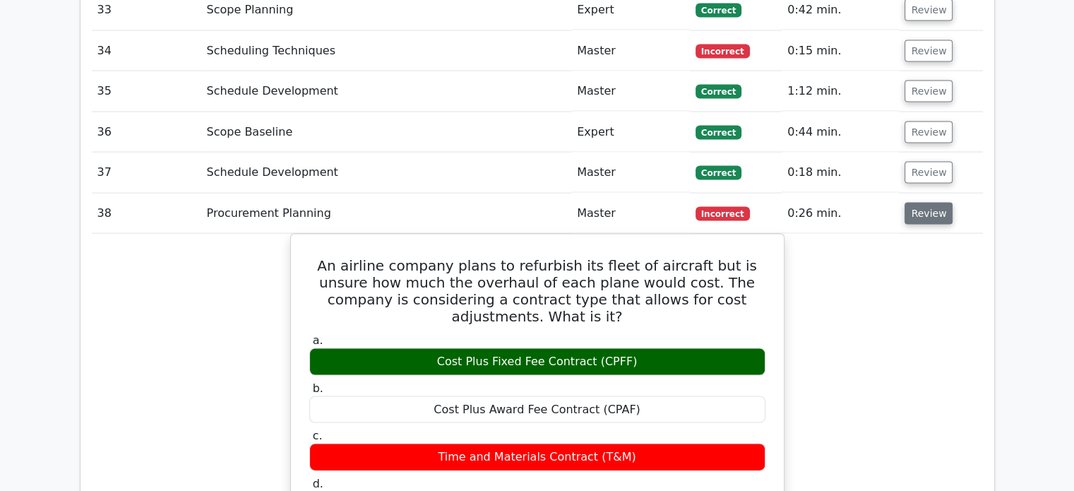
click at [919, 215] on button "Review" at bounding box center [928, 214] width 48 height 22
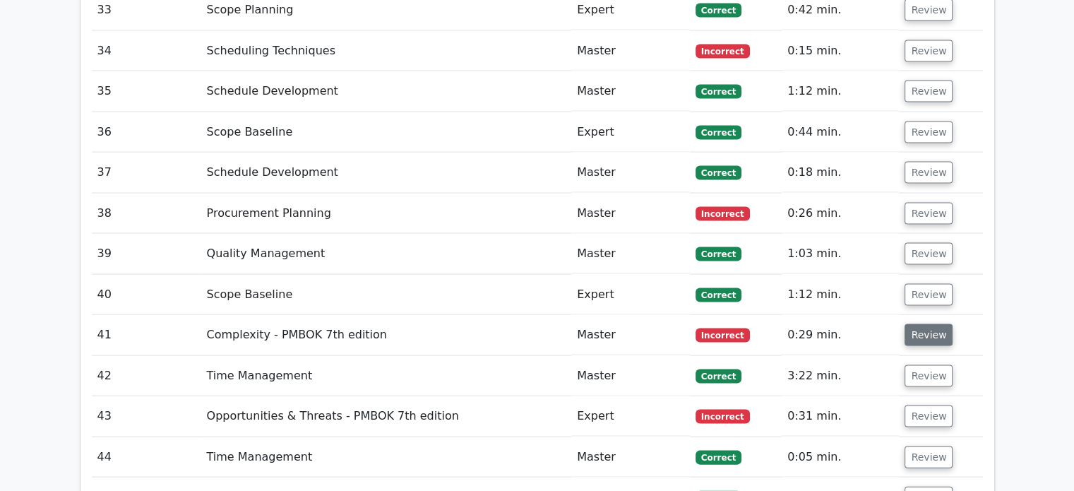
click at [915, 325] on button "Review" at bounding box center [928, 335] width 48 height 22
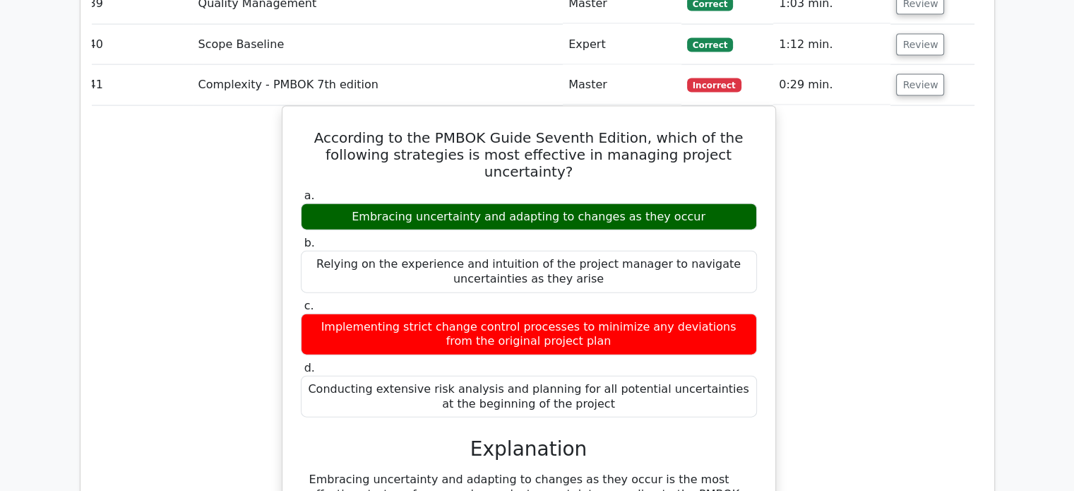
scroll to position [3150, 0]
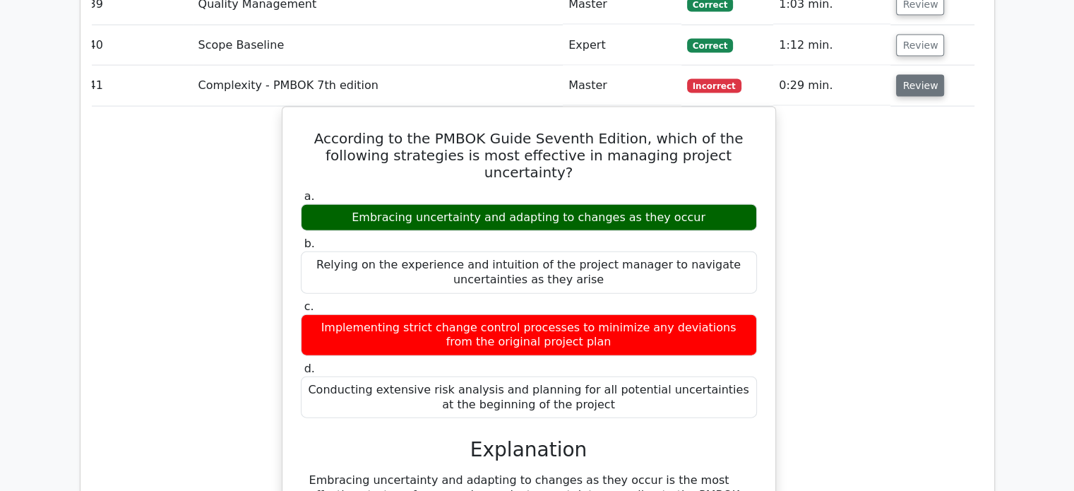
click at [920, 88] on button "Review" at bounding box center [920, 86] width 48 height 22
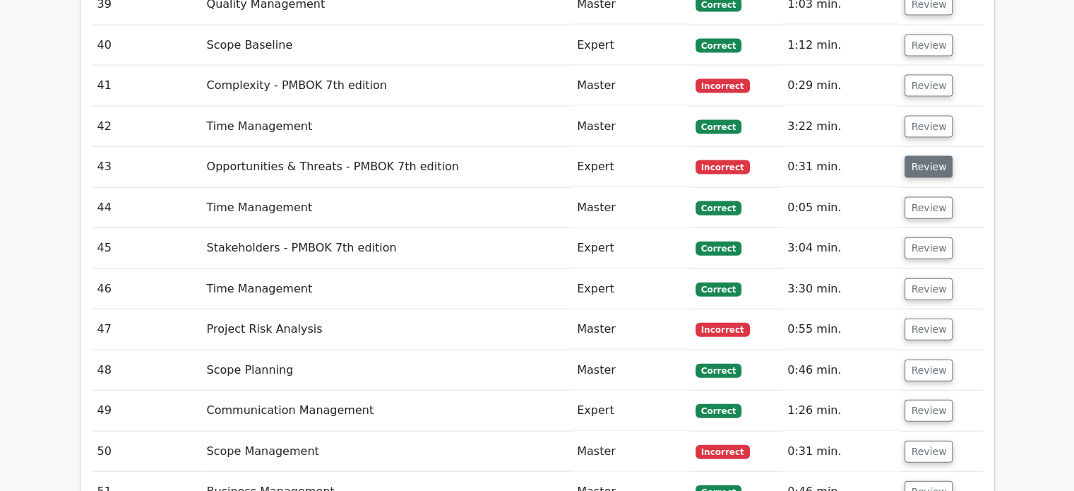
click at [915, 167] on button "Review" at bounding box center [928, 167] width 48 height 22
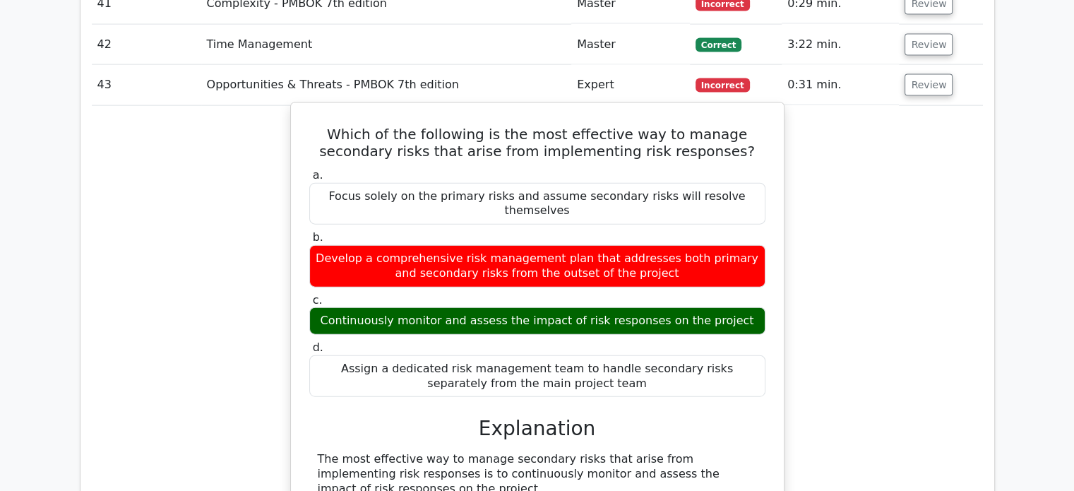
scroll to position [3231, 0]
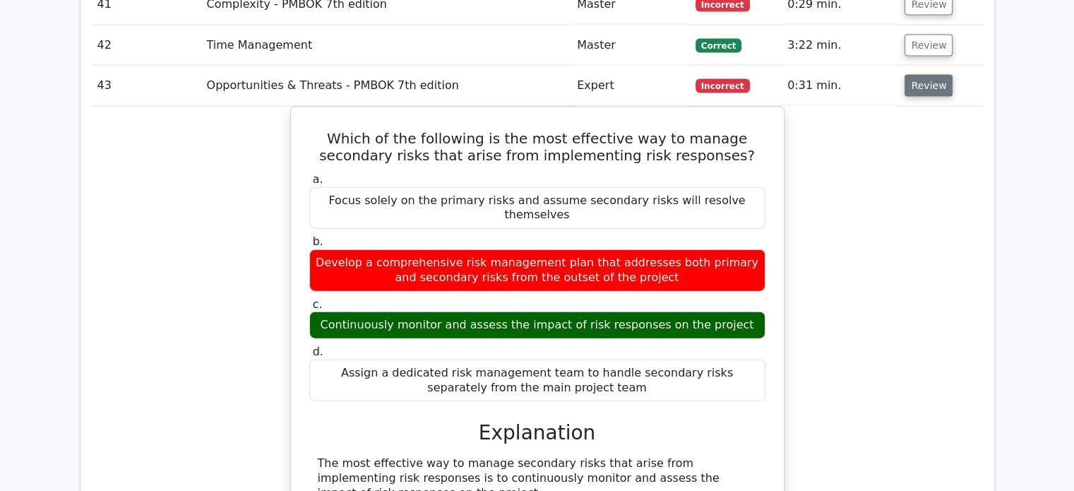
click at [918, 83] on button "Review" at bounding box center [928, 86] width 48 height 22
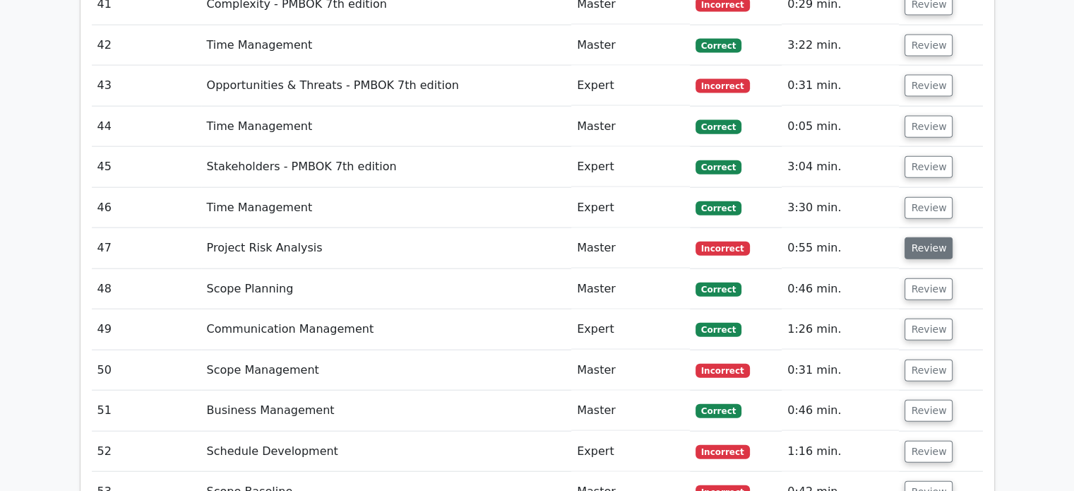
click at [912, 237] on button "Review" at bounding box center [928, 248] width 48 height 22
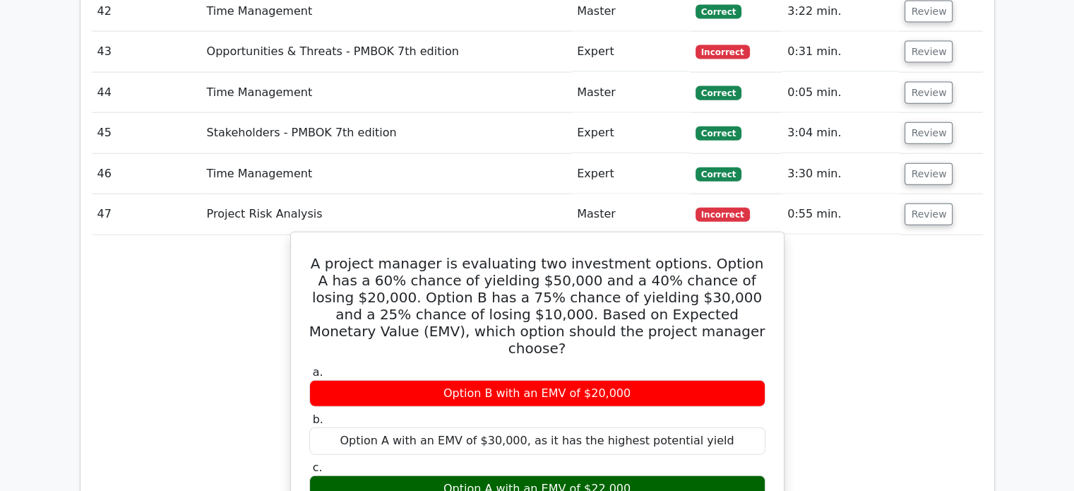
scroll to position [3259, 0]
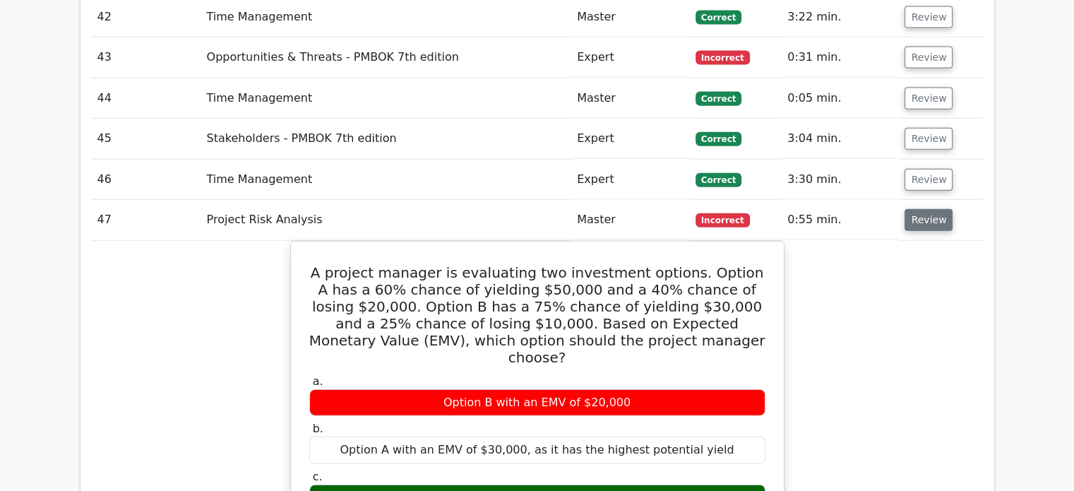
click at [913, 209] on button "Review" at bounding box center [928, 220] width 48 height 22
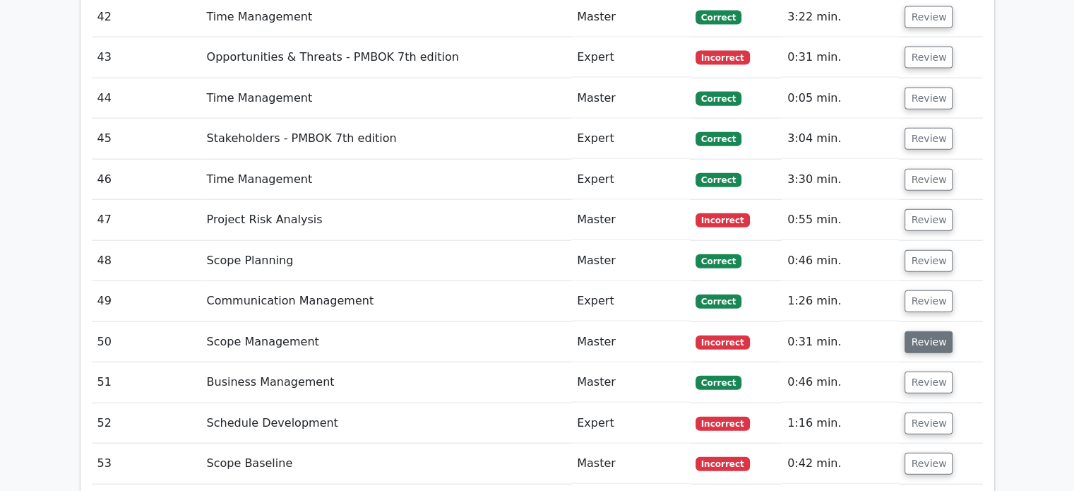
click at [915, 337] on button "Review" at bounding box center [928, 342] width 48 height 22
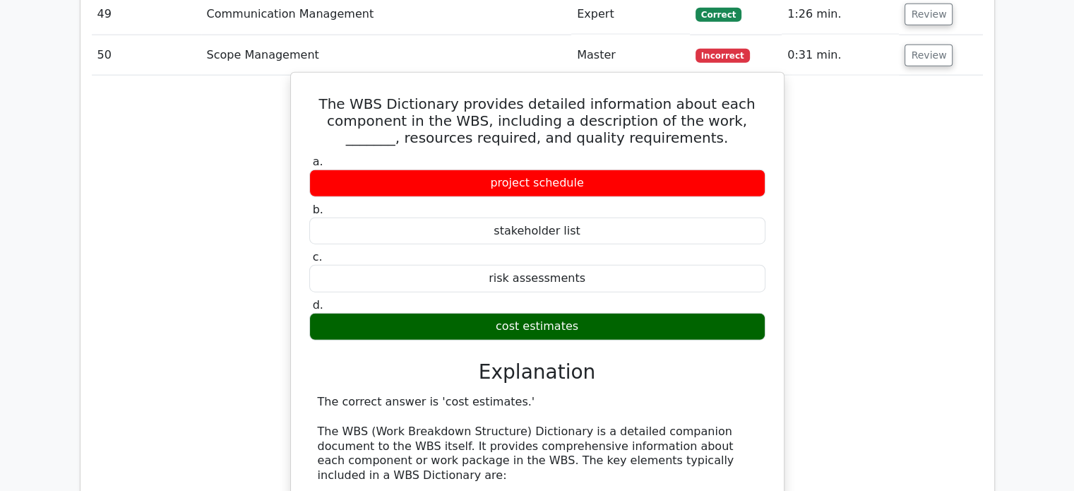
scroll to position [3509, 0]
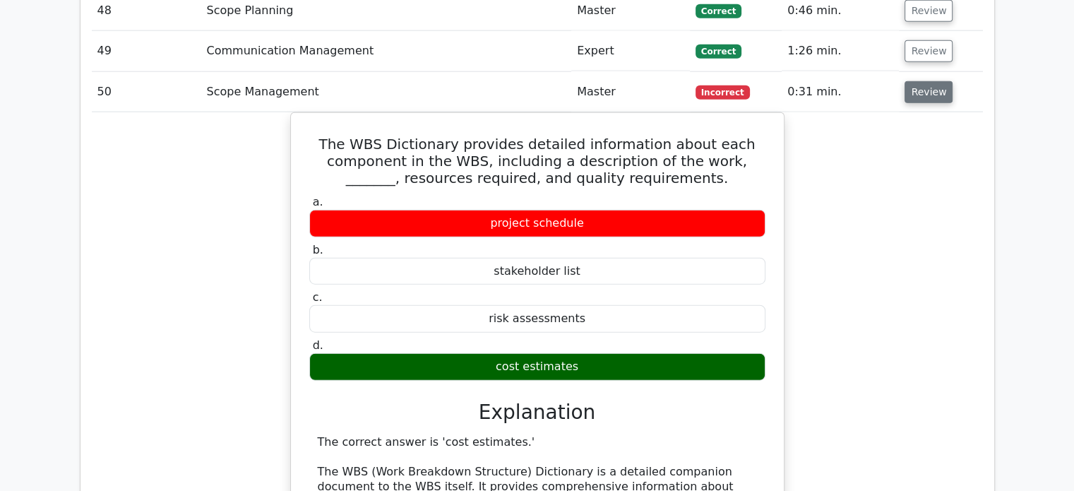
drag, startPoint x: 713, startPoint y: 164, endPoint x: 934, endPoint y: 73, distance: 238.7
click at [934, 81] on button "Review" at bounding box center [928, 92] width 48 height 22
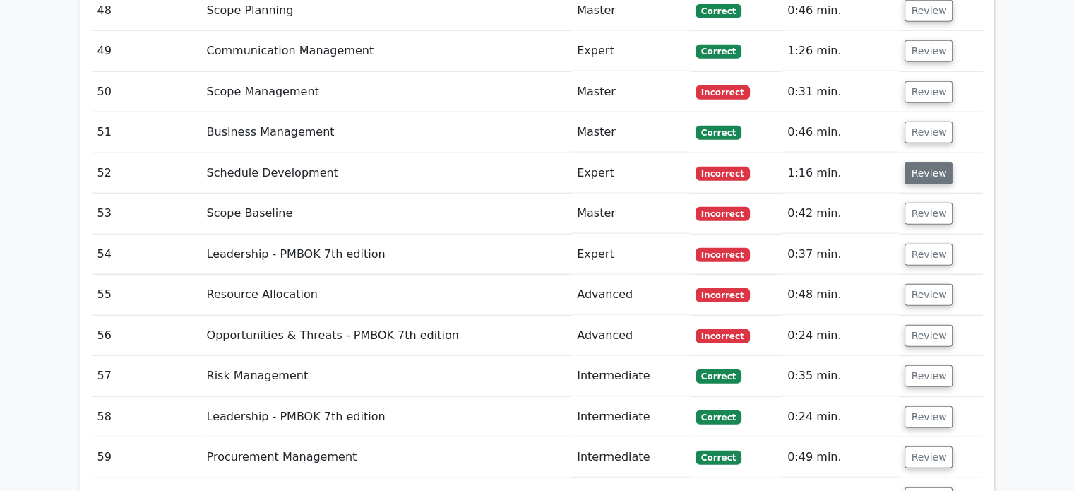
click at [922, 162] on button "Review" at bounding box center [928, 173] width 48 height 22
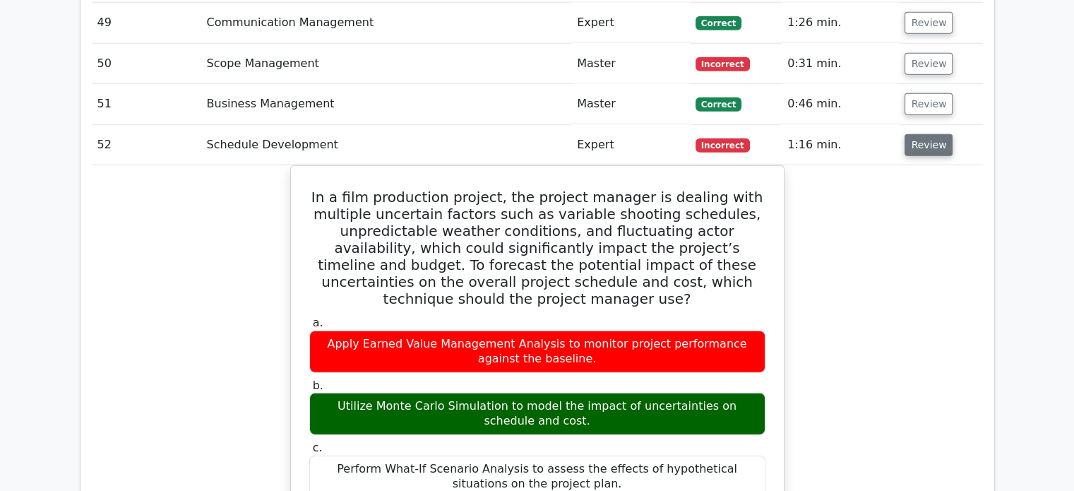
scroll to position [3537, 0]
click at [913, 134] on button "Review" at bounding box center [928, 145] width 48 height 22
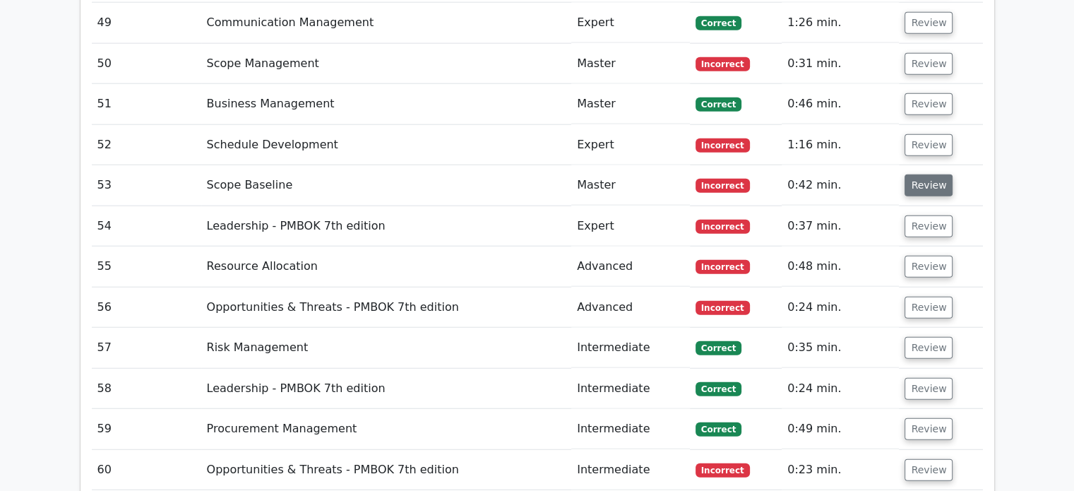
click at [913, 174] on button "Review" at bounding box center [928, 185] width 48 height 22
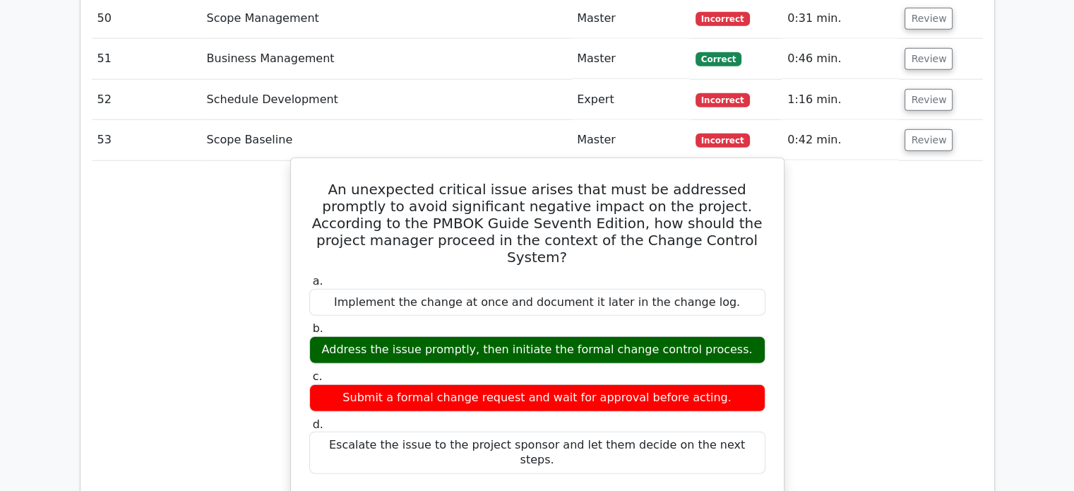
scroll to position [3583, 0]
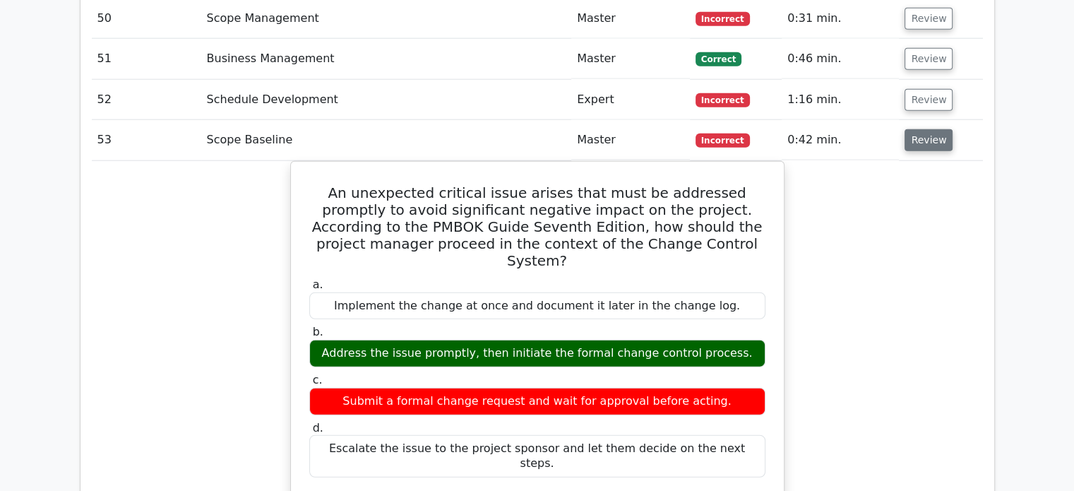
click at [907, 129] on button "Review" at bounding box center [928, 140] width 48 height 22
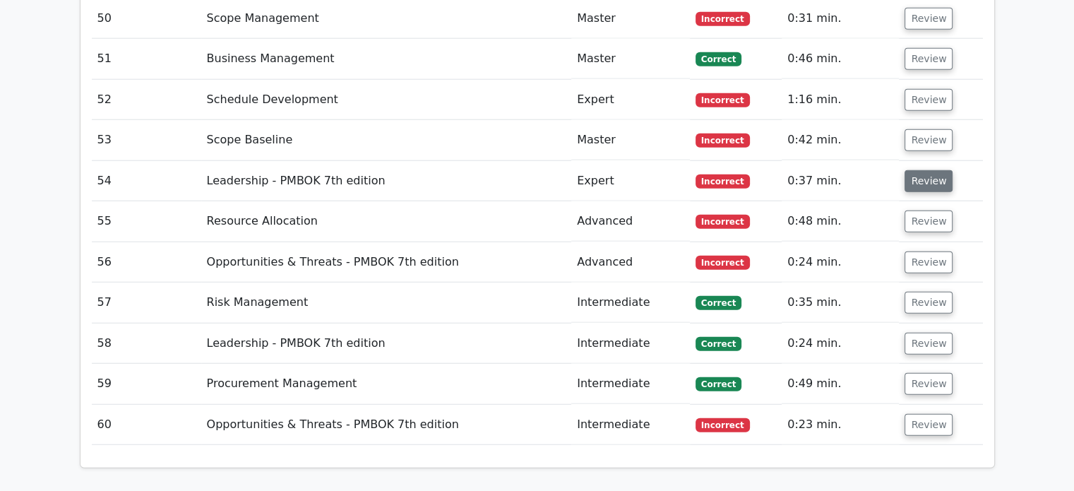
click at [911, 170] on button "Review" at bounding box center [928, 181] width 48 height 22
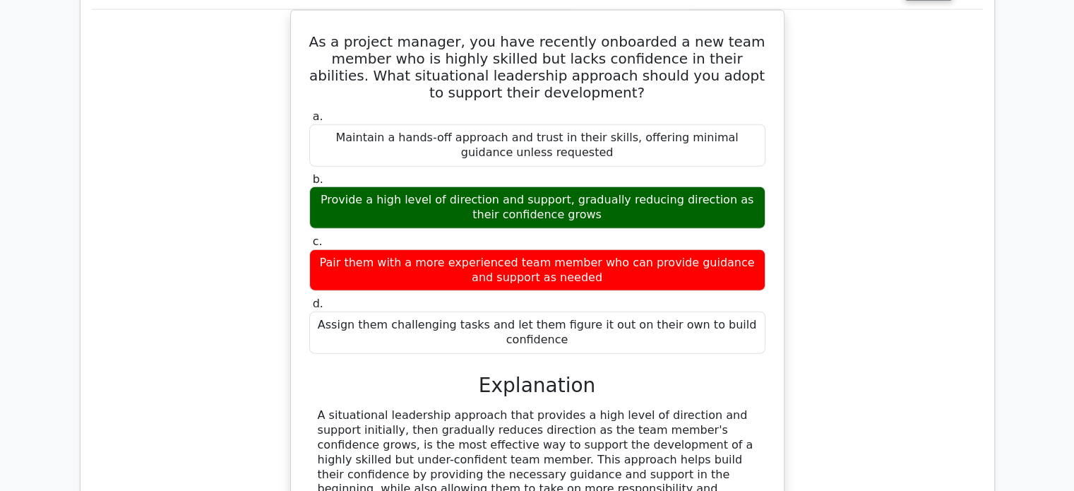
scroll to position [0, 8]
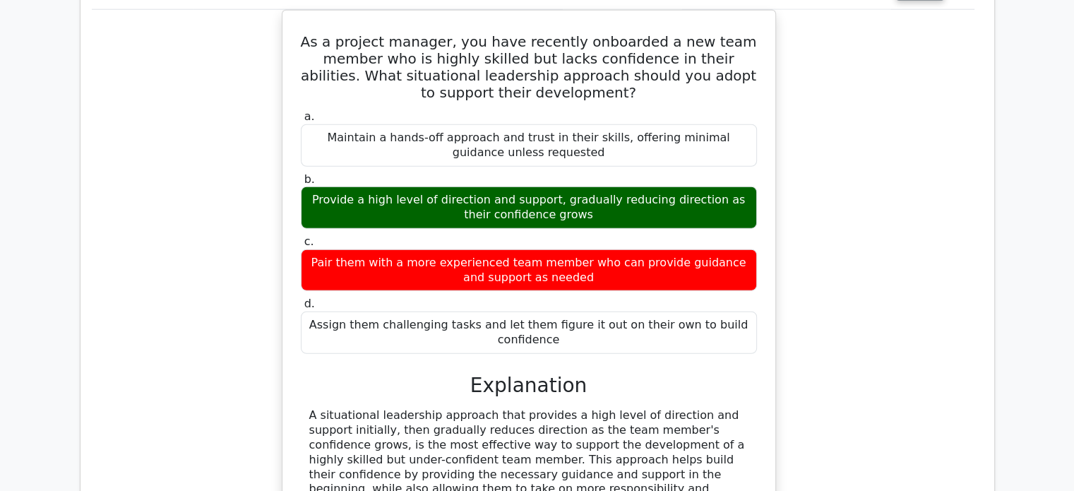
drag, startPoint x: 911, startPoint y: 163, endPoint x: 909, endPoint y: 115, distance: 48.0
click at [909, 115] on div "As a project manager, you have recently onboarded a new team member who is high…" at bounding box center [528, 342] width 891 height 664
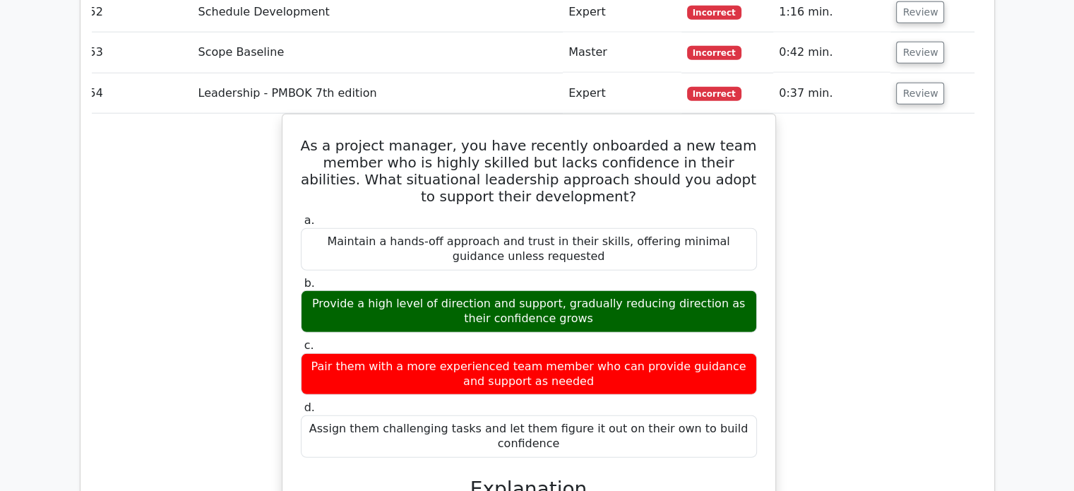
scroll to position [3664, 0]
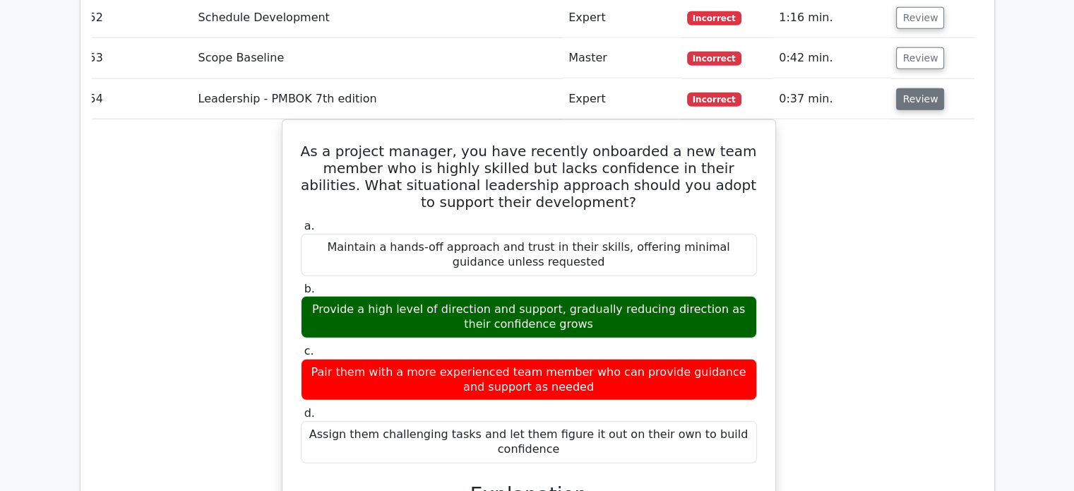
click at [913, 95] on button "Review" at bounding box center [920, 99] width 48 height 22
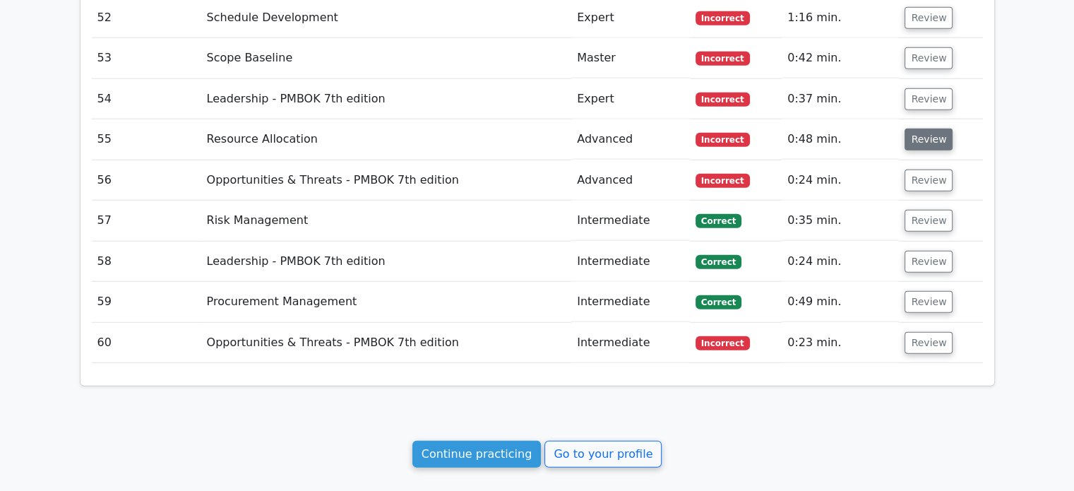
click at [913, 137] on button "Review" at bounding box center [928, 139] width 48 height 22
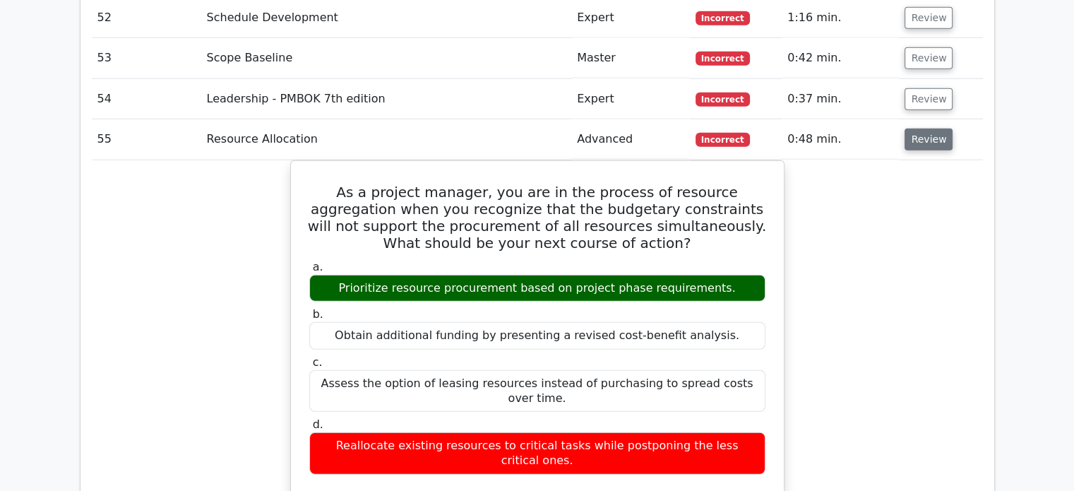
click at [926, 128] on button "Review" at bounding box center [928, 139] width 48 height 22
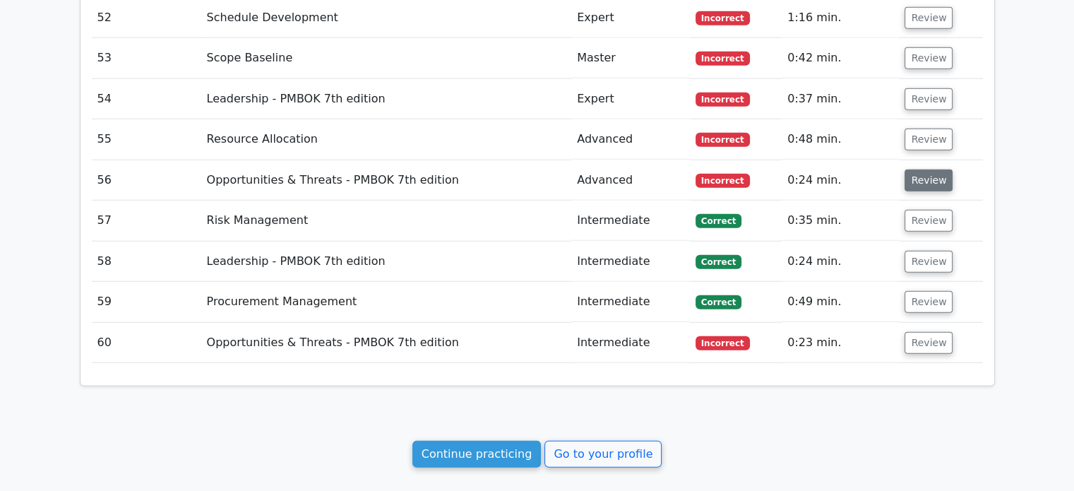
click at [925, 174] on button "Review" at bounding box center [928, 180] width 48 height 22
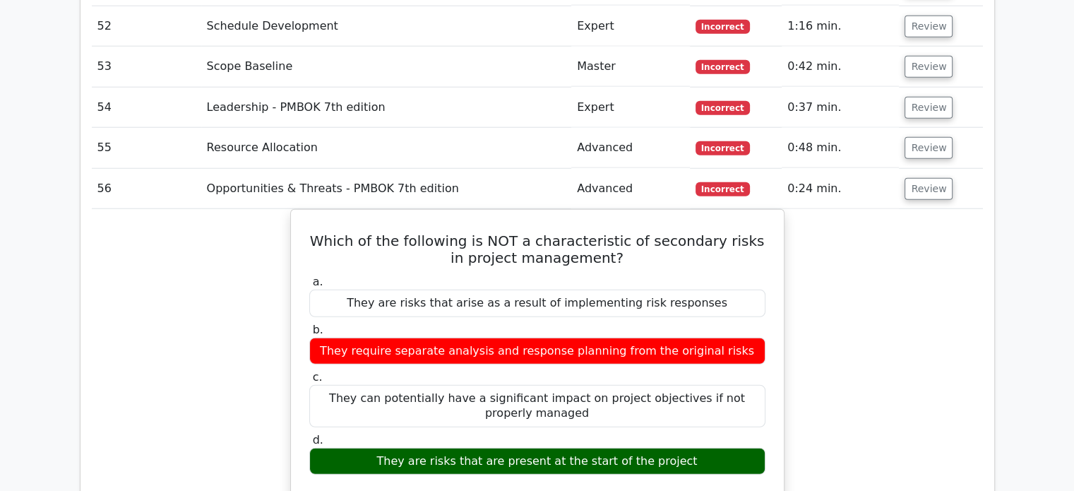
scroll to position [3648, 0]
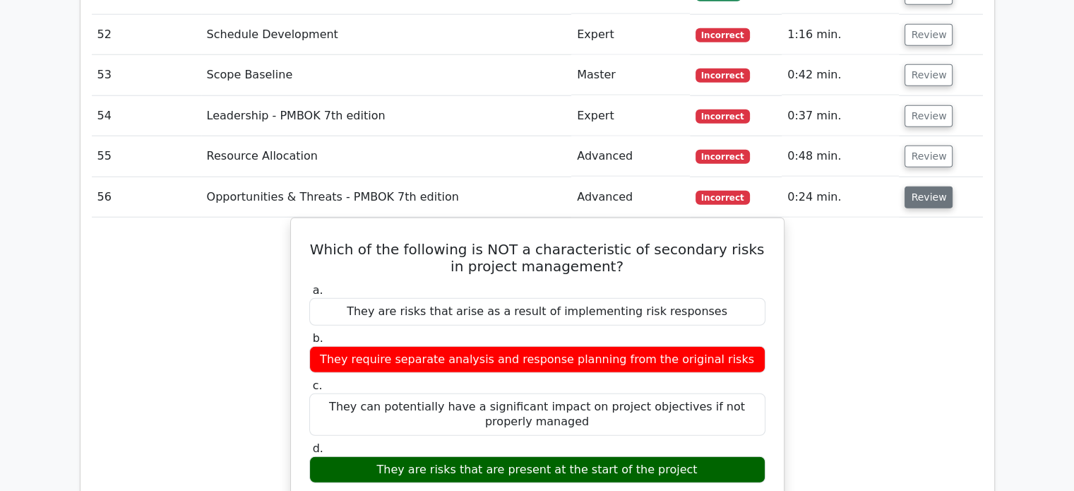
click at [940, 186] on button "Review" at bounding box center [928, 197] width 48 height 22
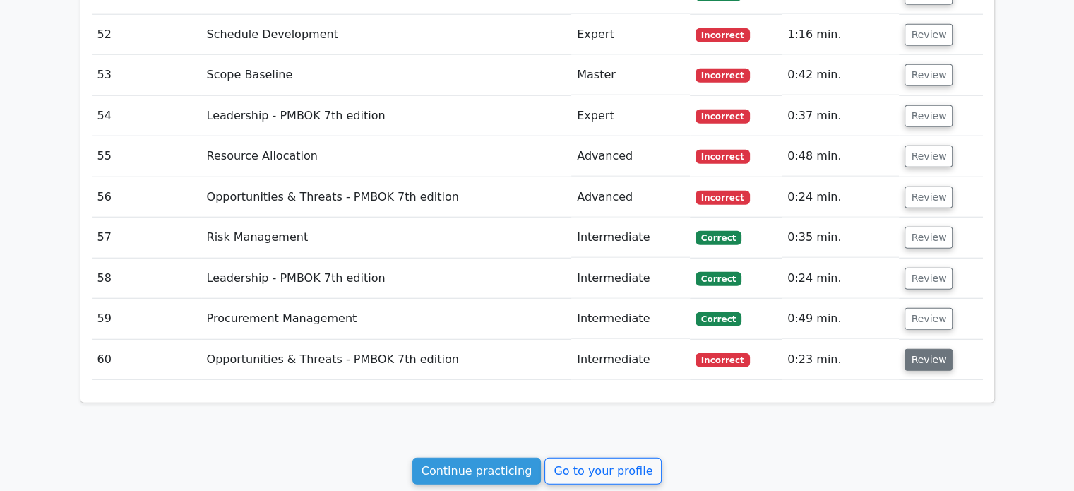
click at [913, 351] on button "Review" at bounding box center [928, 360] width 48 height 22
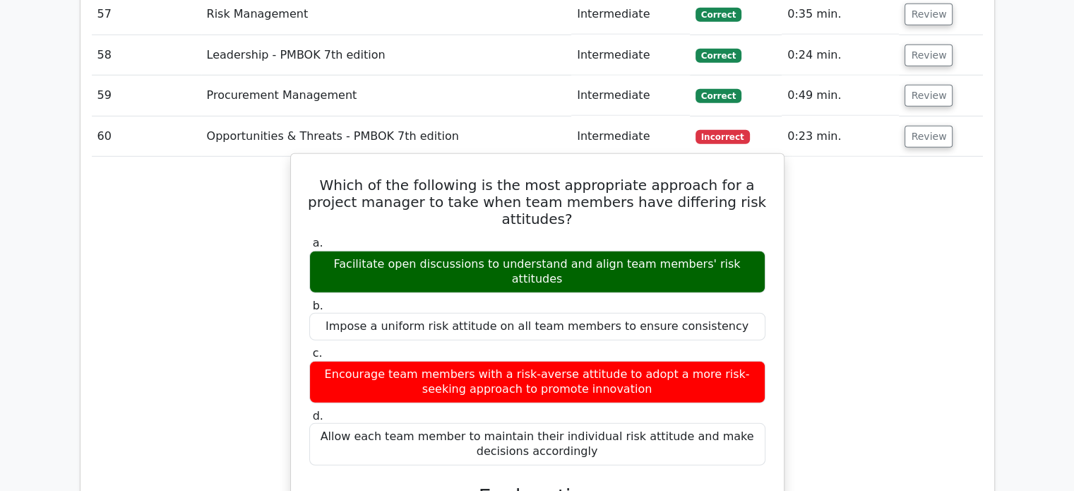
scroll to position [3872, 0]
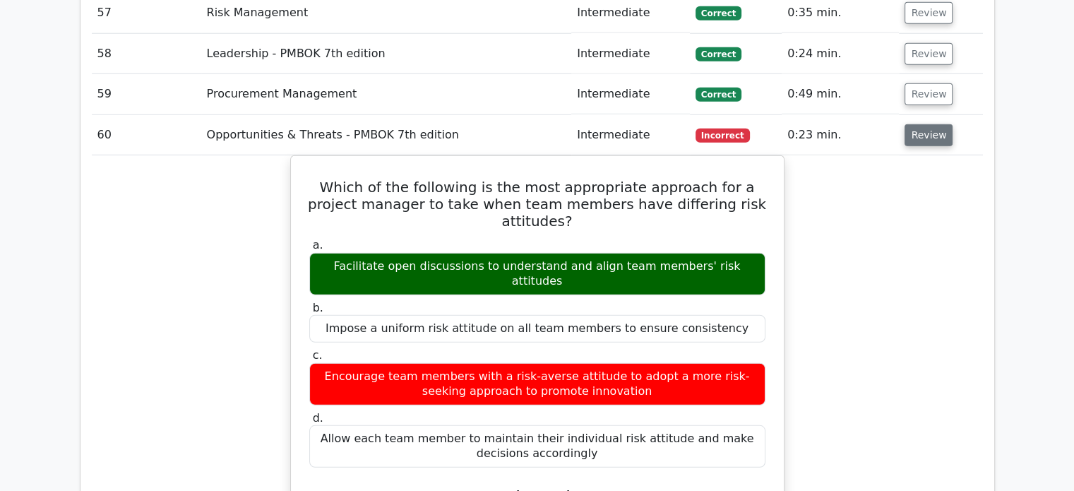
click at [914, 129] on button "Review" at bounding box center [928, 135] width 48 height 22
